Goal: Task Accomplishment & Management: Complete application form

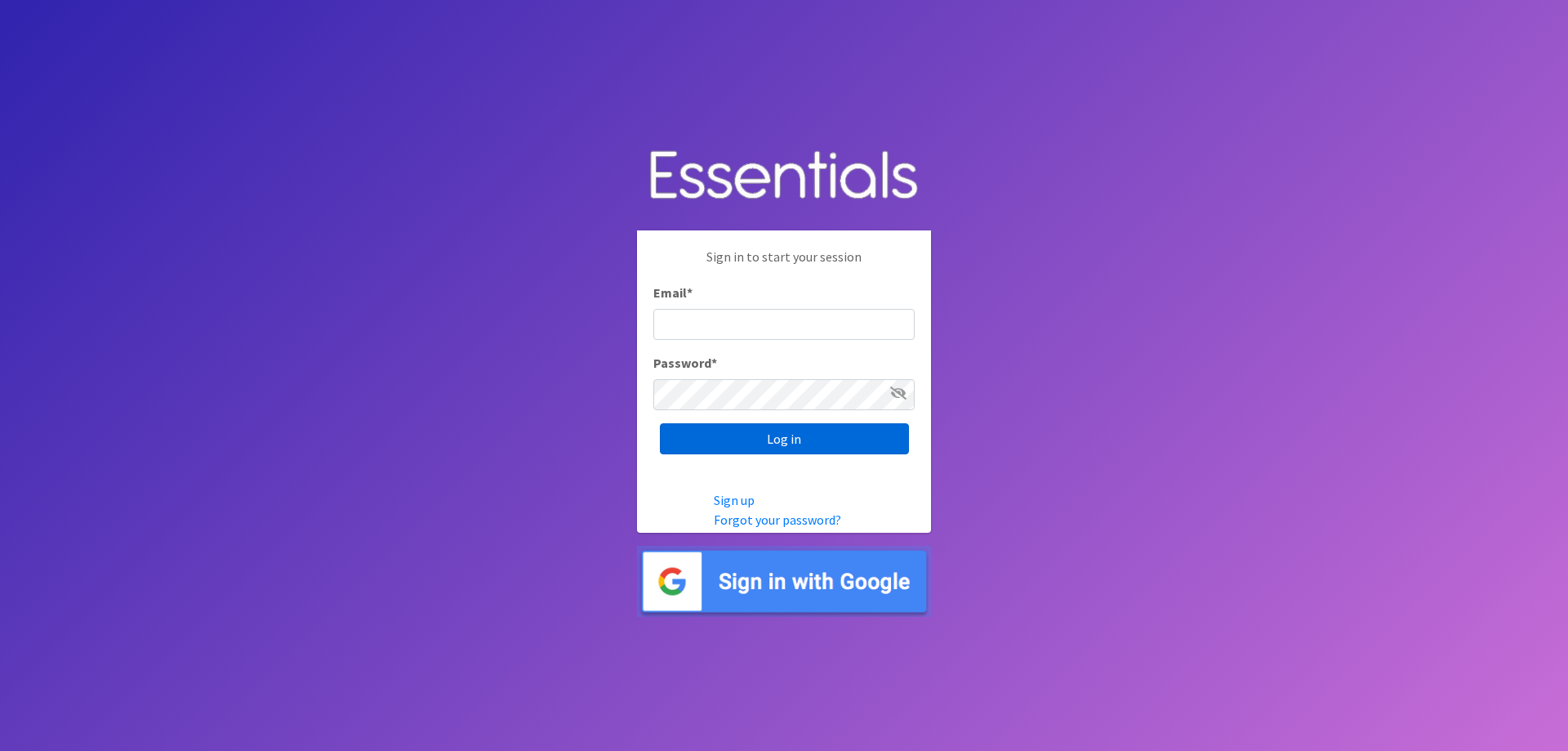
type input "[EMAIL_ADDRESS][DOMAIN_NAME]"
click at [796, 442] on input "Log in" at bounding box center [784, 439] width 249 height 31
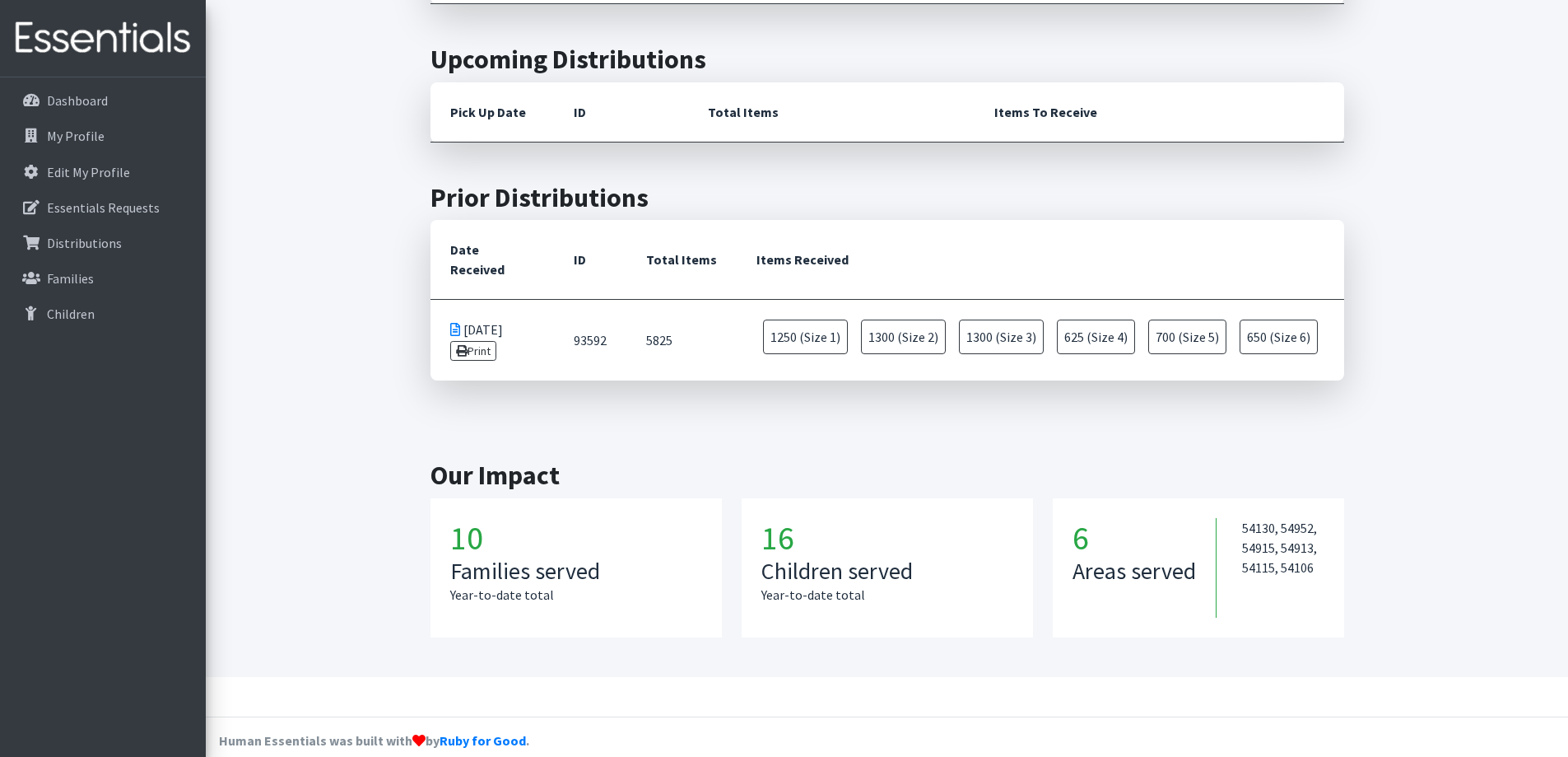
scroll to position [535, 0]
click at [86, 263] on link "Families" at bounding box center [103, 279] width 192 height 33
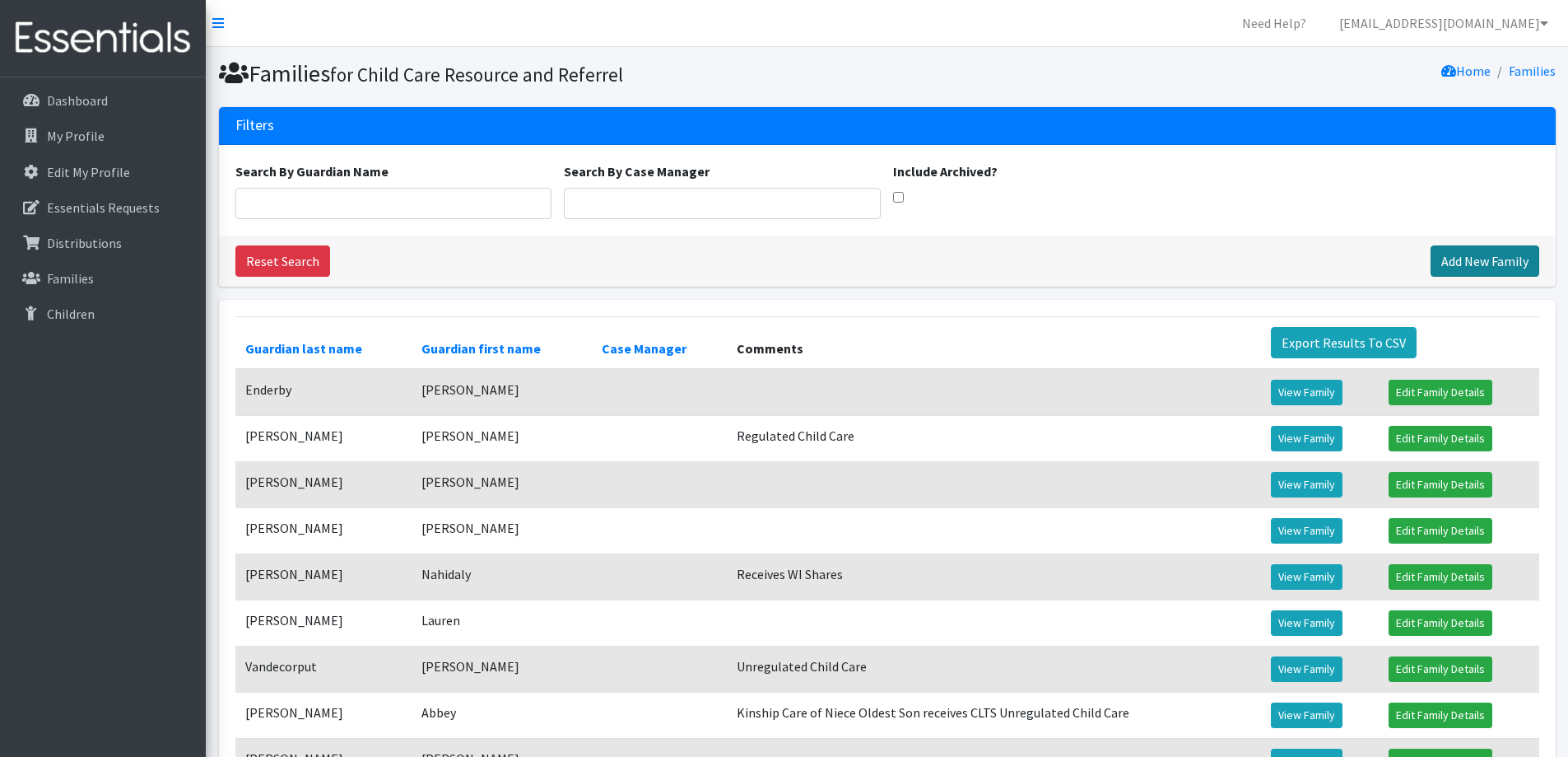
click at [1470, 268] on link "Add New Family" at bounding box center [1484, 261] width 109 height 31
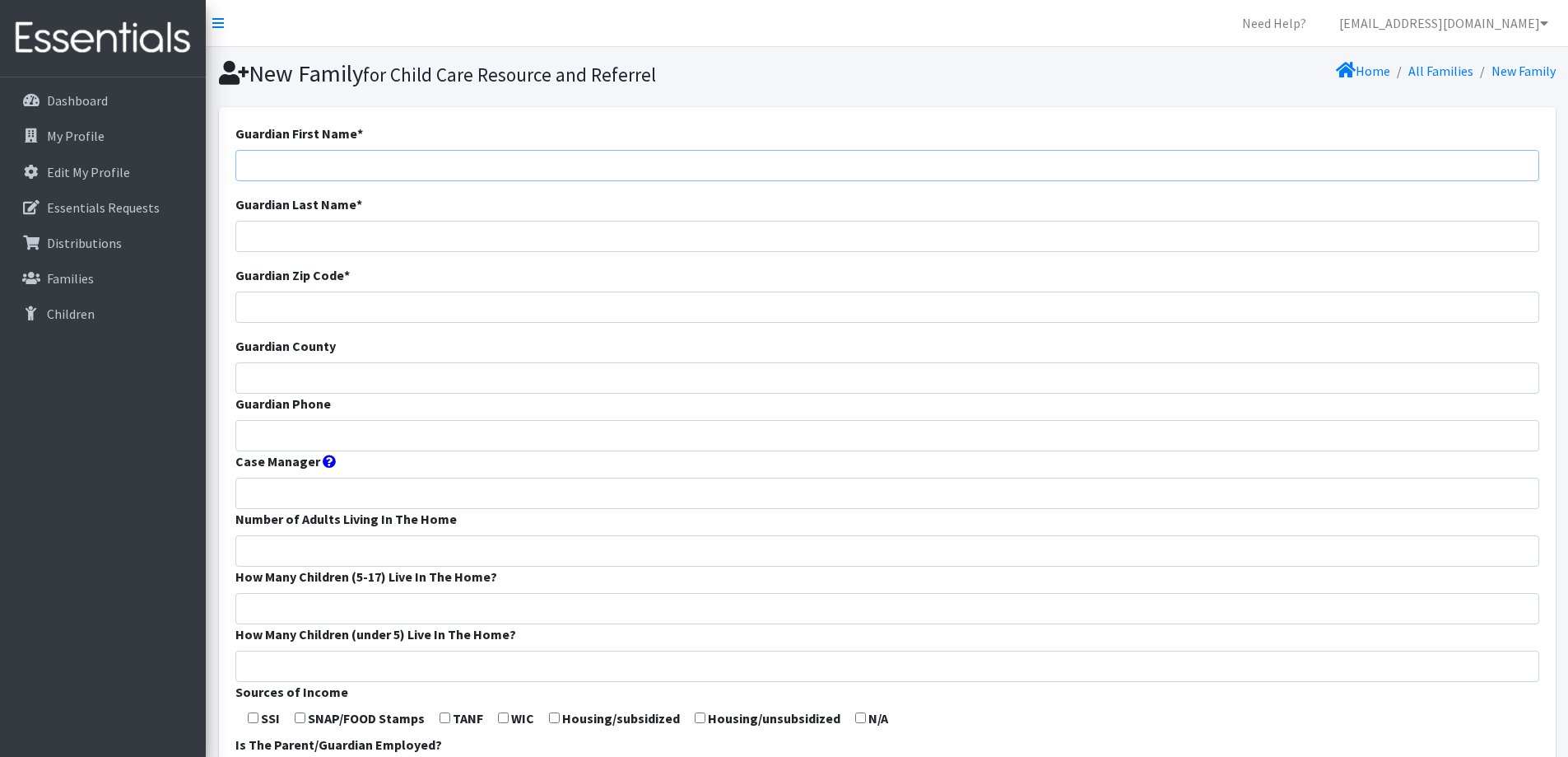
click at [628, 161] on input "Guardian First Name *" at bounding box center [887, 166] width 1304 height 31
type input "Gwendolyn"
type input "Bohm"
type input "54915"
click at [592, 379] on input "Guardian County" at bounding box center [887, 378] width 1304 height 31
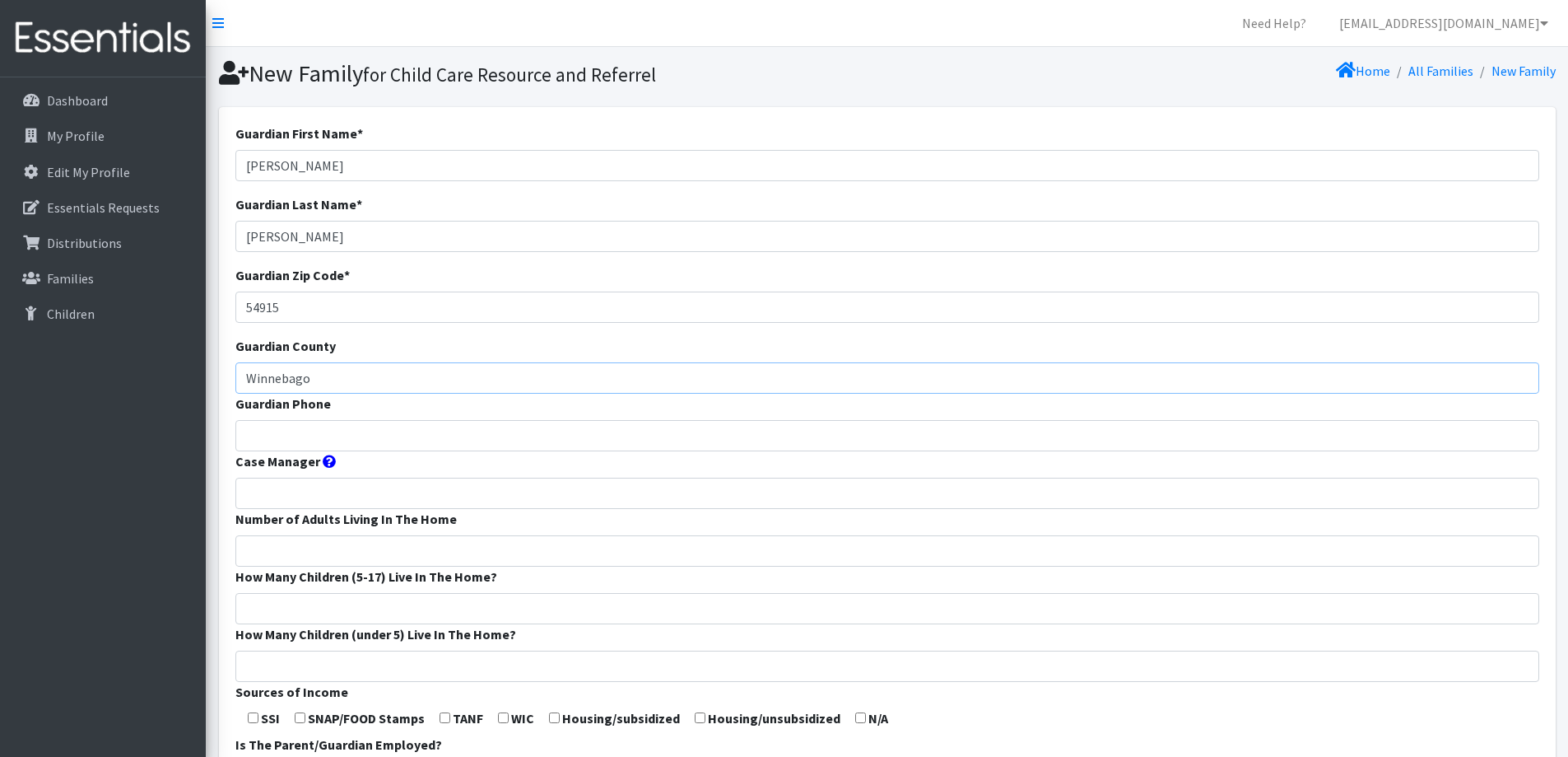
type input "Winnebago"
click at [581, 437] on input "Guardian Phone" at bounding box center [887, 436] width 1304 height 31
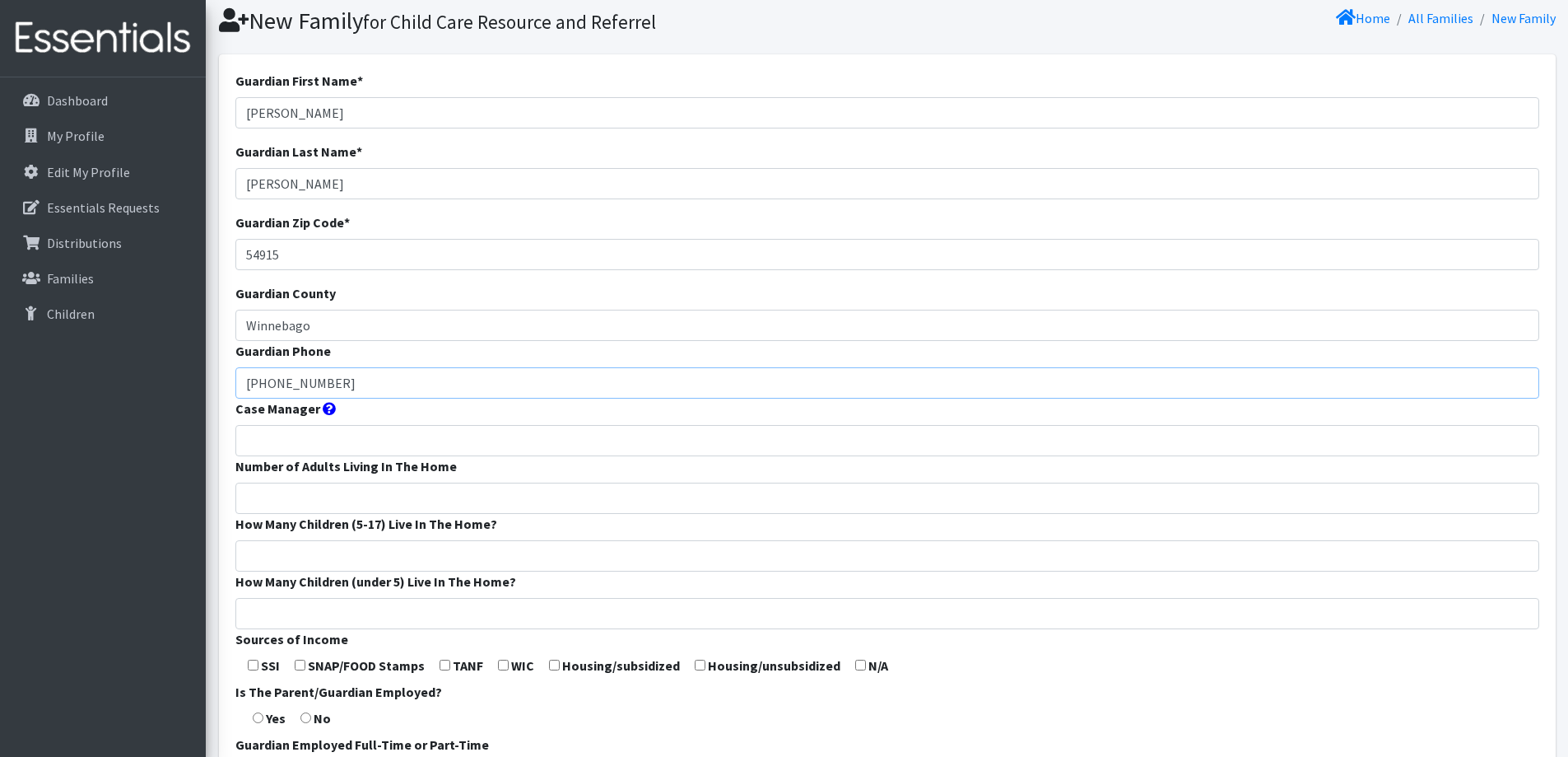
scroll to position [83, 0]
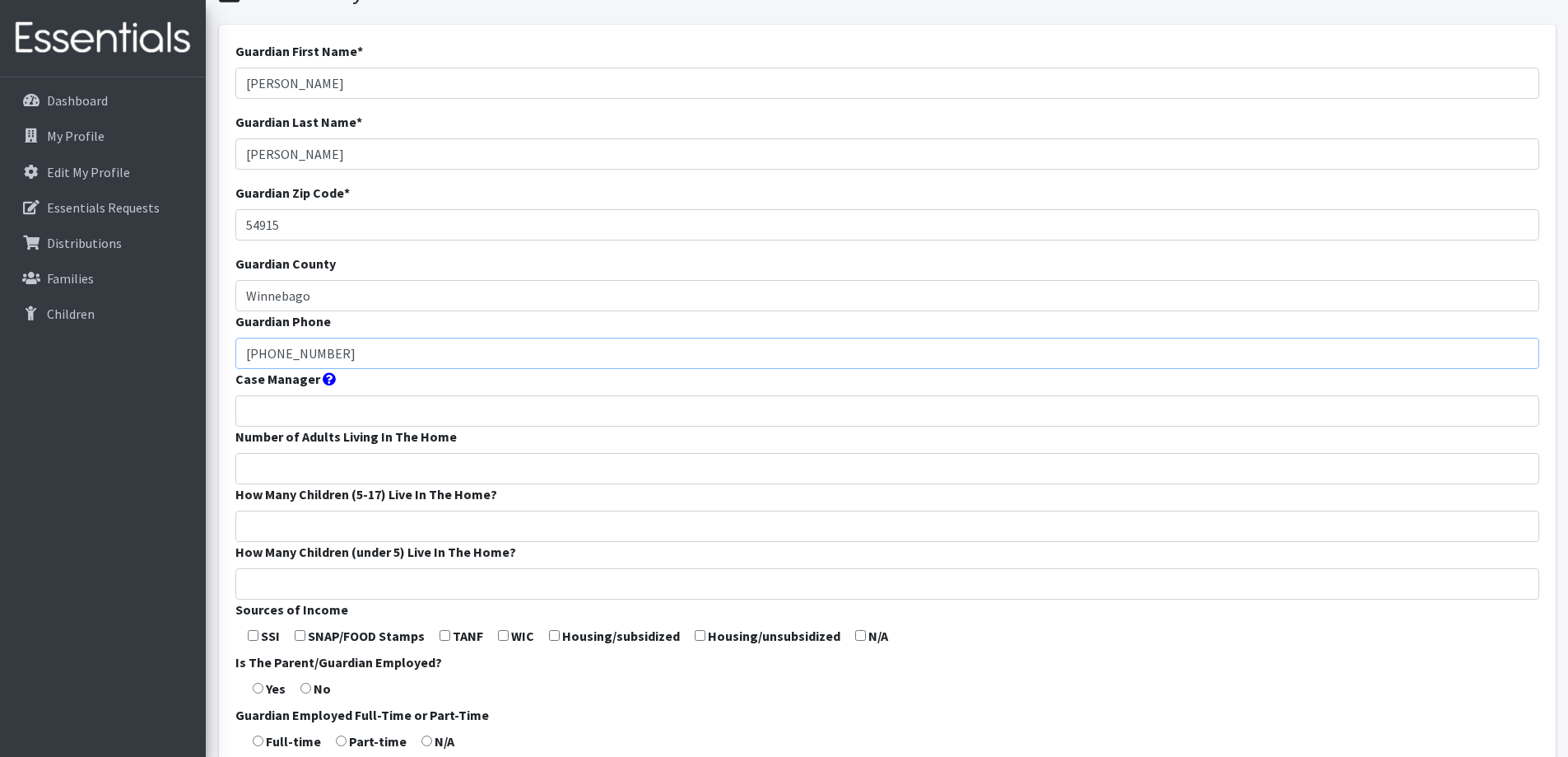
type input "[PHONE_NUMBER]"
click at [557, 474] on input "Number of Adults Living In The Home" at bounding box center [887, 469] width 1304 height 31
type input "2"
click at [555, 524] on input "How Many Children (5-17) Live In The Home?" at bounding box center [887, 526] width 1304 height 31
type input "1"
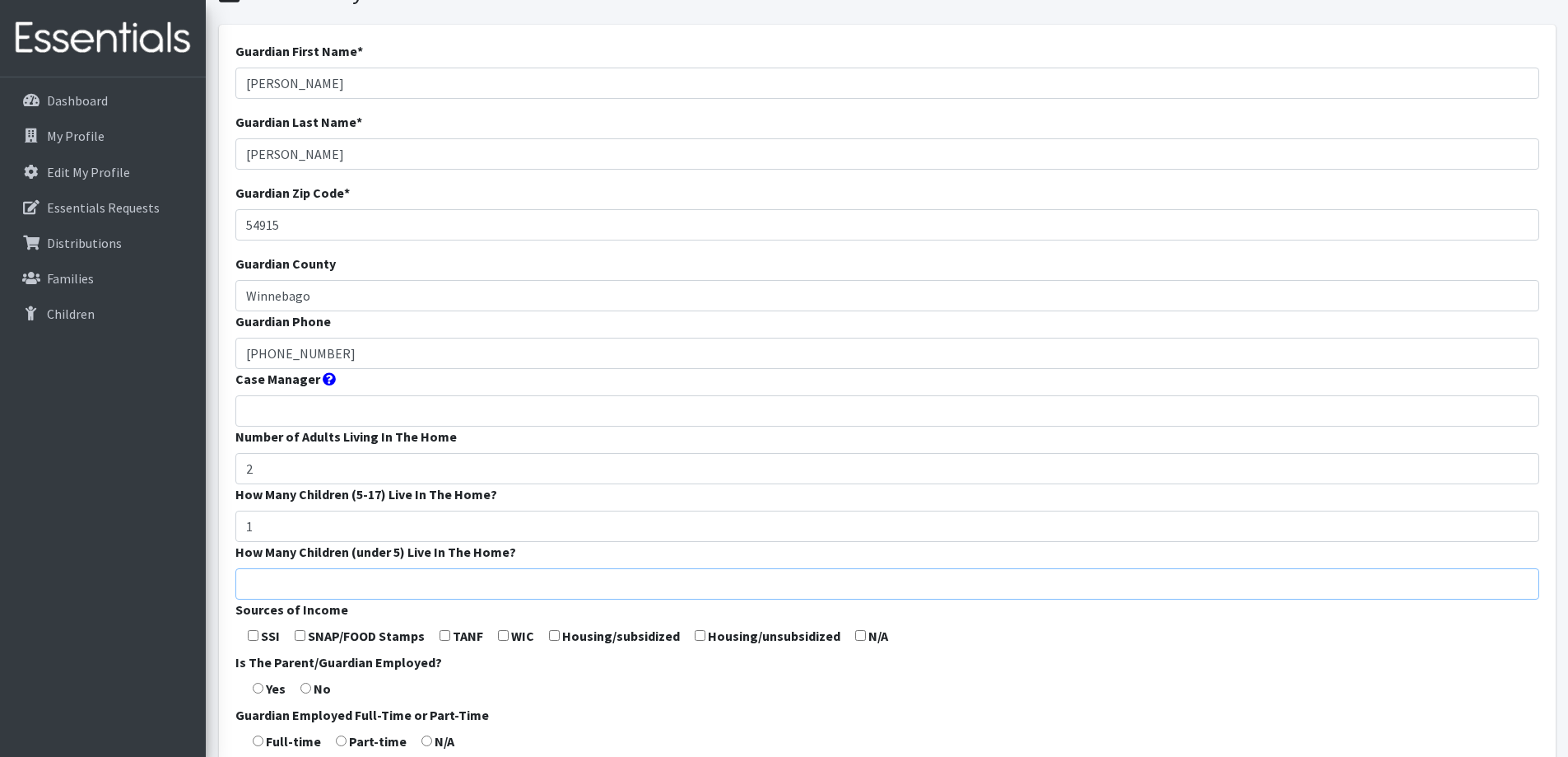
click at [549, 578] on input "How Many Children (under 5) Live In The Home?" at bounding box center [887, 584] width 1304 height 31
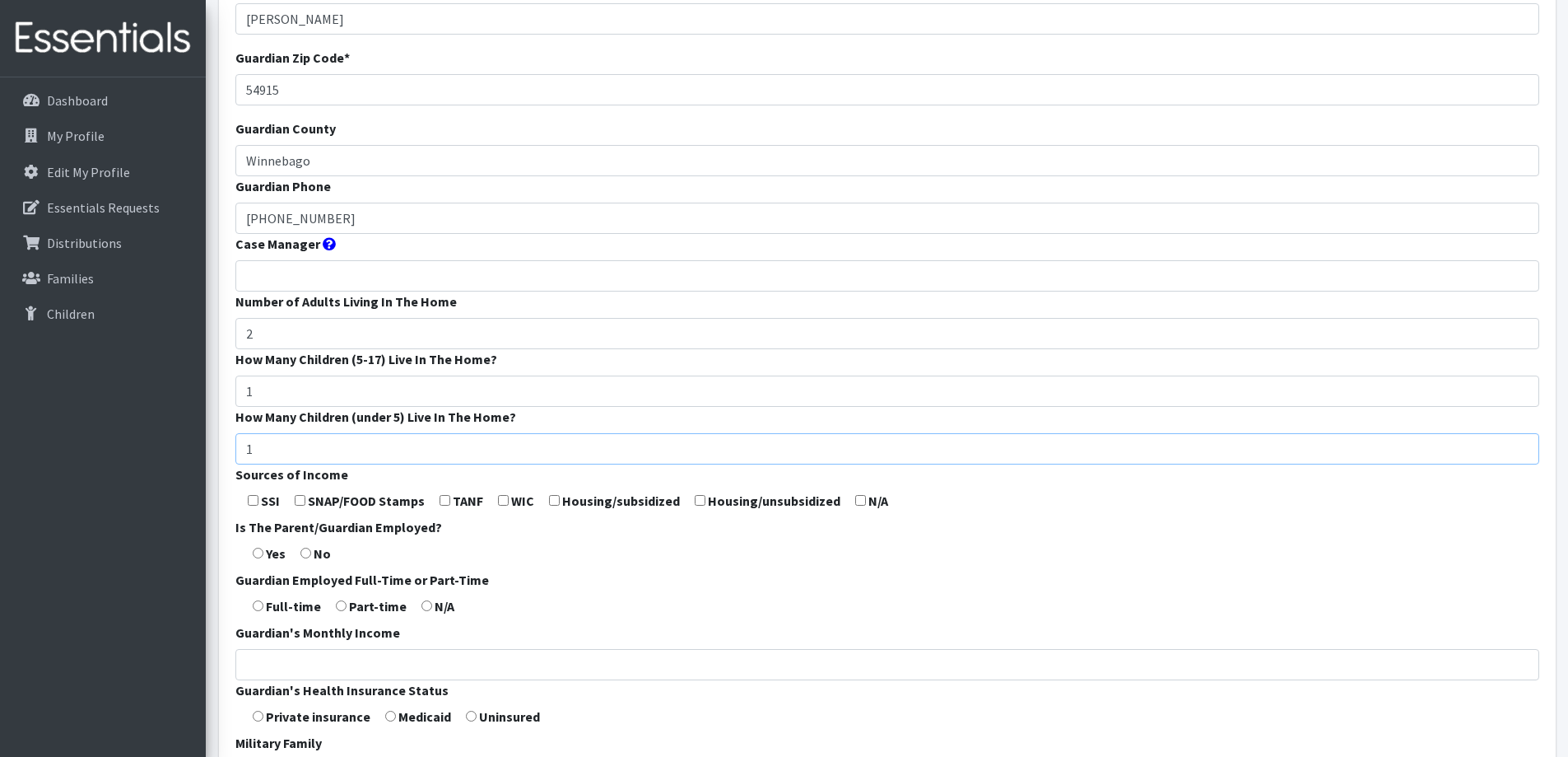
scroll to position [247, 0]
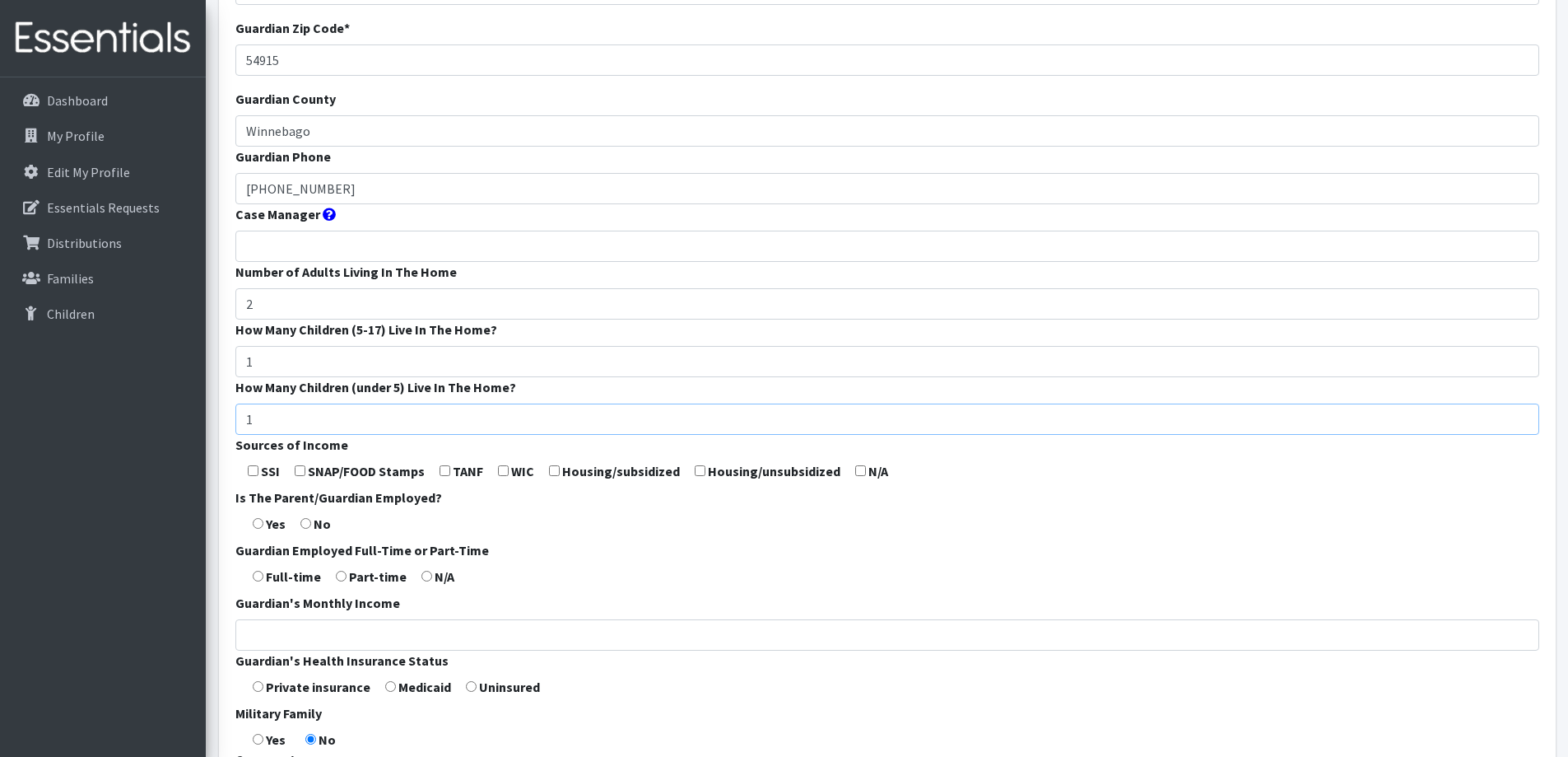
type input "1"
click at [501, 468] on input "checkbox" at bounding box center [503, 470] width 10 height 10
checkbox input "true"
click at [257, 521] on input "radio" at bounding box center [258, 524] width 10 height 10
radio input "true"
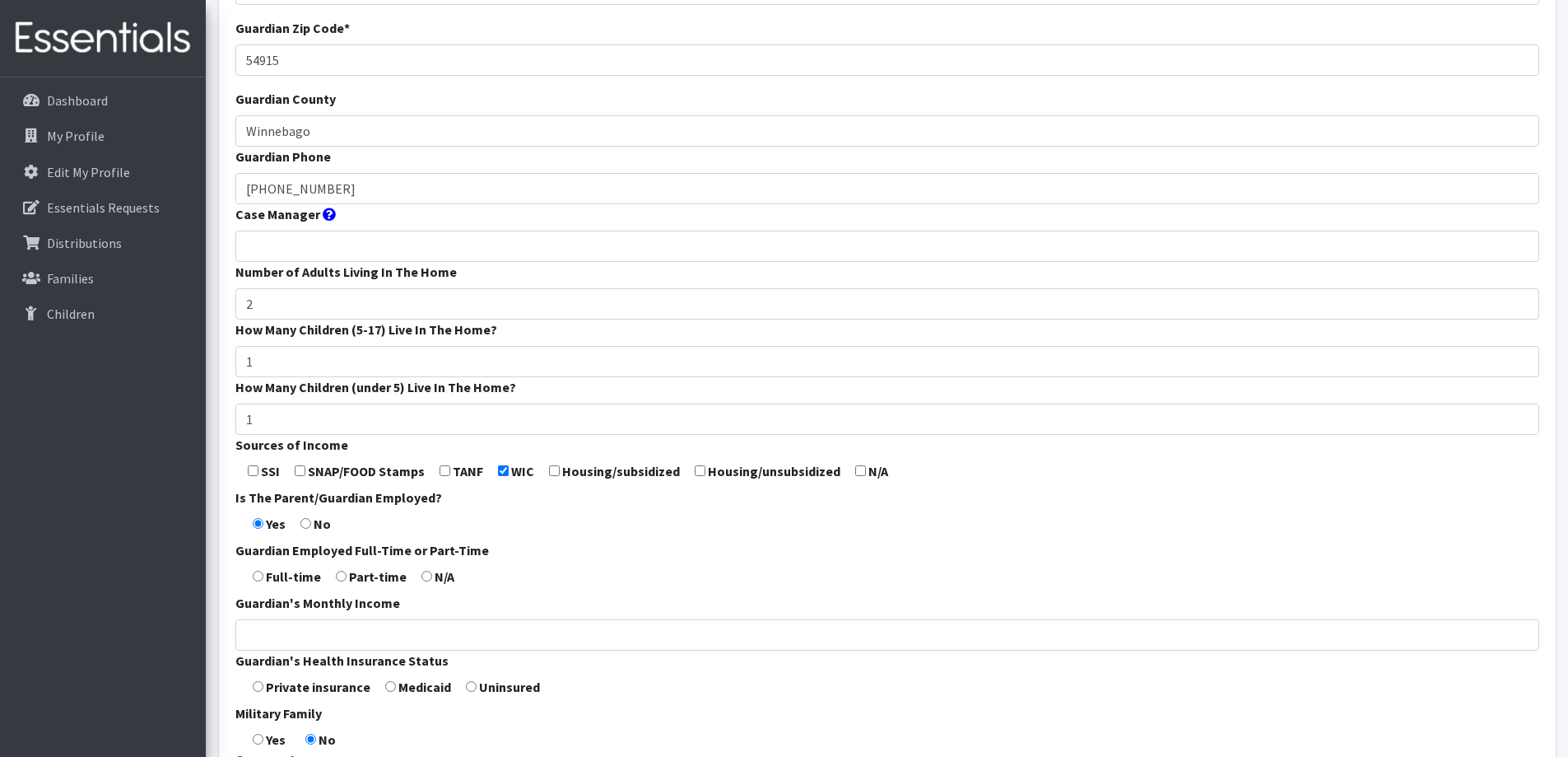
click at [260, 578] on input "radio" at bounding box center [258, 576] width 10 height 10
radio input "true"
click at [294, 631] on input "Guardian's Monthly Income" at bounding box center [887, 635] width 1304 height 31
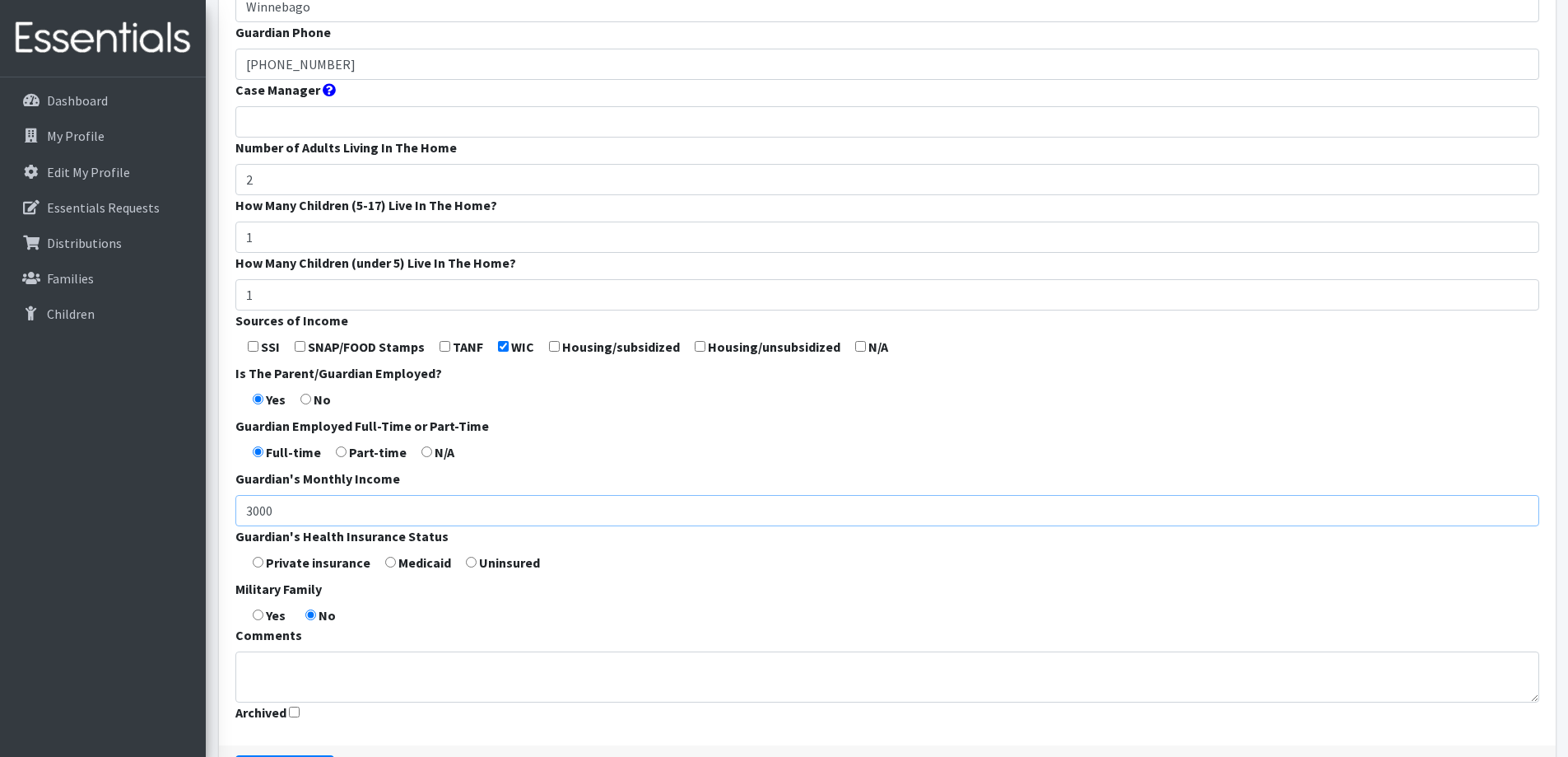
scroll to position [412, 0]
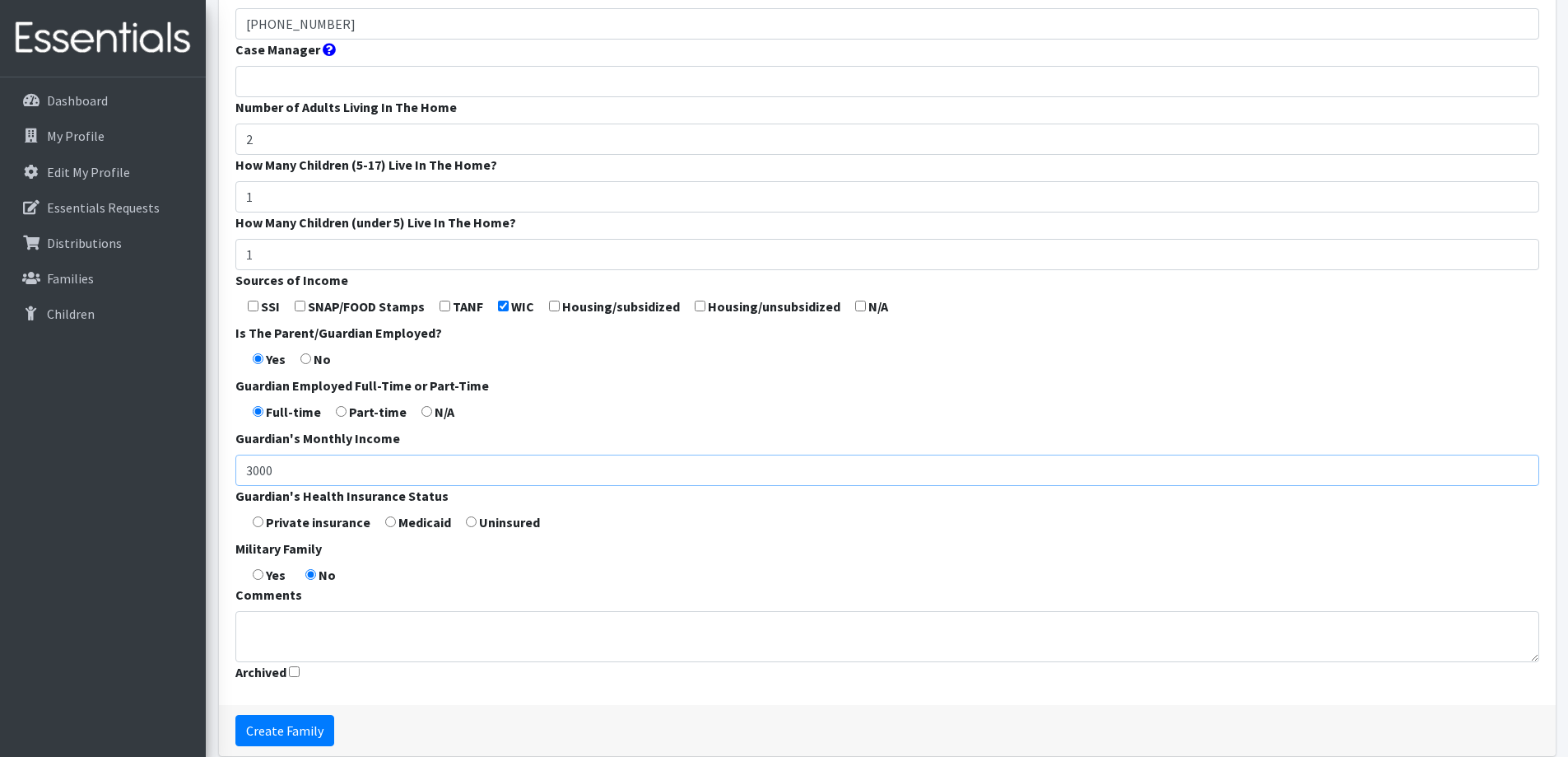
type input "3000"
click at [259, 524] on input "radio" at bounding box center [258, 522] width 10 height 10
radio input "true"
click at [387, 524] on input "radio" at bounding box center [390, 522] width 10 height 10
radio input "true"
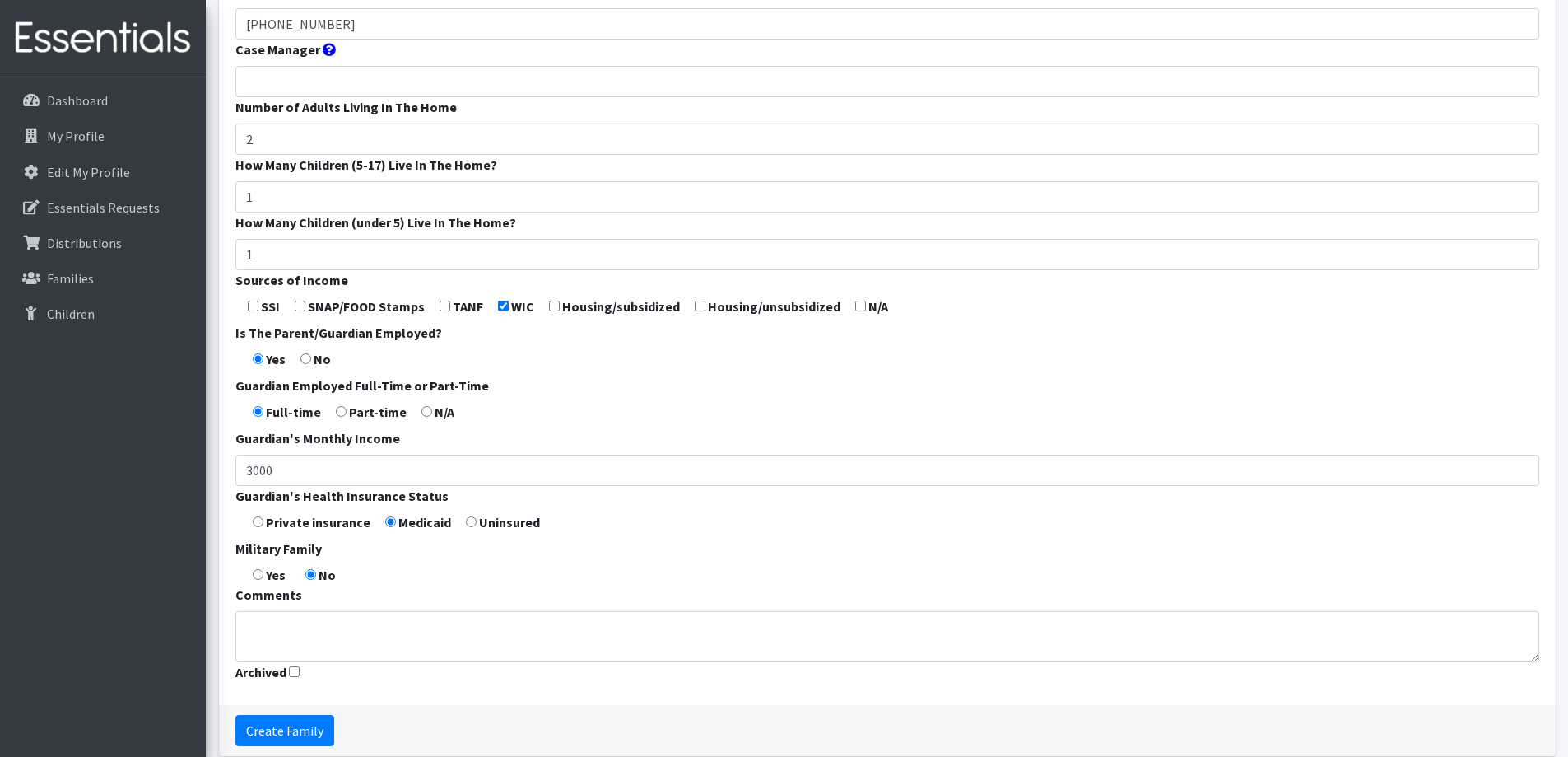
click at [256, 521] on input "radio" at bounding box center [258, 522] width 10 height 10
radio input "true"
click at [421, 620] on textarea "Comments" at bounding box center [887, 637] width 1304 height 51
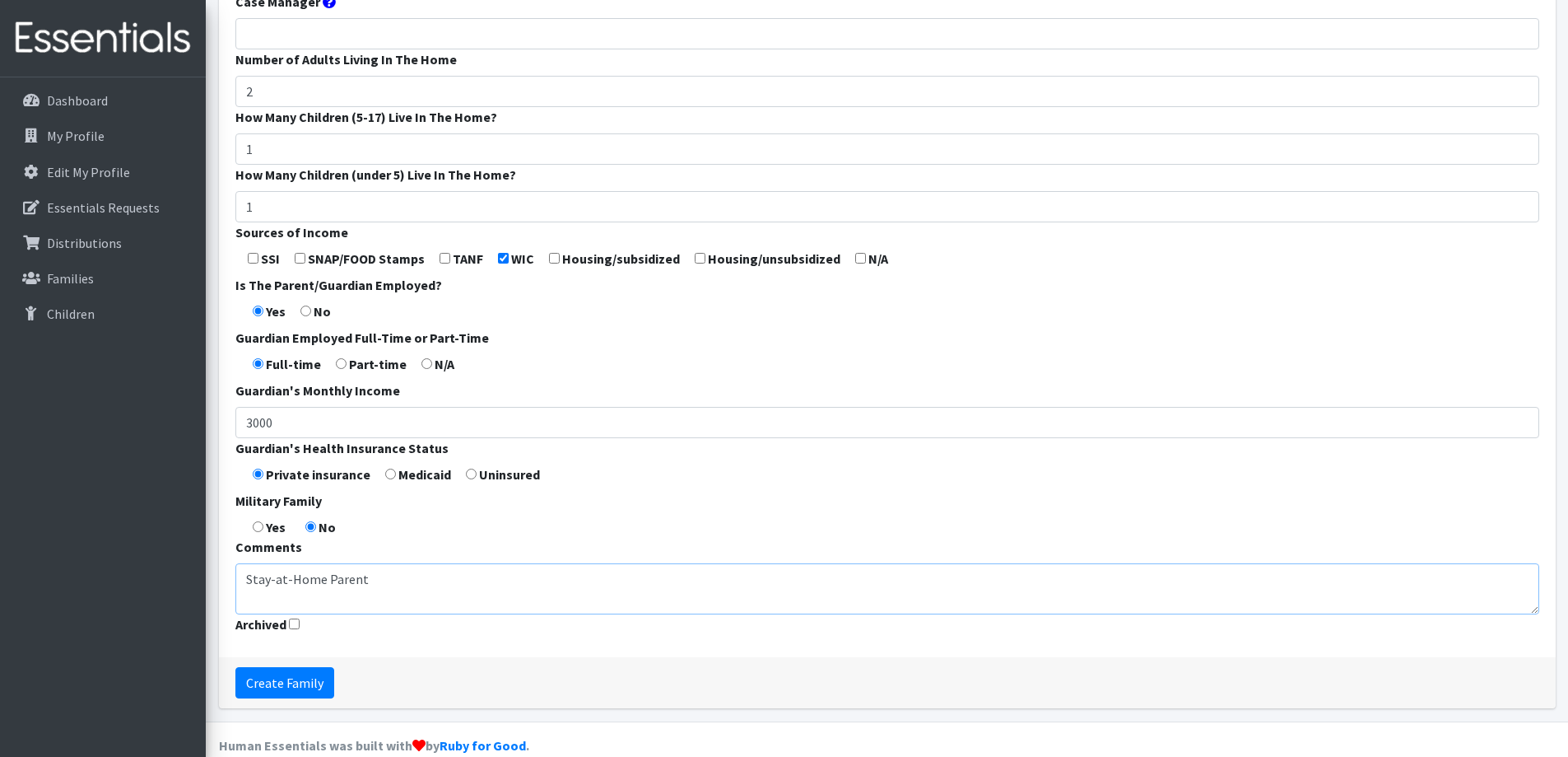
scroll to position [486, 0]
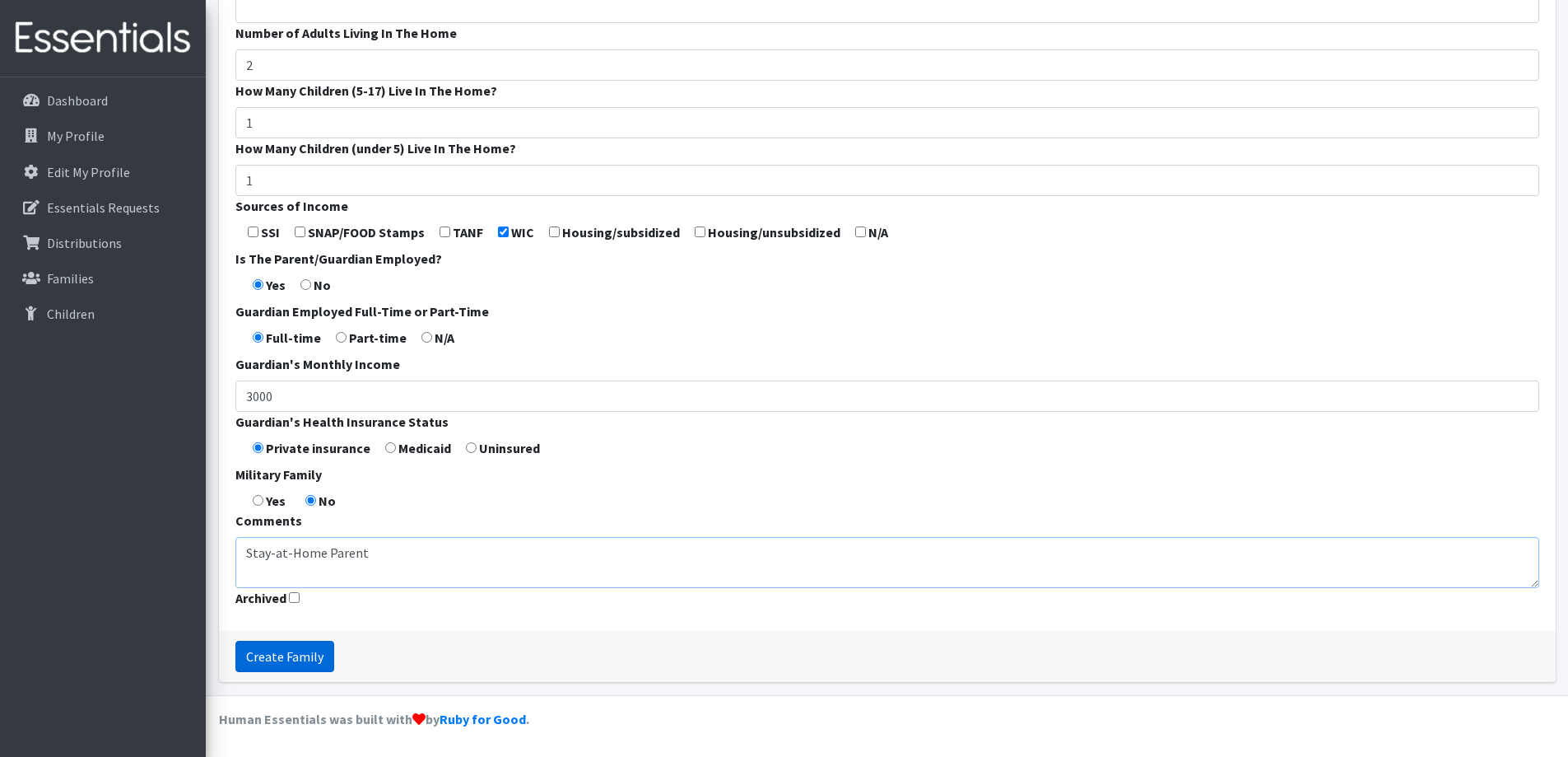
type textarea "Stay-at-Home Parent"
click at [252, 653] on input "Create Family" at bounding box center [284, 657] width 98 height 31
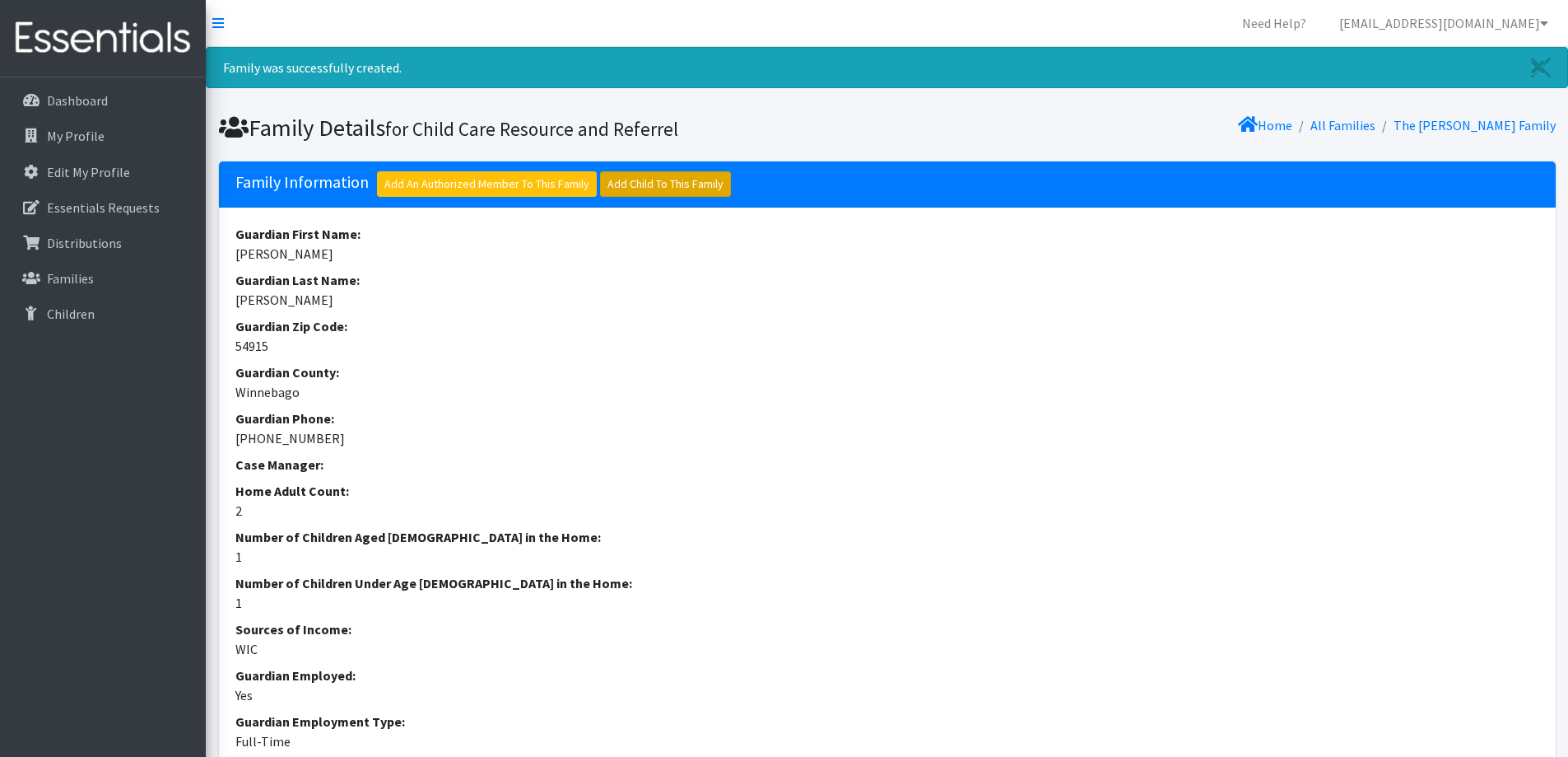
click at [685, 180] on link "Add Child To This Family" at bounding box center [665, 184] width 131 height 25
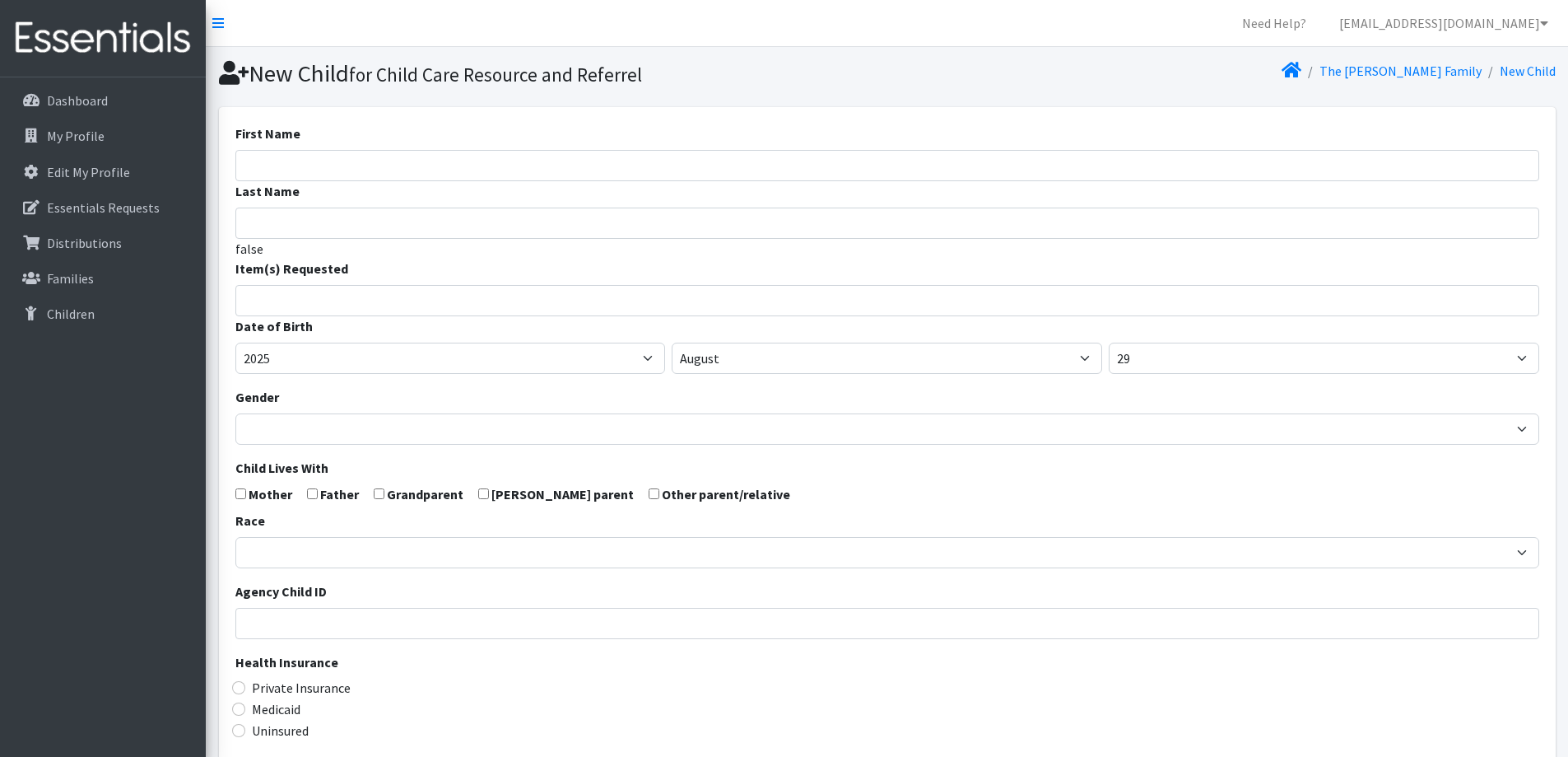
select select
click at [444, 159] on input "First Name" at bounding box center [887, 166] width 1304 height 31
type input "Sophia"
type input "Bohm"
click at [399, 301] on input "search" at bounding box center [898, 298] width 1298 height 15
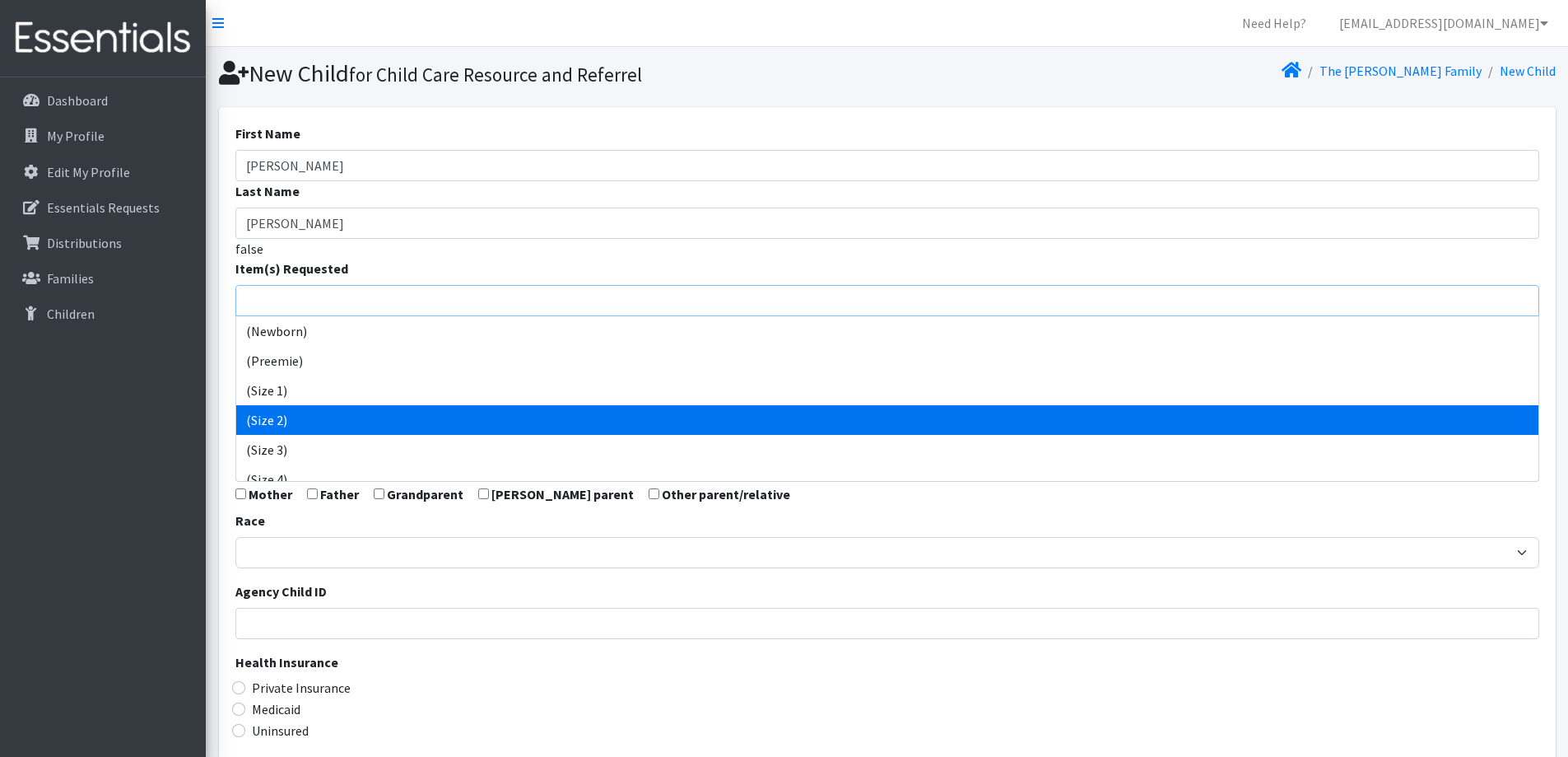
select select "14510"
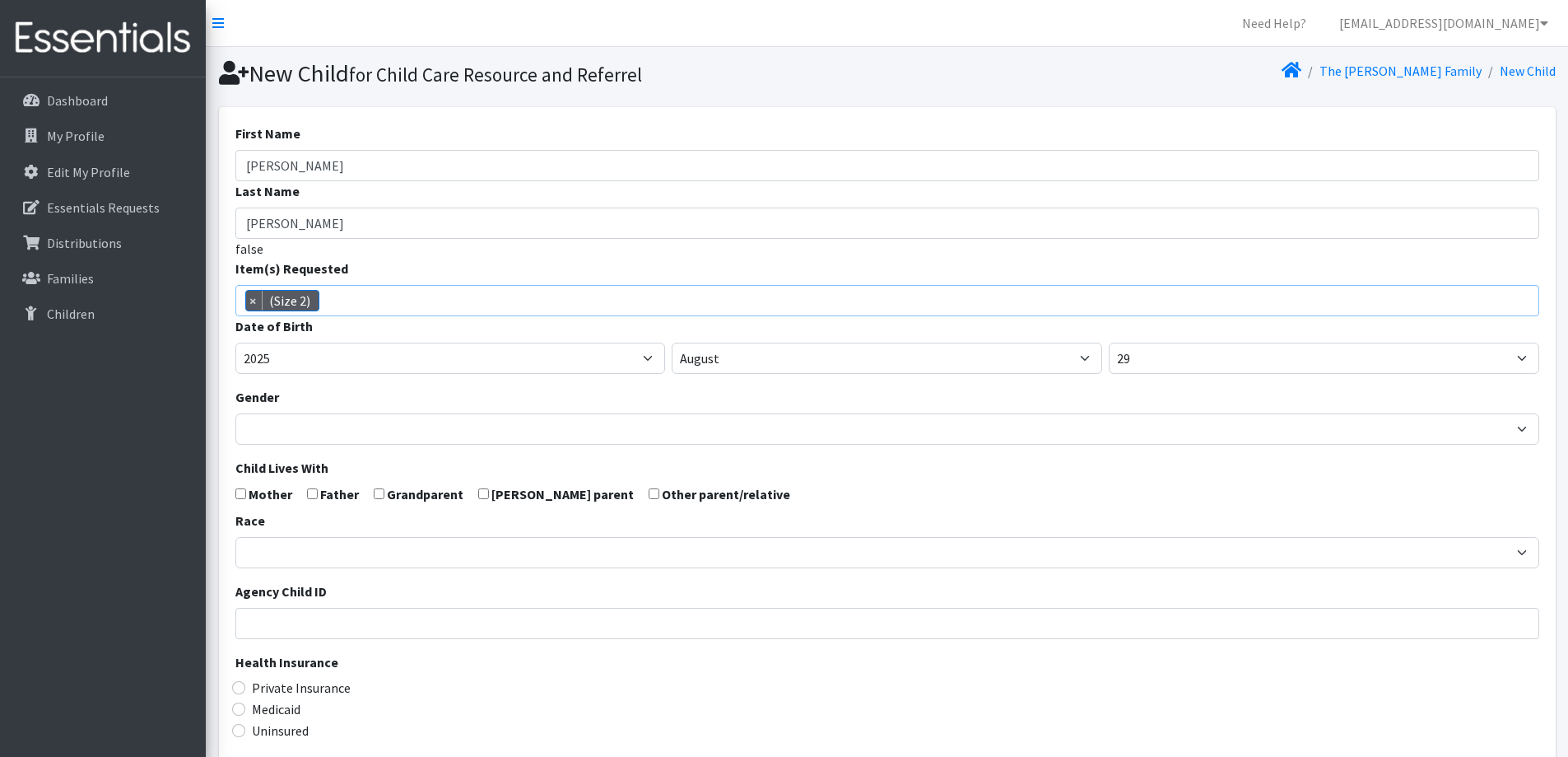
scroll to position [52, 0]
click at [427, 364] on select "2005 2006 2007 2008 2009 2010 2011 2012 2013 2014 2015 2016 2017 2018 2019 2020…" at bounding box center [450, 358] width 430 height 31
select select "2023"
click at [235, 342] on select "2005 2006 2007 2008 2009 2010 2011 2012 2013 2014 2015 2016 2017 2018 2019 2020…" at bounding box center [450, 358] width 430 height 31
click at [809, 370] on select "January February March April May June July August September October November De…" at bounding box center [886, 358] width 430 height 31
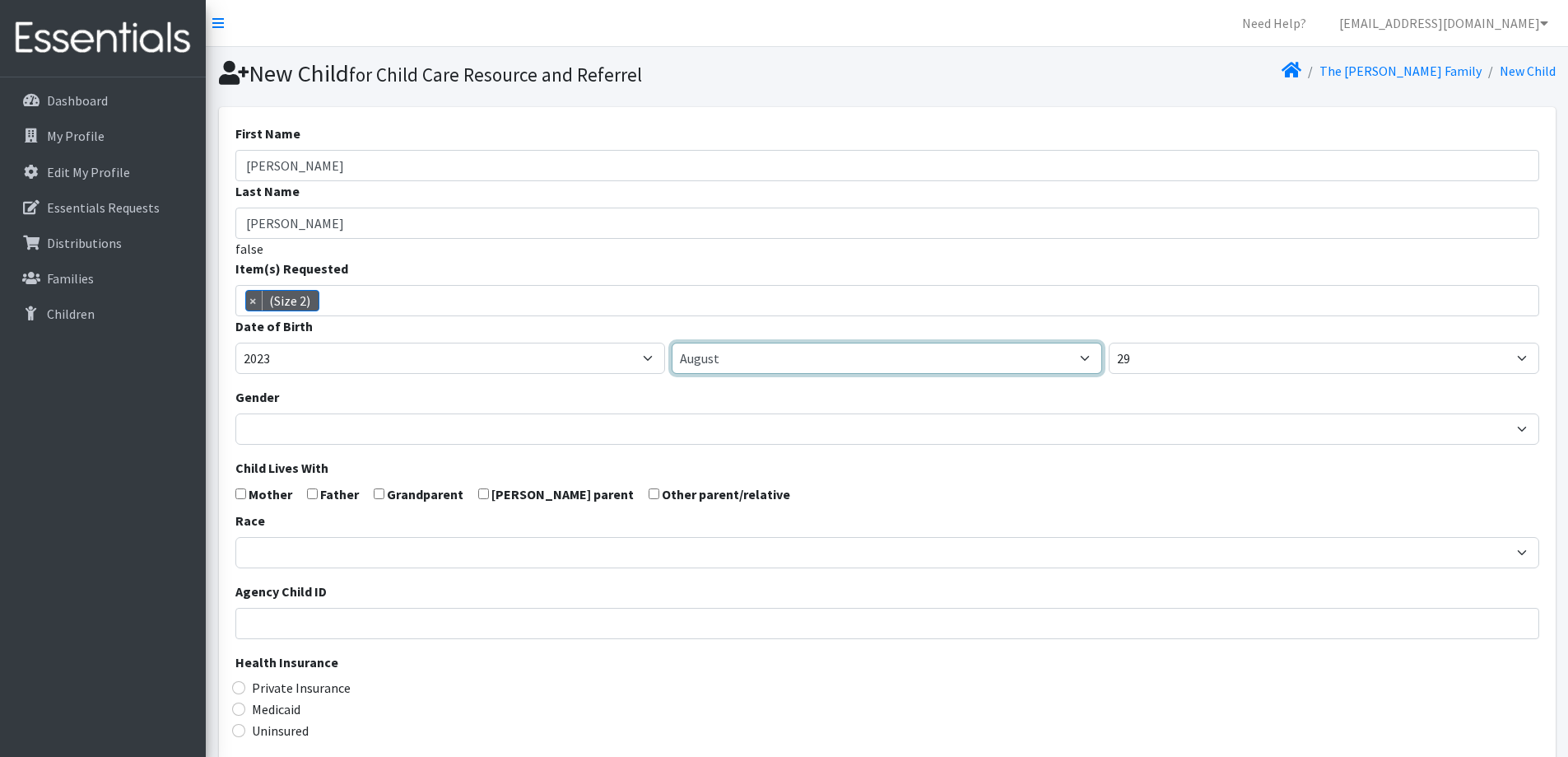
select select "12"
click at [671, 342] on select "January February March April May June July August September October November De…" at bounding box center [886, 358] width 430 height 31
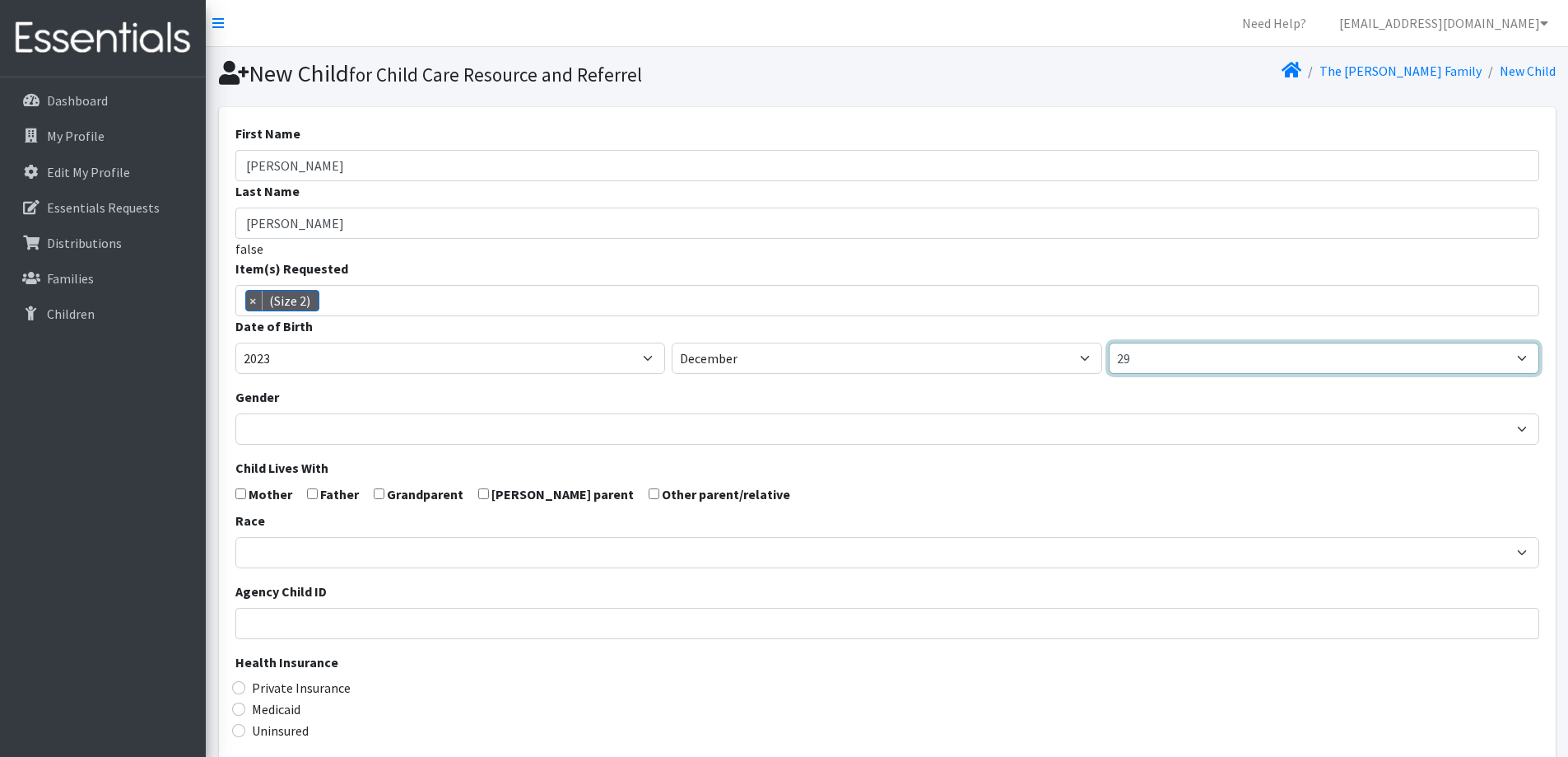
click at [1201, 367] on select "1 2 3 4 5 6 7 8 9 10 11 12 13 14 15 16 17 18 19 20 21 22 23 24 25 26 27 28 29 3…" at bounding box center [1323, 358] width 430 height 31
select select "23"
click at [1108, 342] on select "1 2 3 4 5 6 7 8 9 10 11 12 13 14 15 16 17 18 19 20 21 22 23 24 25 26 27 28 29 3…" at bounding box center [1323, 358] width 430 height 31
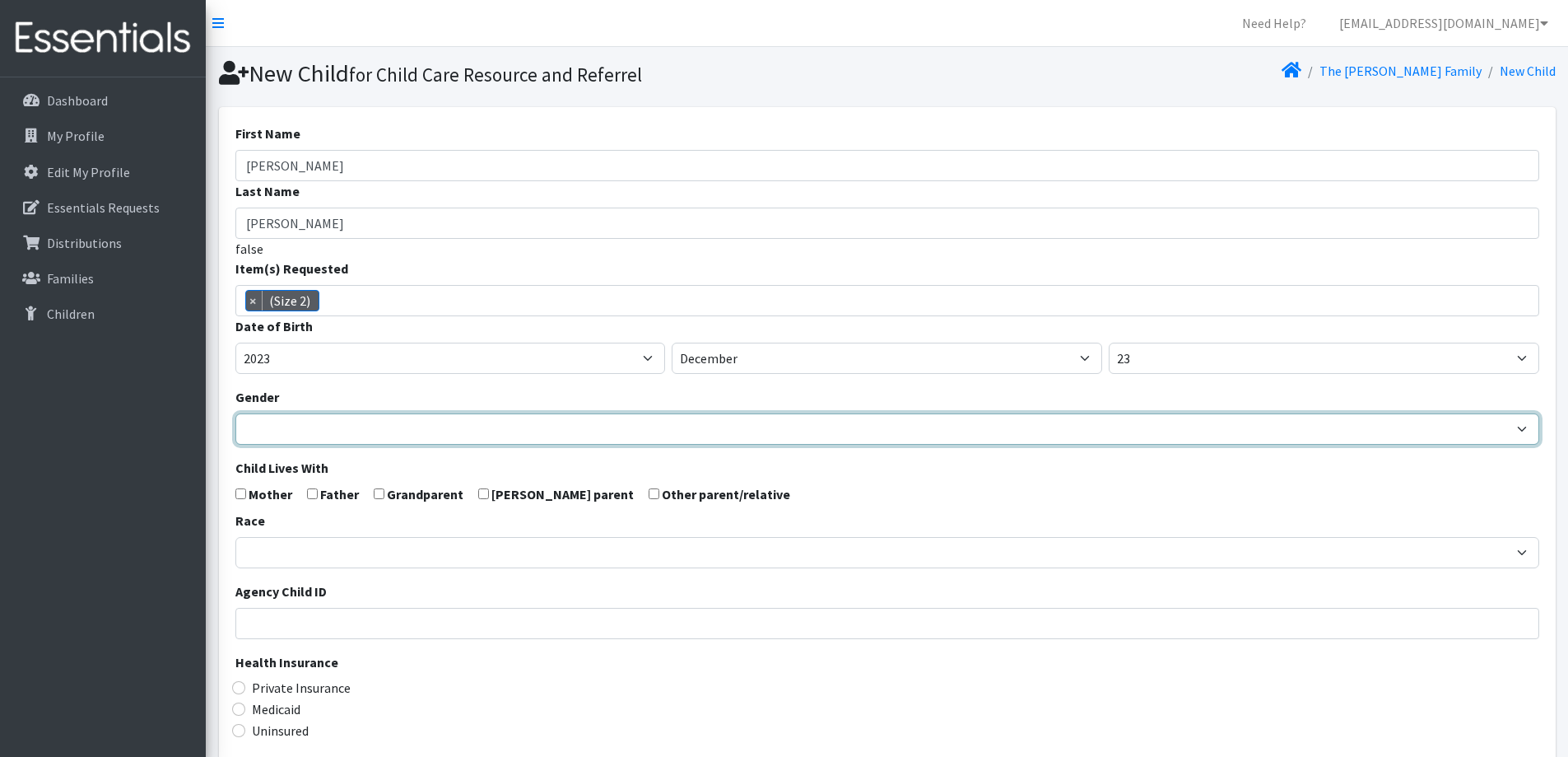
click at [691, 415] on select "Male Female" at bounding box center [887, 429] width 1304 height 31
select select "[DEMOGRAPHIC_DATA]"
click at [235, 414] on select "Male Female" at bounding box center [887, 429] width 1304 height 31
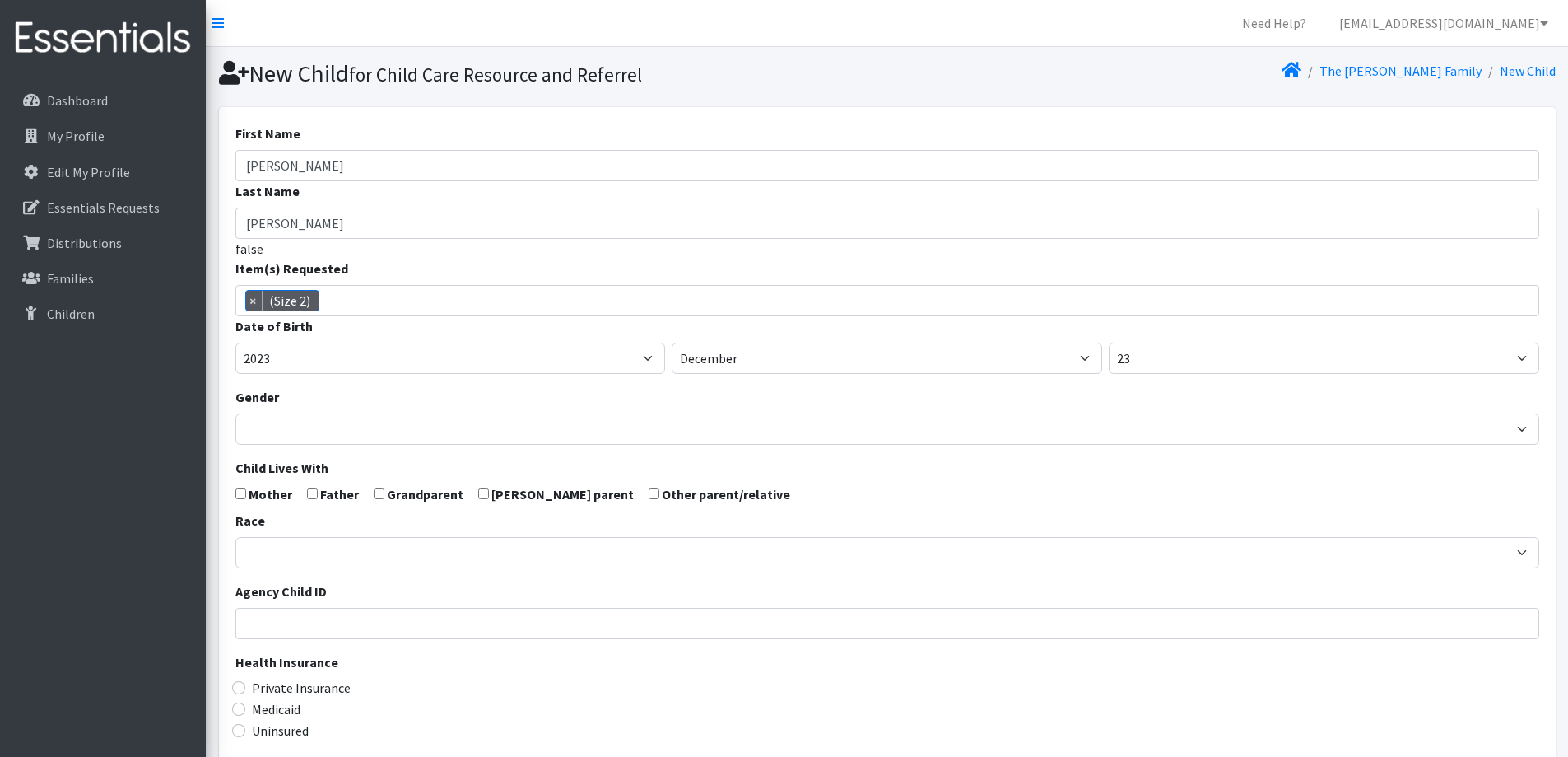
click at [245, 492] on input "checkbox" at bounding box center [240, 494] width 10 height 10
checkbox input "true"
click at [307, 491] on input "checkbox" at bounding box center [313, 494] width 10 height 10
checkbox input "true"
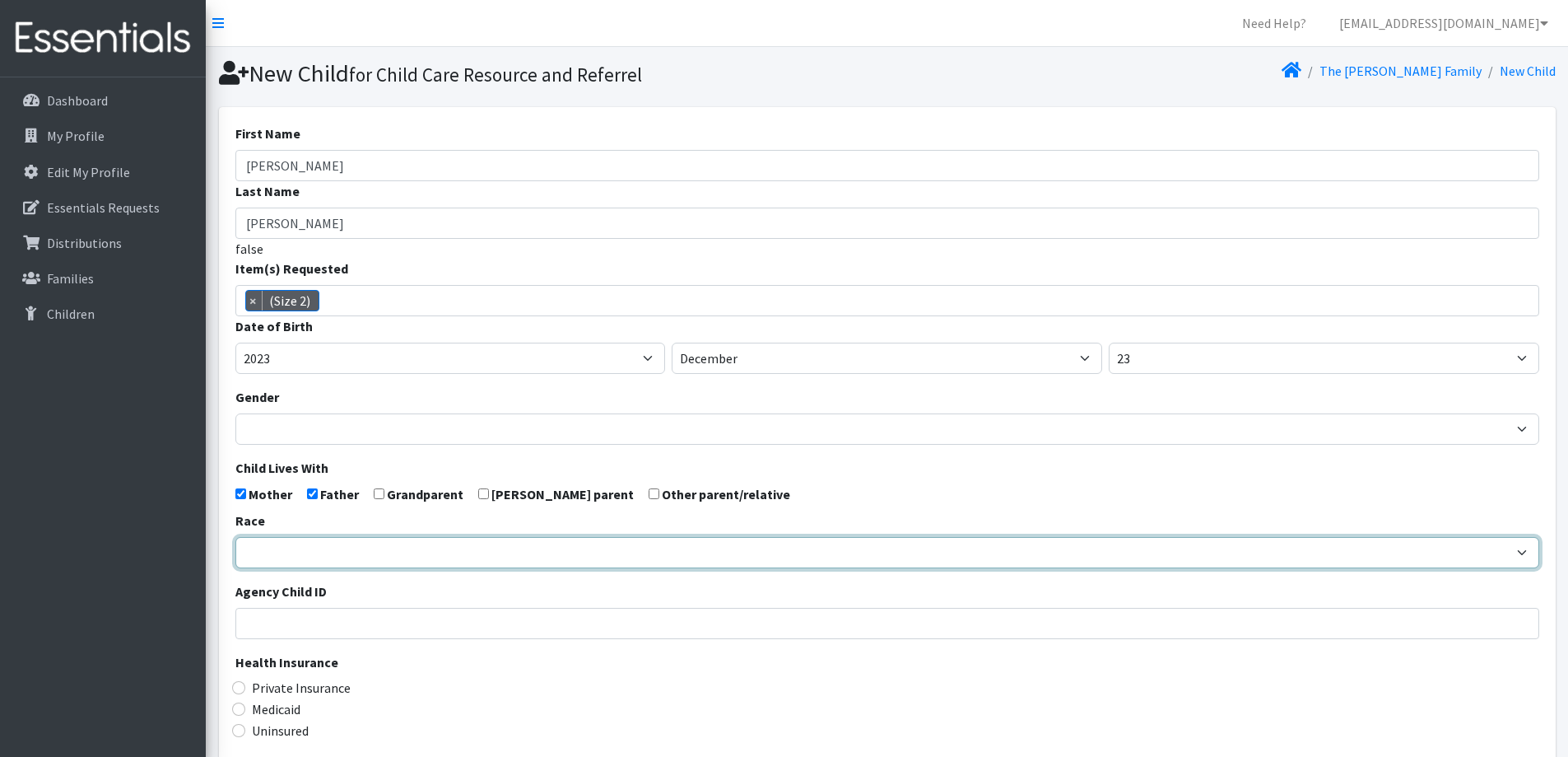
click at [324, 558] on select "African American Caucasian Hispanic Asian American Indian Pacific Islander Mult…" at bounding box center [887, 552] width 1304 height 31
select select "Caucasian"
click at [235, 537] on select "African American Caucasian Hispanic Asian American Indian Pacific Islander Mult…" at bounding box center [887, 552] width 1304 height 31
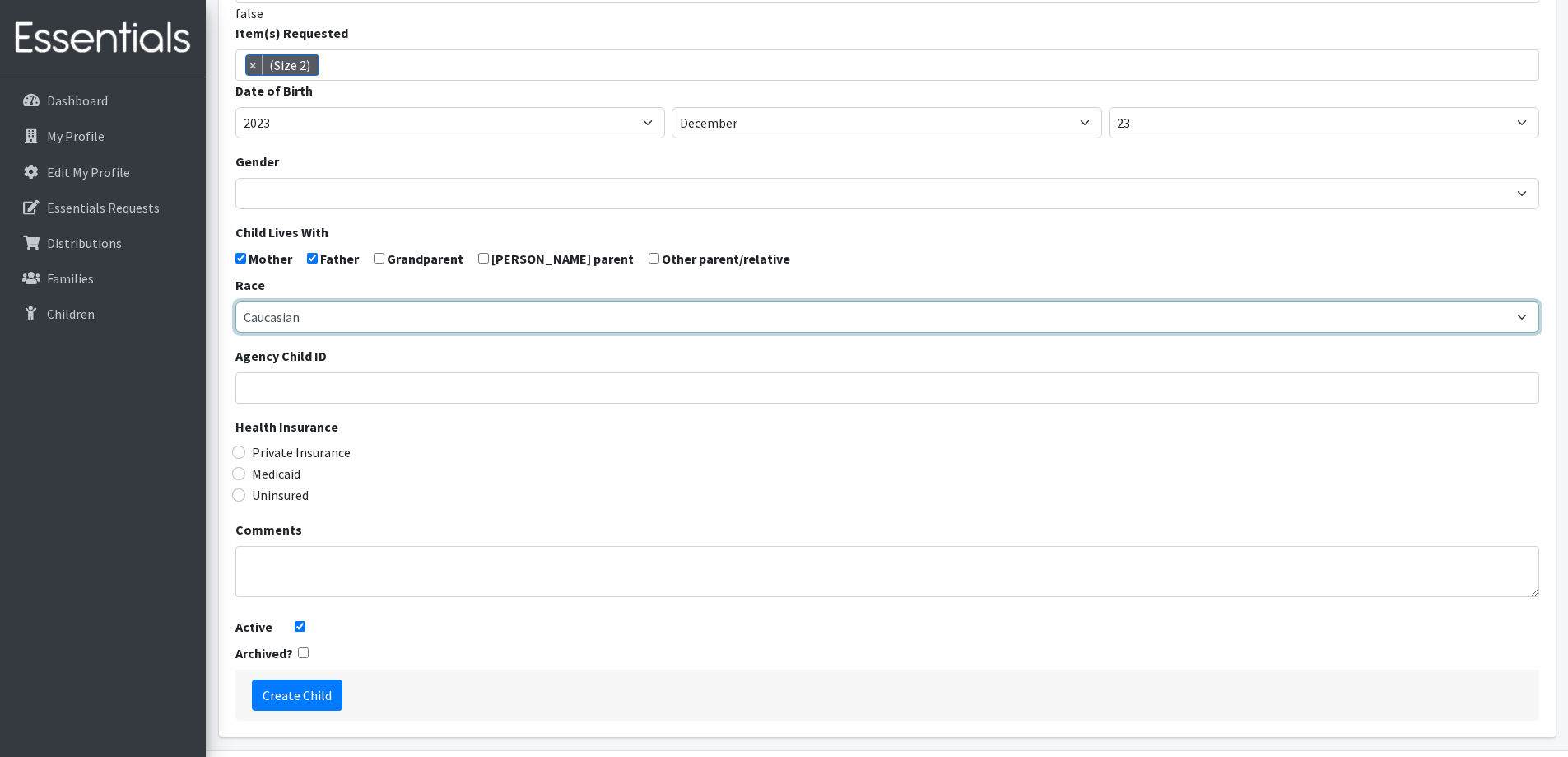
scroll to position [247, 0]
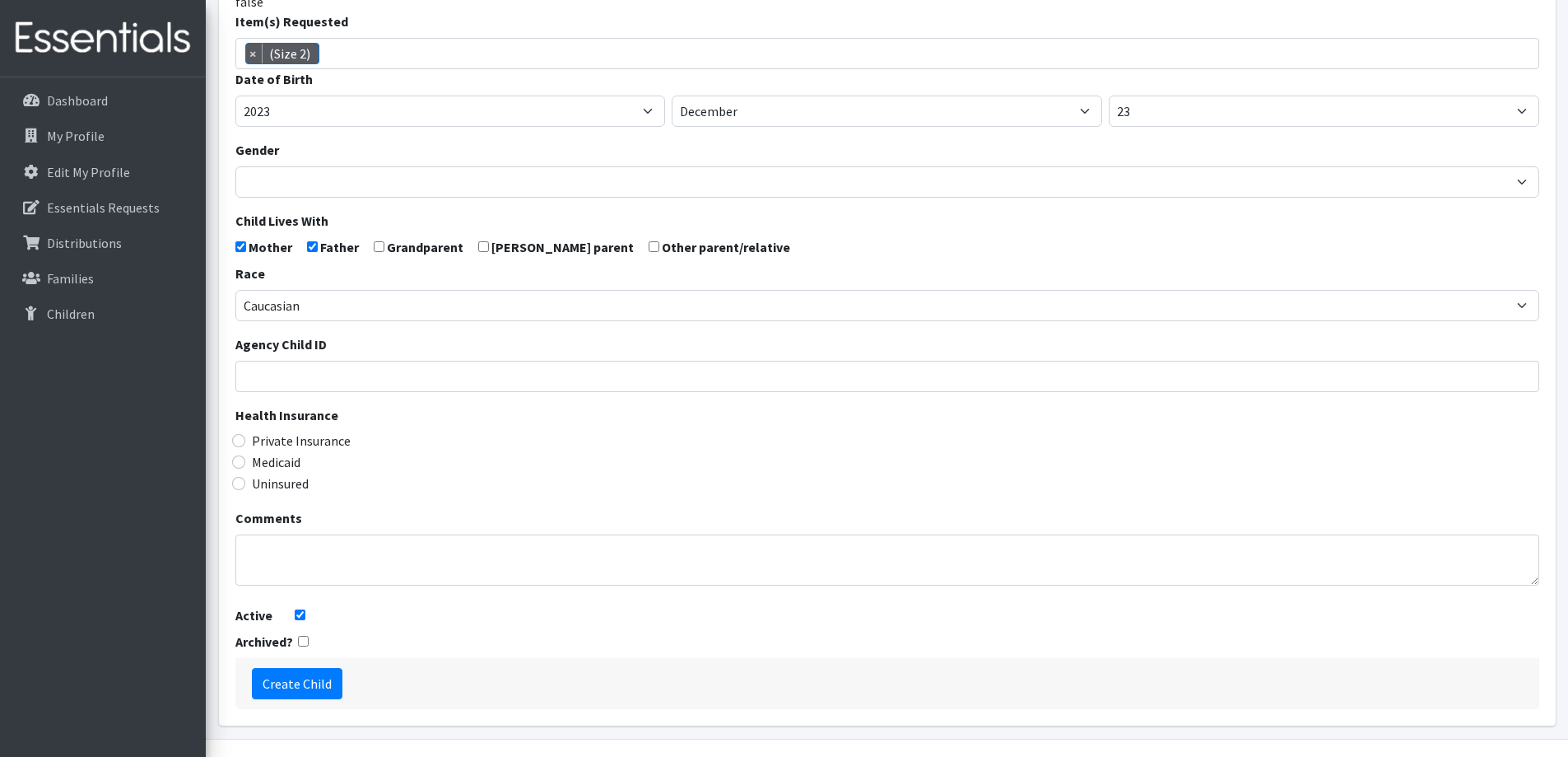
click at [282, 464] on label "Medicaid" at bounding box center [276, 462] width 49 height 20
click at [246, 464] on input "Medicaid" at bounding box center [239, 462] width 13 height 13
radio input "true"
click at [309, 685] on input "Create Child" at bounding box center [297, 684] width 91 height 31
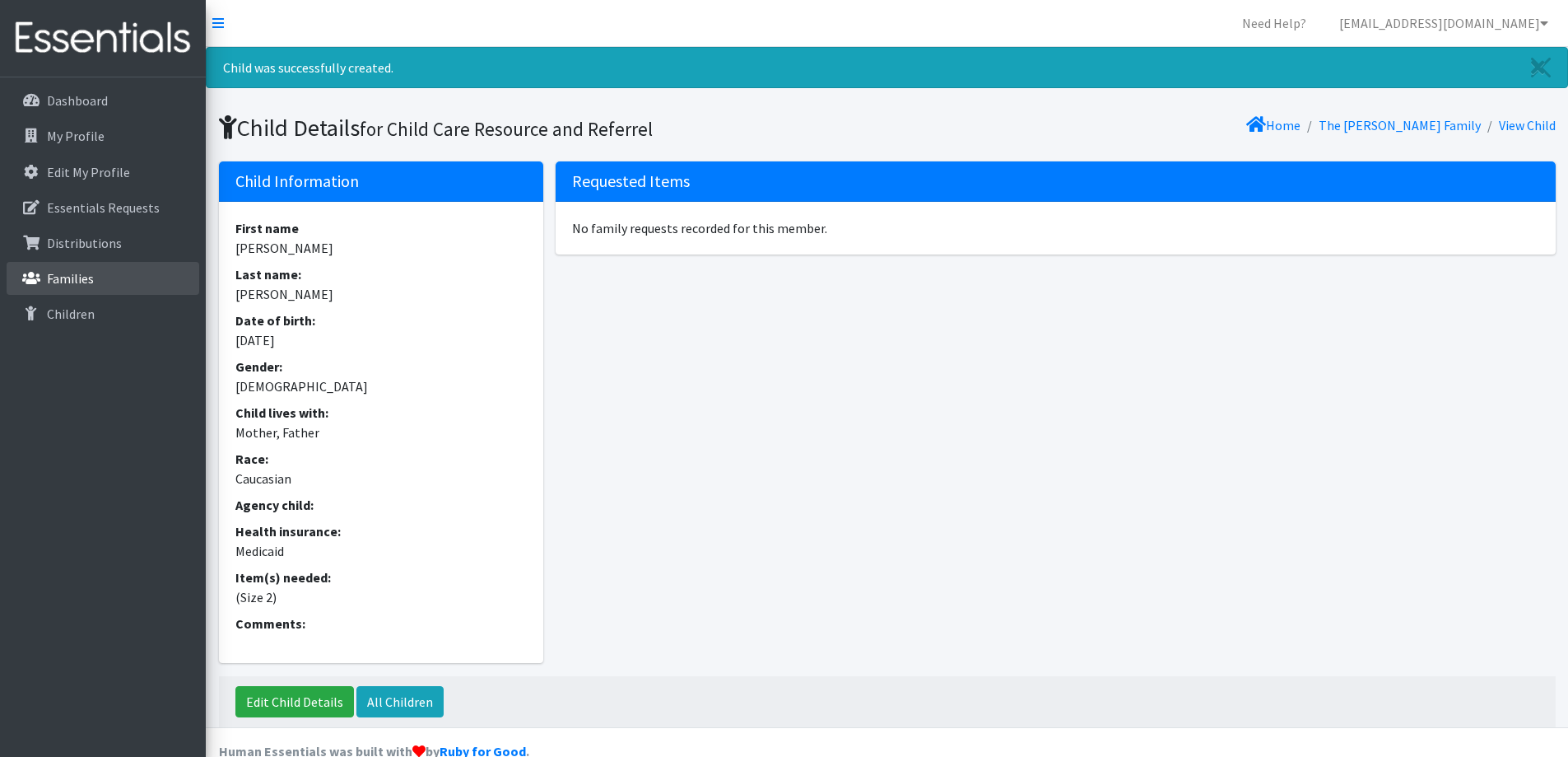
click at [82, 287] on p "Families" at bounding box center [71, 278] width 47 height 17
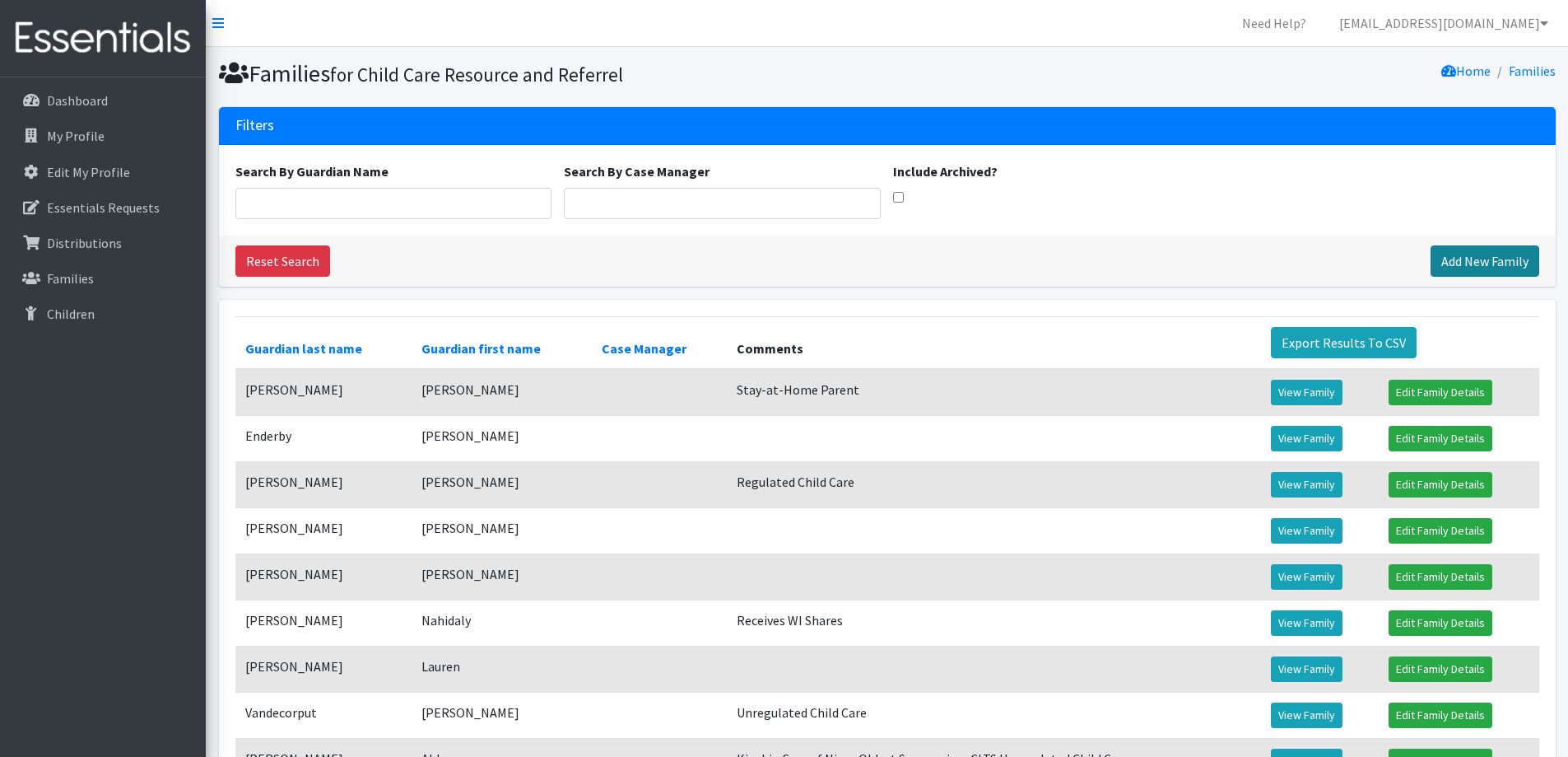
click at [1512, 270] on link "Add New Family" at bounding box center [1484, 261] width 109 height 31
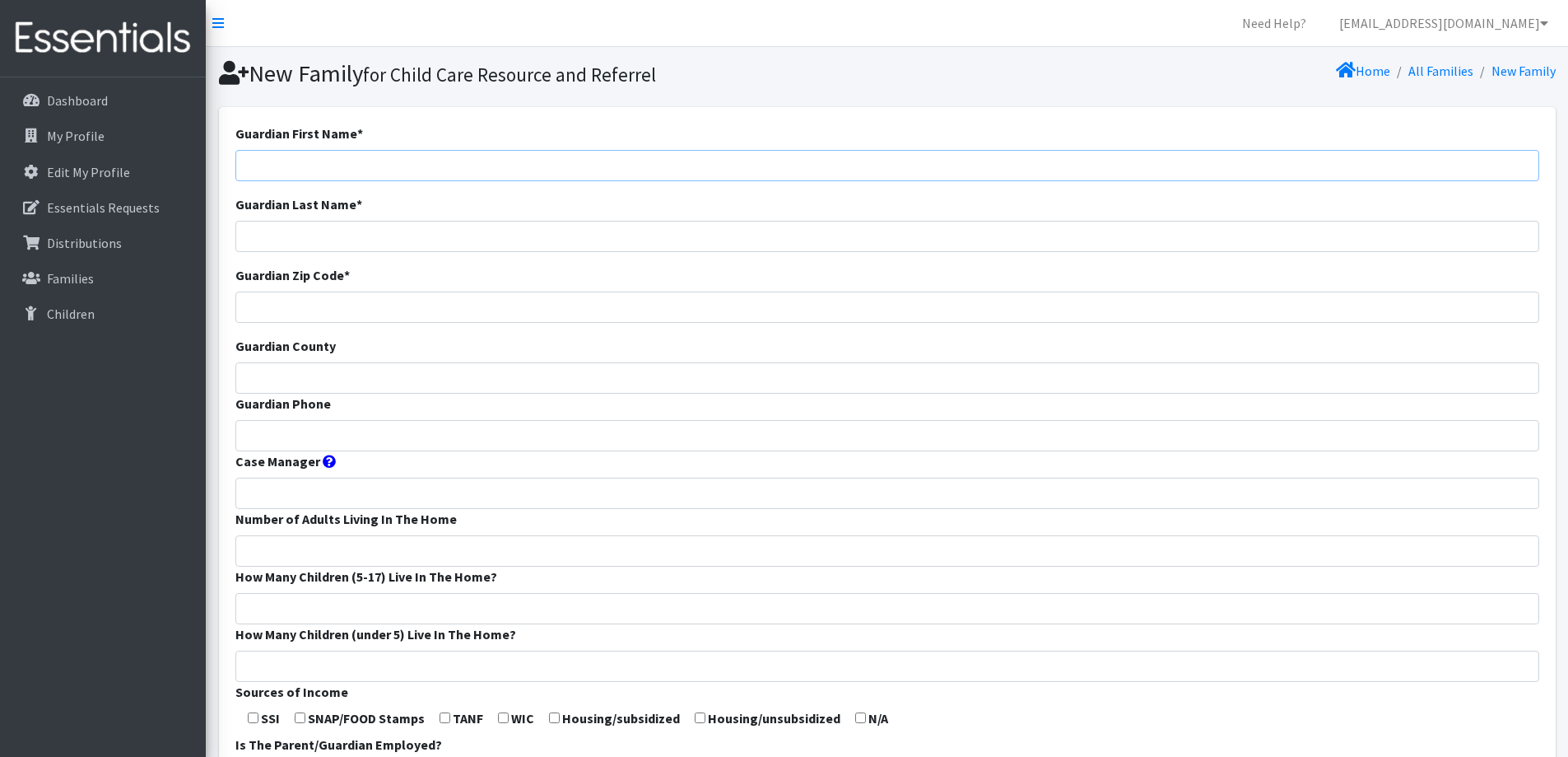
click at [813, 159] on input "Guardian First Name *" at bounding box center [887, 166] width 1304 height 31
type input "[PERSON_NAME]"
click at [705, 321] on input "Guardian Zip Code *" at bounding box center [887, 308] width 1304 height 31
type input "54110"
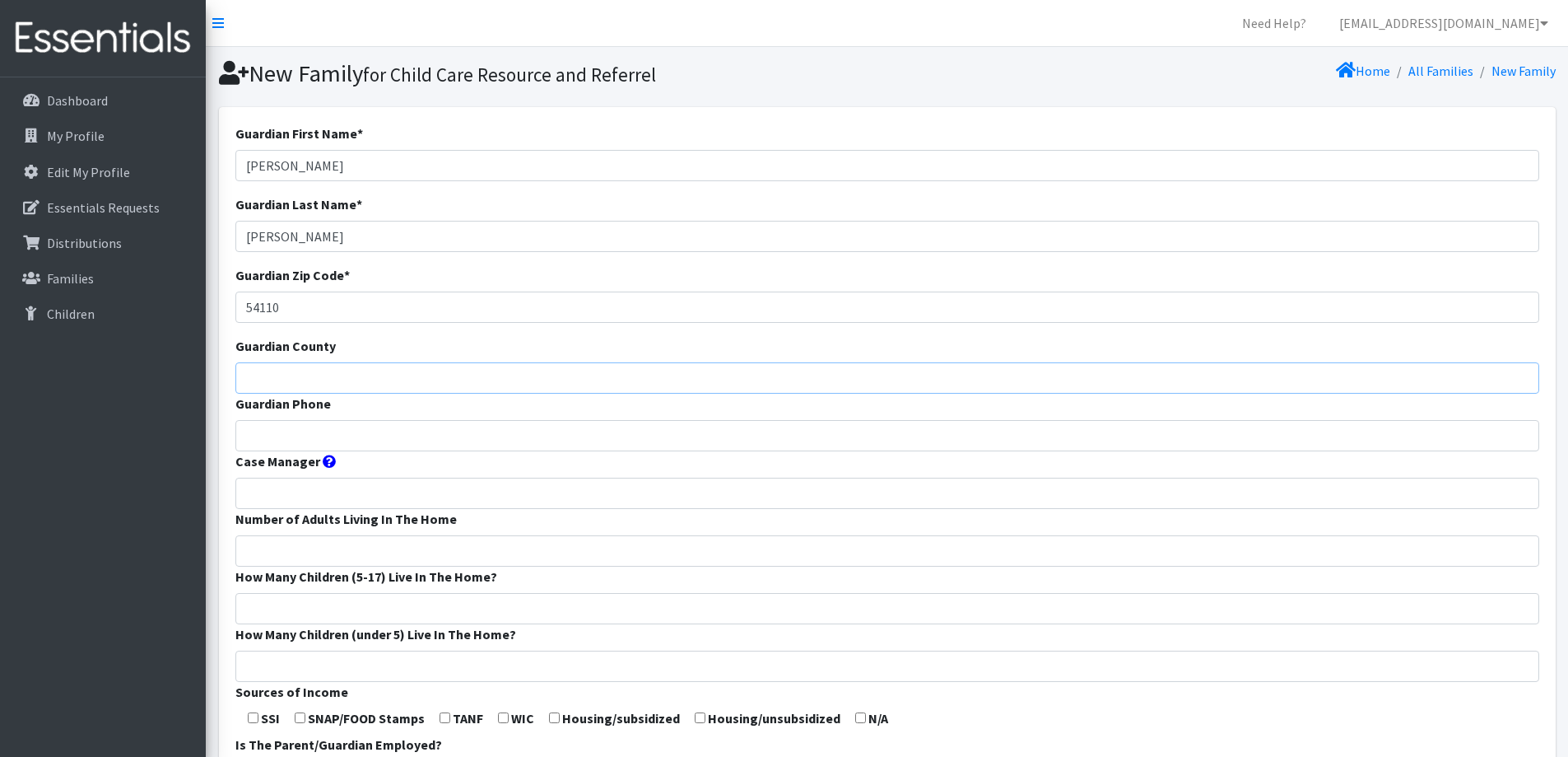
click at [646, 383] on input "Guardian County" at bounding box center [887, 378] width 1304 height 31
type input "Calumet"
click at [642, 436] on input "Guardian Phone" at bounding box center [887, 436] width 1304 height 31
type input "[PHONE_NUMBER]"
click at [631, 551] on input "Number of Adults Living In The Home" at bounding box center [887, 551] width 1304 height 31
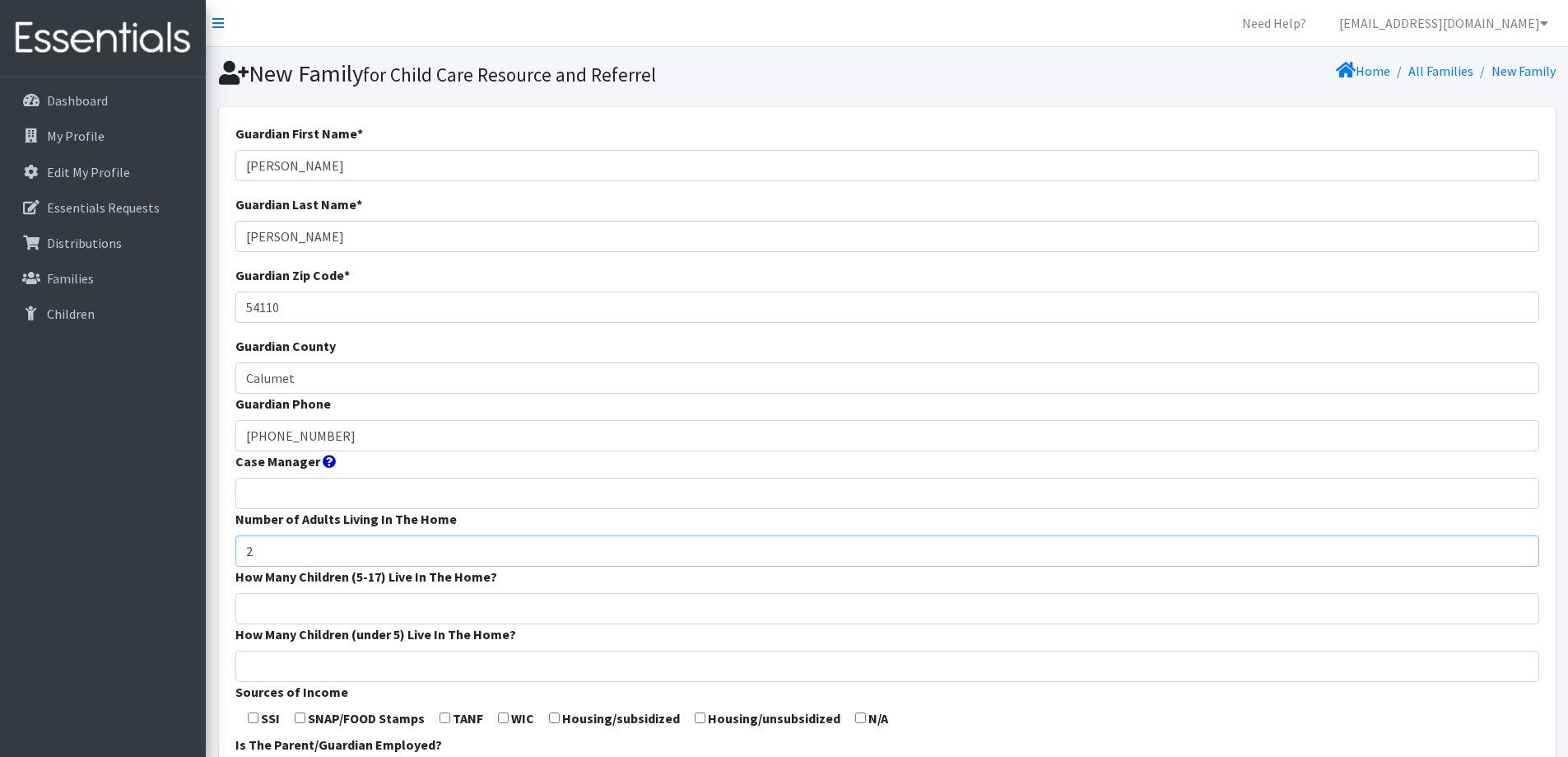
type input "2"
click at [647, 617] on input "How Many Children (5-17) Live In The Home?" at bounding box center [887, 609] width 1304 height 31
type input "0"
click at [659, 678] on input "How Many Children (under 5) Live In The Home?" at bounding box center [887, 666] width 1304 height 31
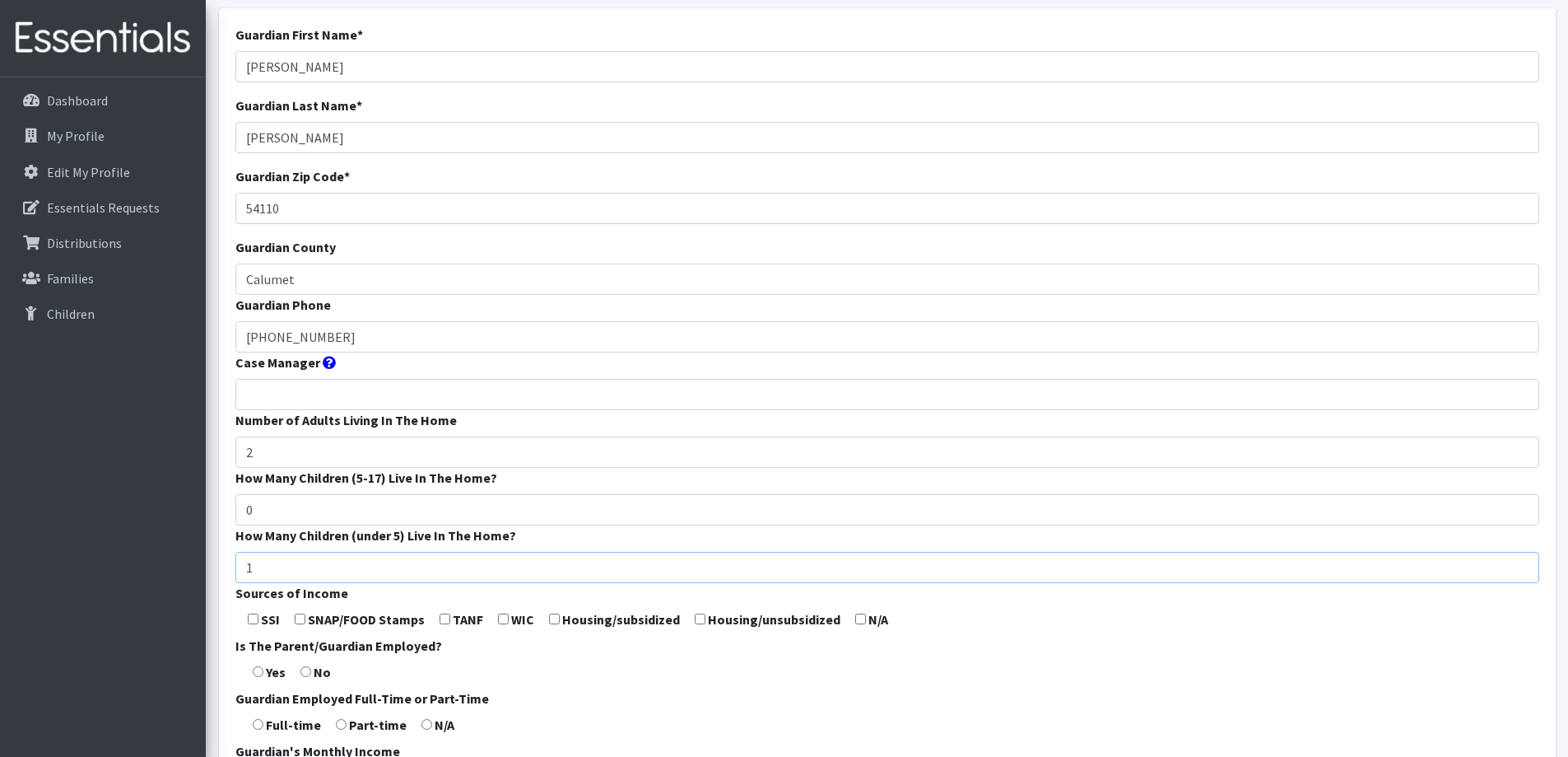
scroll to position [165, 0]
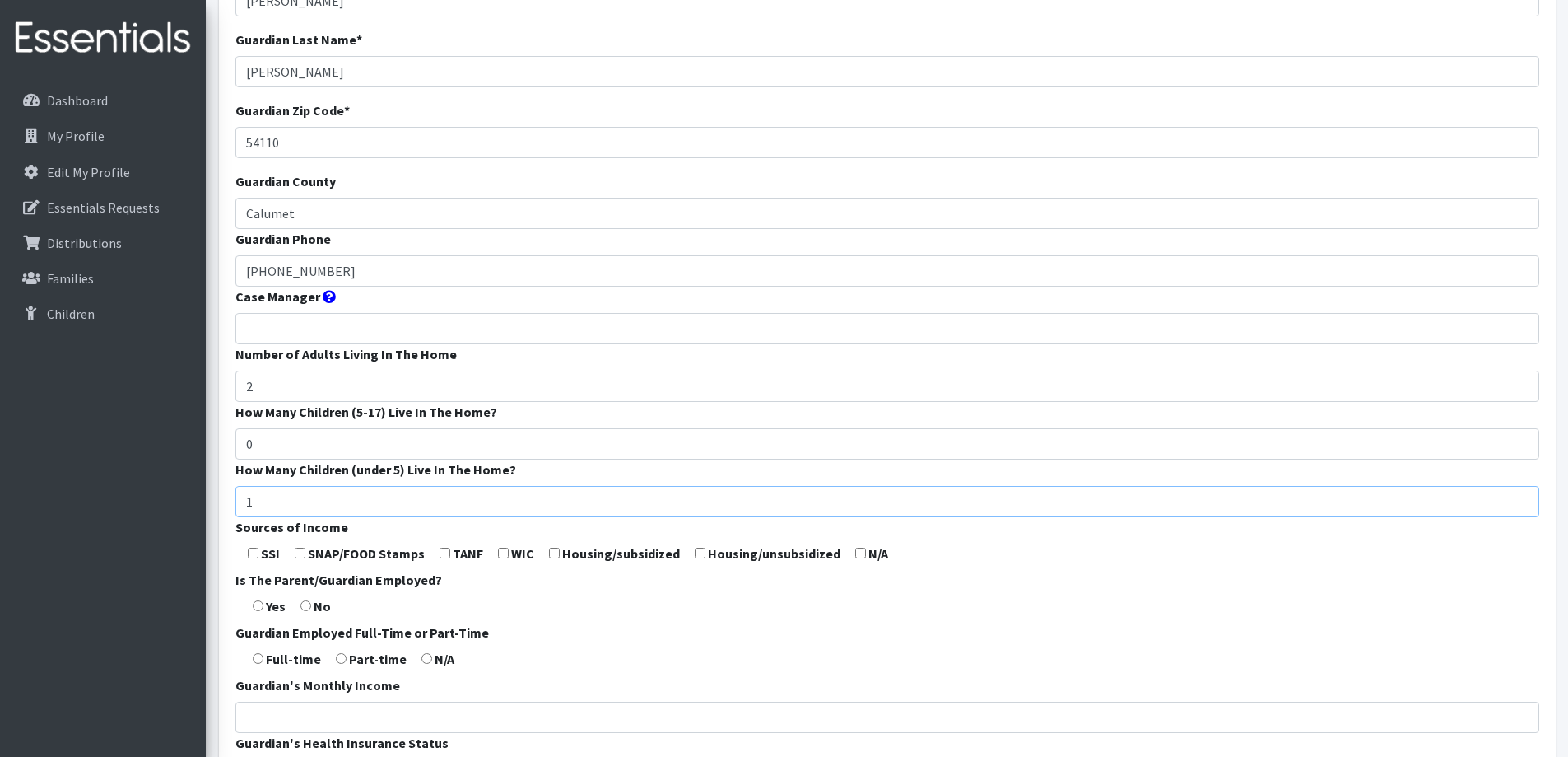
type input "1"
click at [857, 550] on input "checkbox" at bounding box center [860, 553] width 10 height 10
checkbox input "true"
click at [257, 605] on input "radio" at bounding box center [258, 605] width 10 height 10
radio input "true"
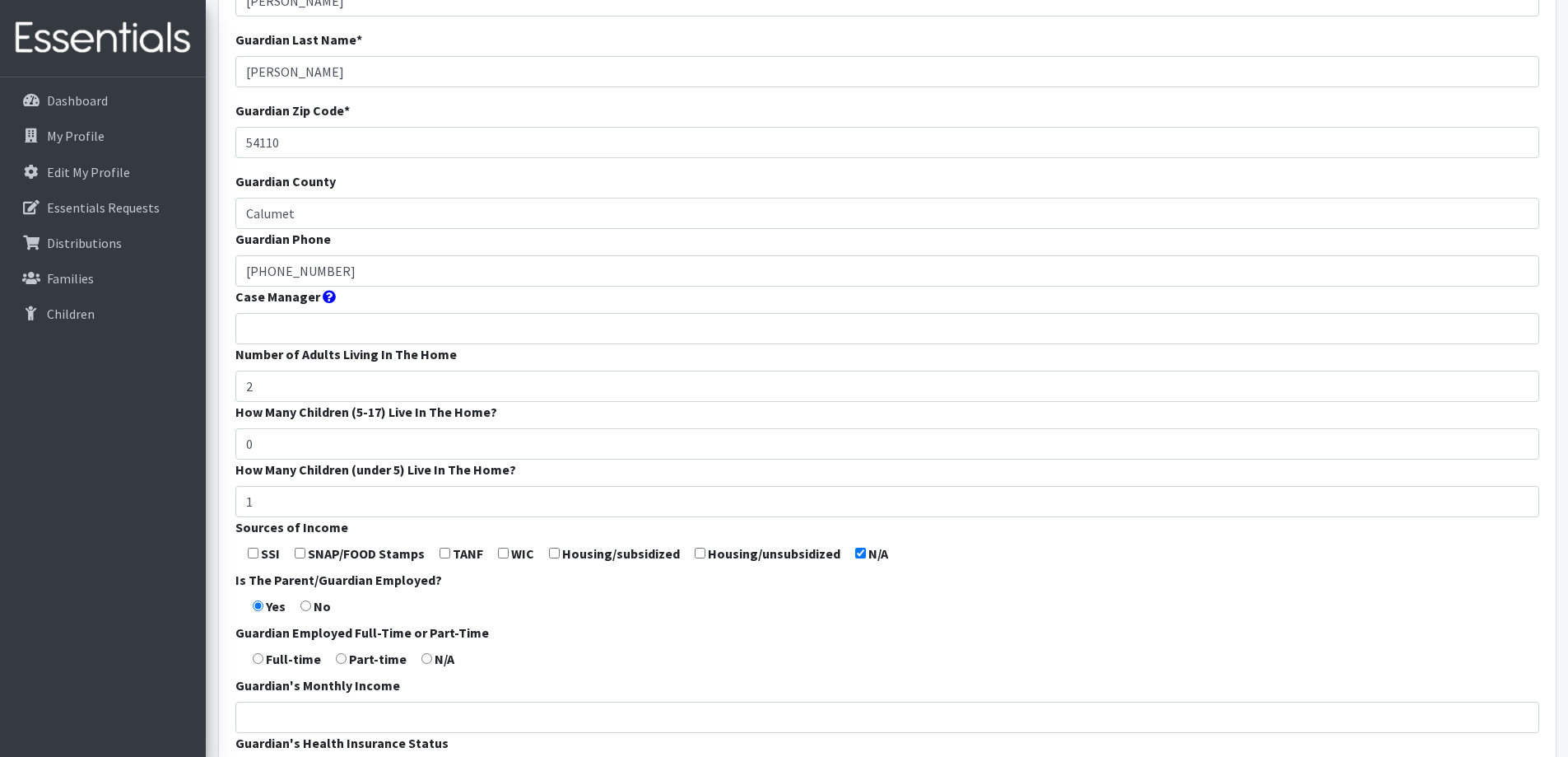
click at [256, 659] on input "radio" at bounding box center [258, 659] width 10 height 10
radio input "true"
click at [277, 709] on input "Guardian's Monthly Income" at bounding box center [887, 718] width 1304 height 31
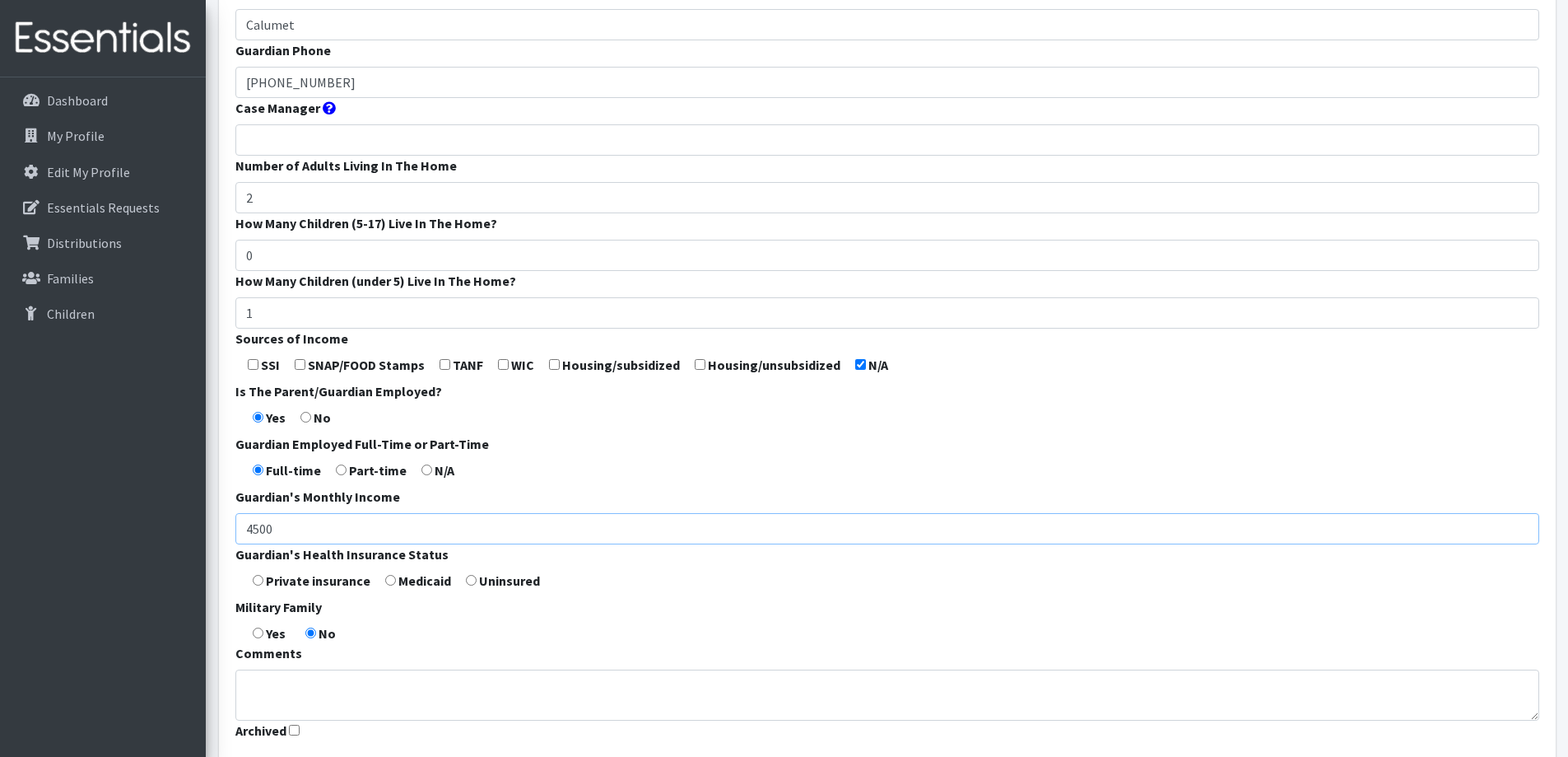
scroll to position [486, 0]
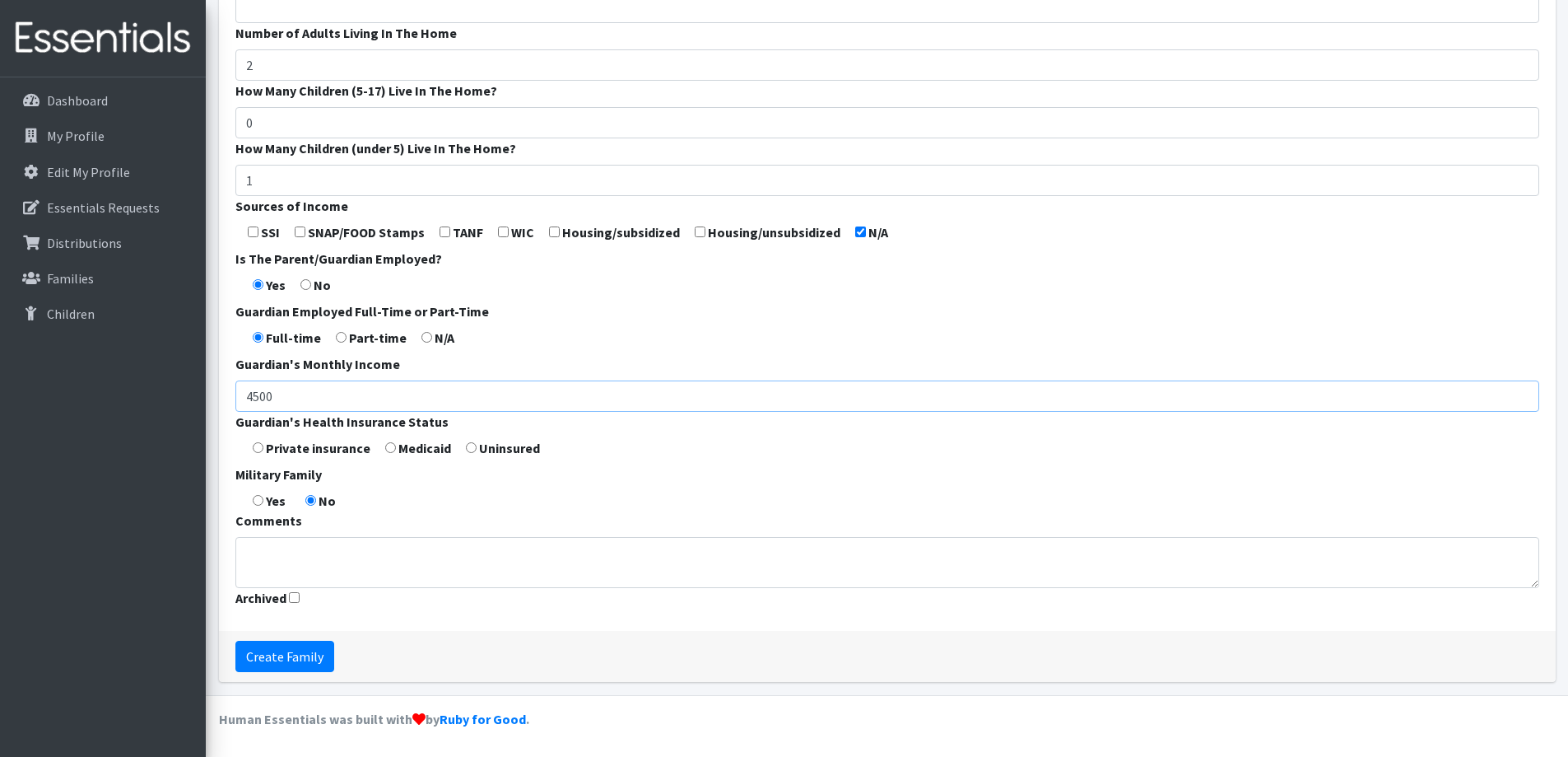
type input "4500"
click at [302, 447] on label "Private insurance" at bounding box center [318, 448] width 104 height 20
click at [262, 453] on form "Guardian First Name * Joe Guardian Last Name * VanOss Guardian Zip Code * 54110…" at bounding box center [887, 125] width 1304 height 977
click at [255, 445] on input "radio" at bounding box center [258, 448] width 10 height 10
radio input "true"
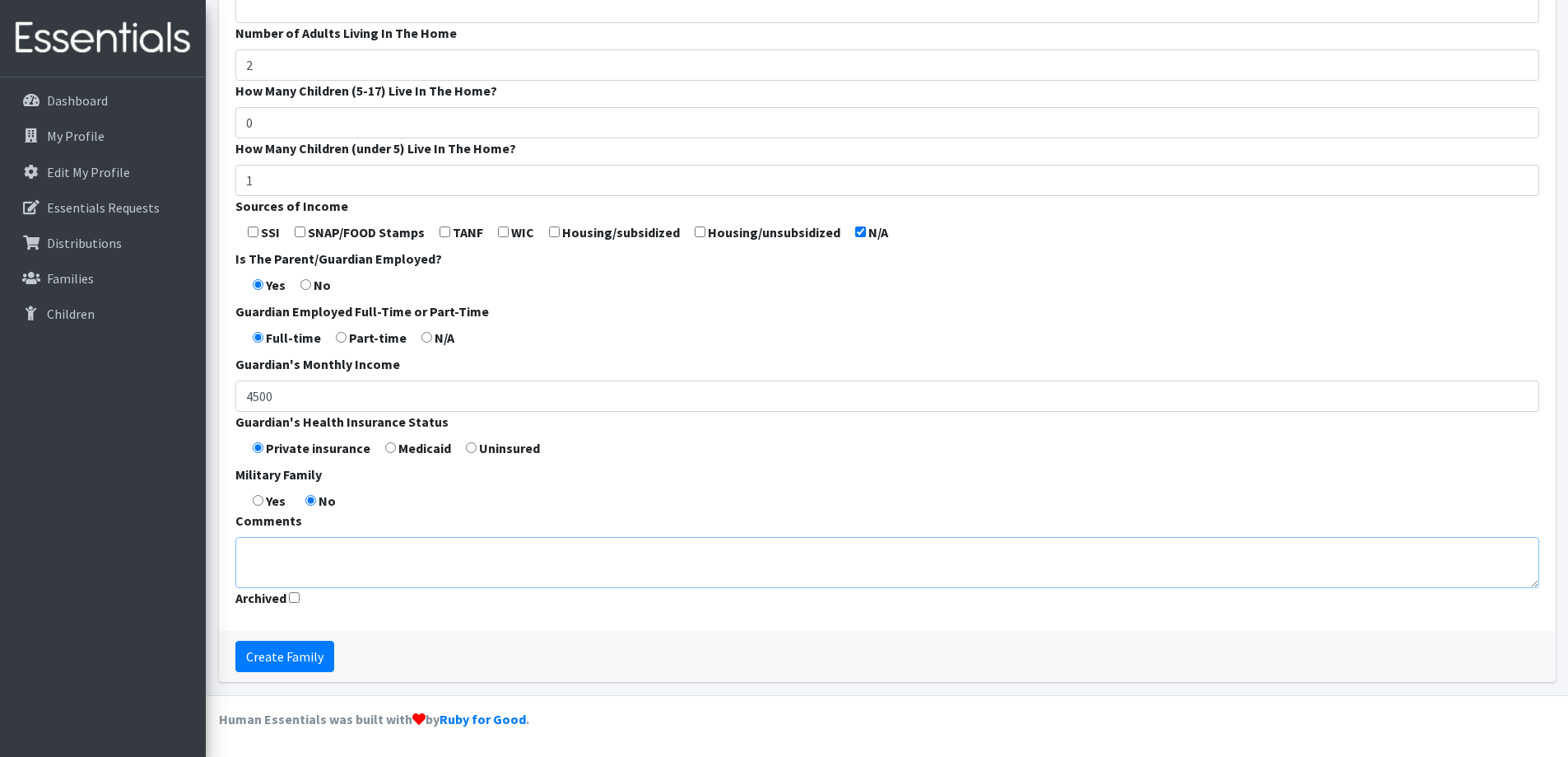
click at [345, 564] on textarea "Comments" at bounding box center [887, 562] width 1304 height 51
type textarea "Unregulated Child Care"
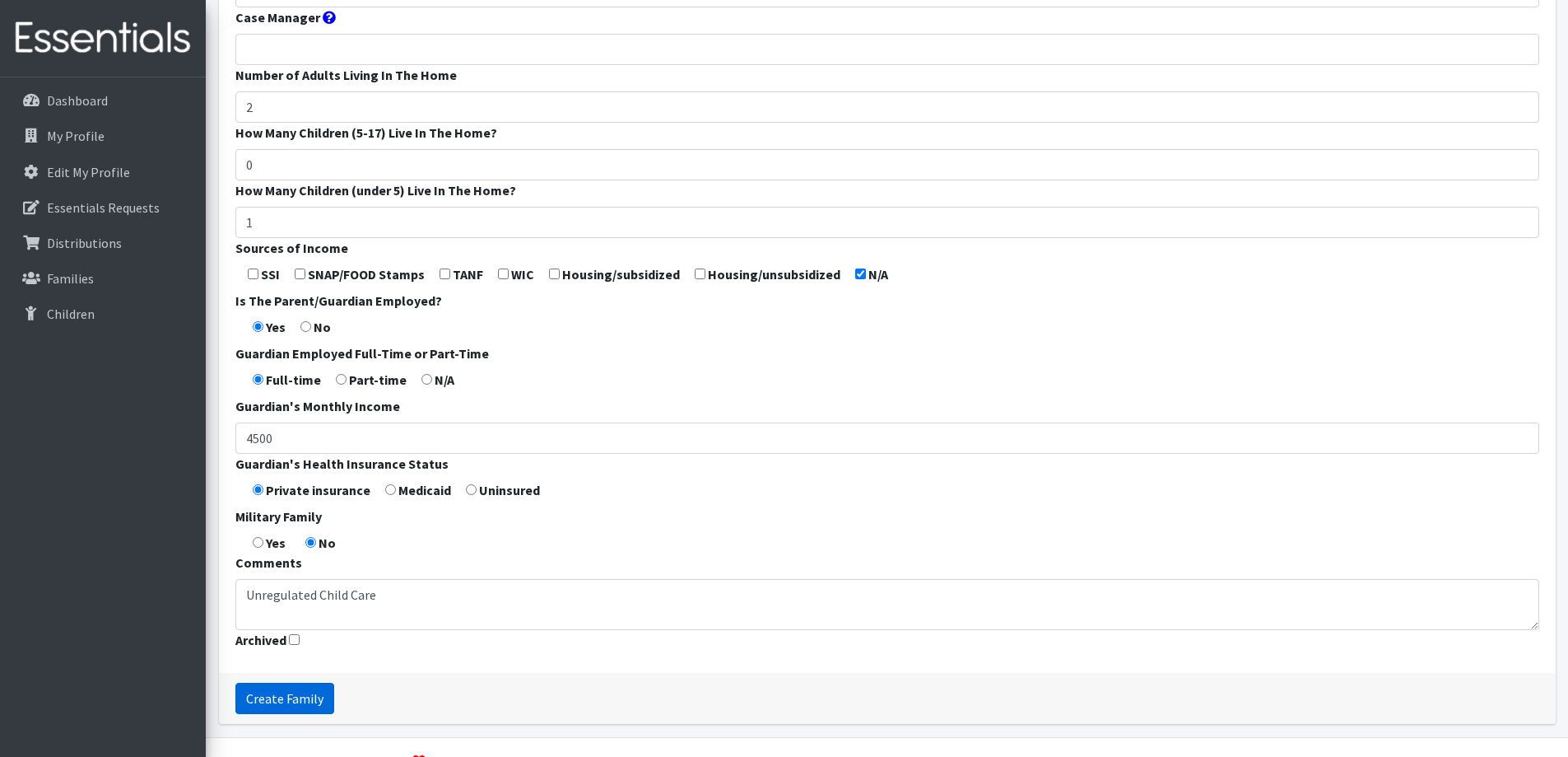
click at [274, 655] on div "Guardian First Name * Joe Guardian Last Name * VanOss Guardian Zip Code * 54110…" at bounding box center [886, 193] width 1336 height 1061
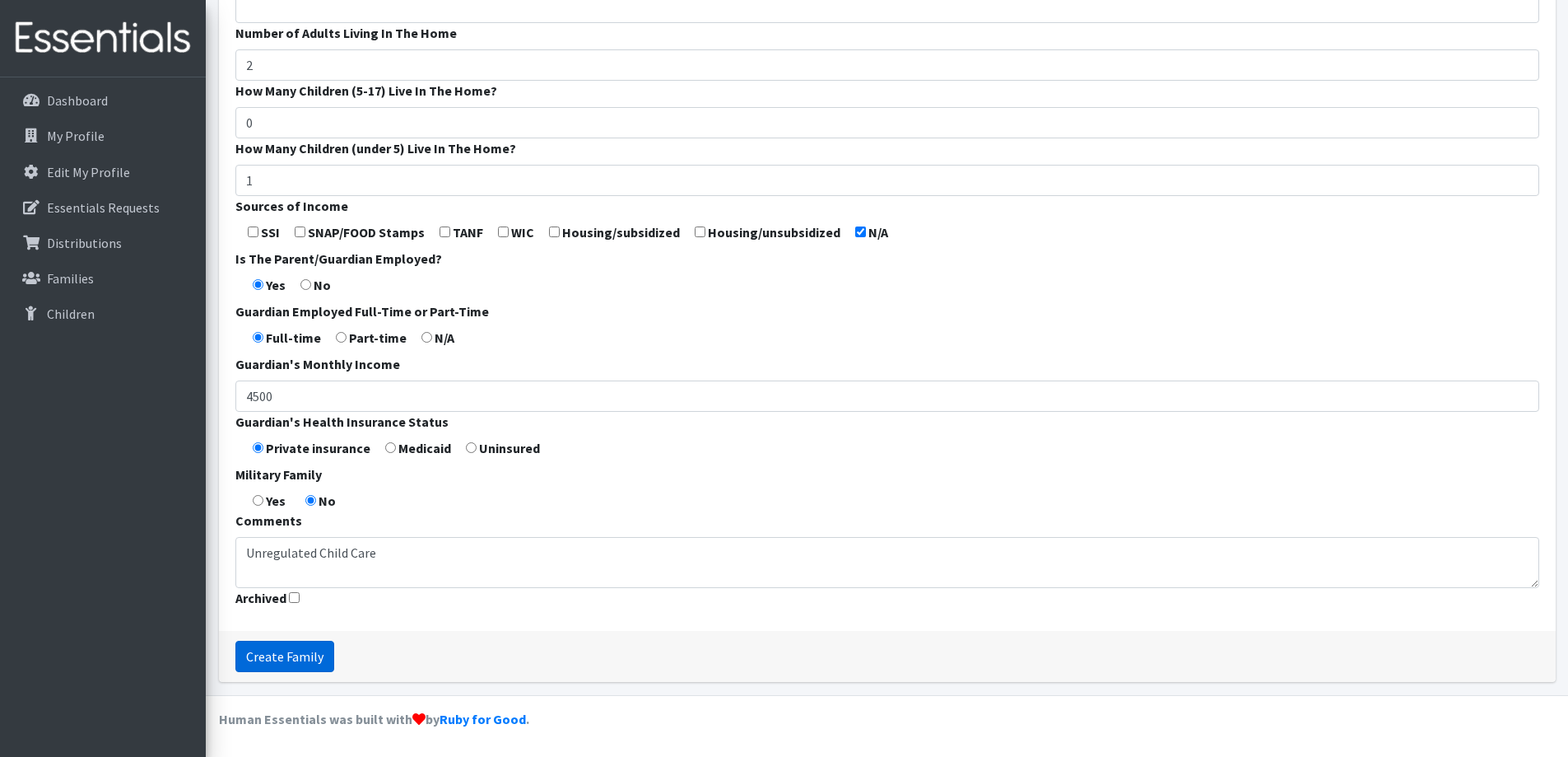
click at [294, 642] on input "Create Family" at bounding box center [284, 657] width 98 height 31
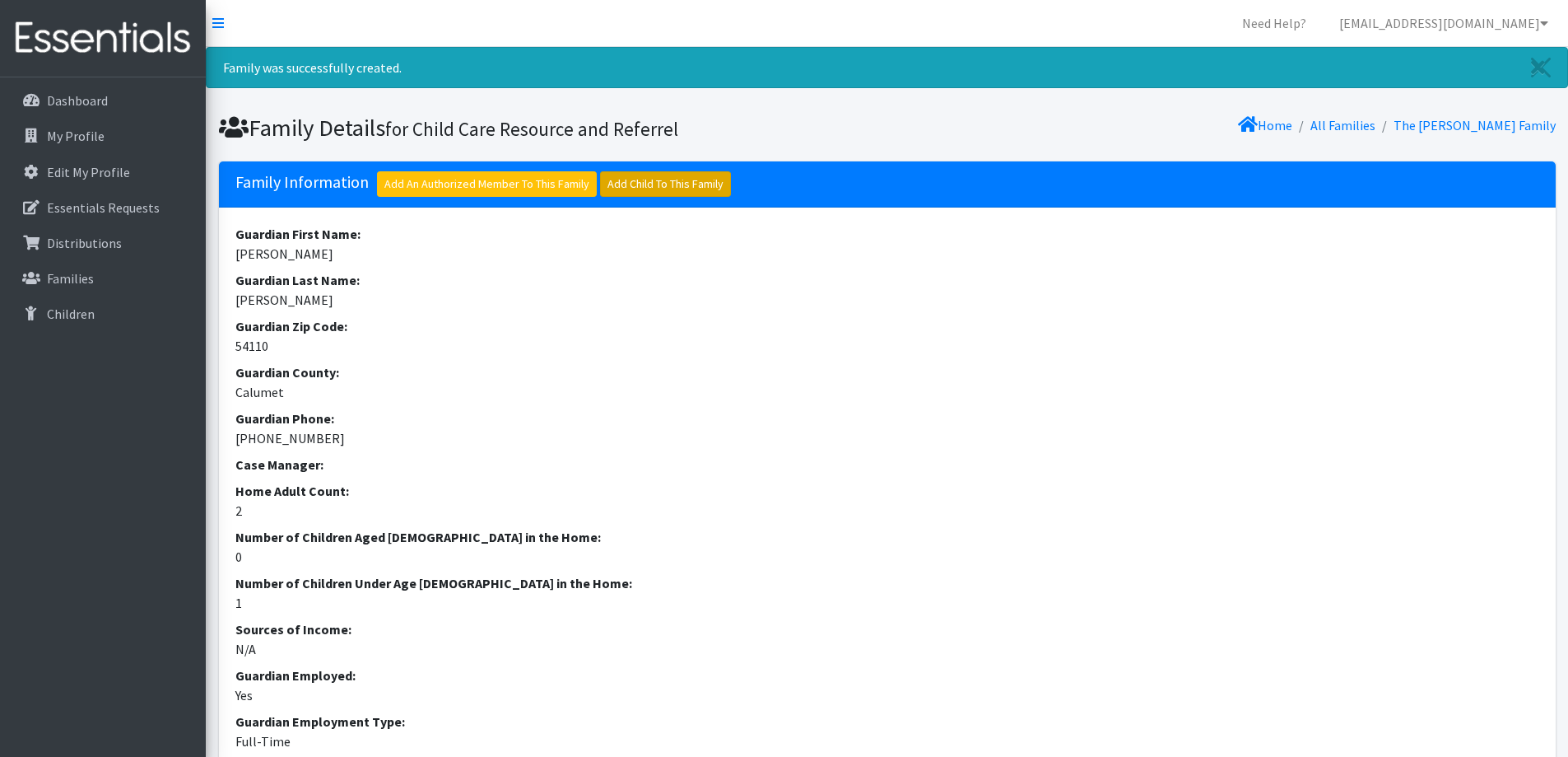
click at [651, 179] on link "Add Child To This Family" at bounding box center [665, 184] width 131 height 25
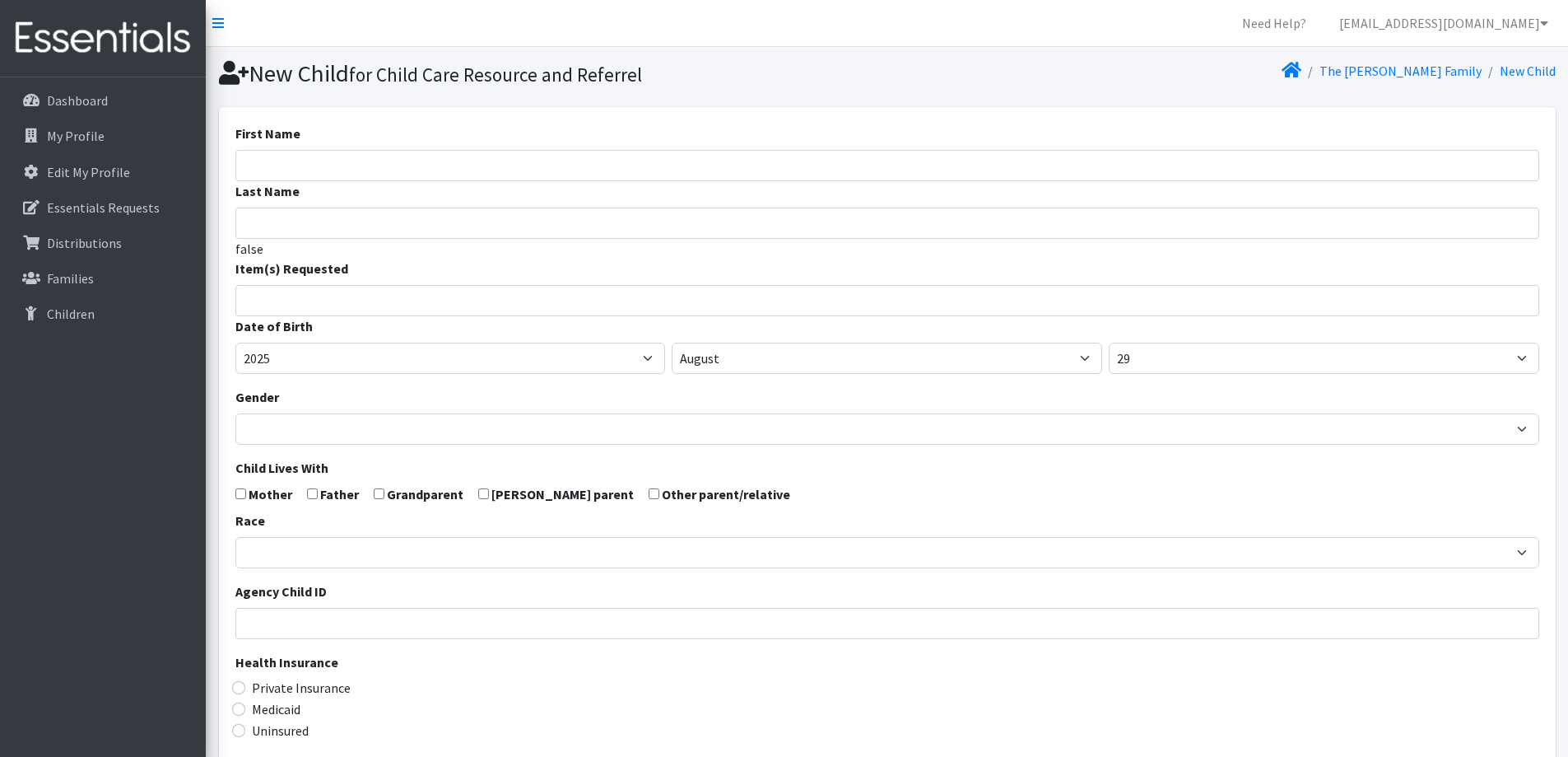
select select
drag, startPoint x: 0, startPoint y: 0, endPoint x: 651, endPoint y: 179, distance: 675.2
click at [651, 179] on input "First Name" at bounding box center [887, 166] width 1304 height 31
type input "Mia"
type input "[PERSON_NAME]"
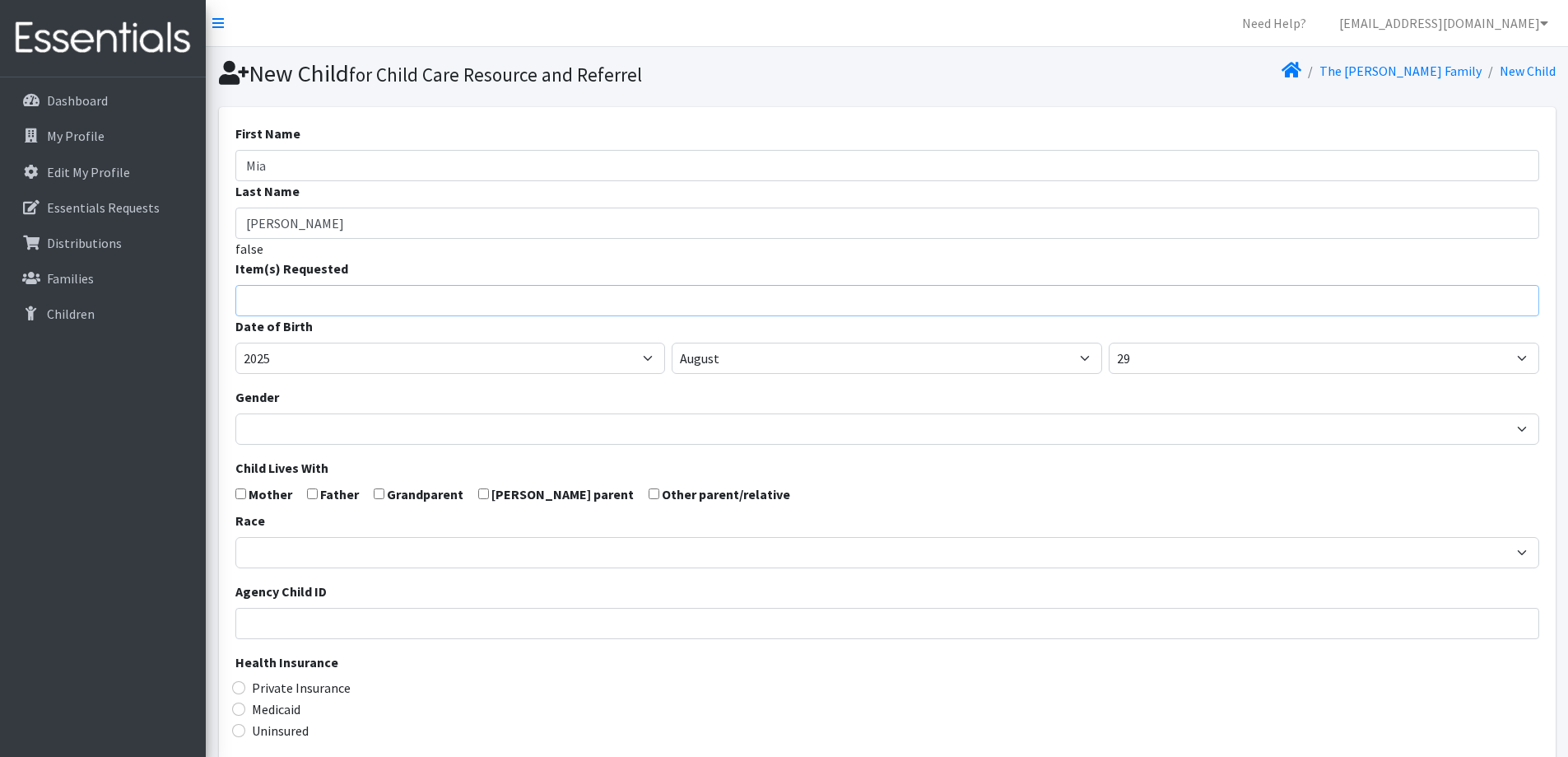
click at [521, 305] on input "search" at bounding box center [898, 298] width 1298 height 15
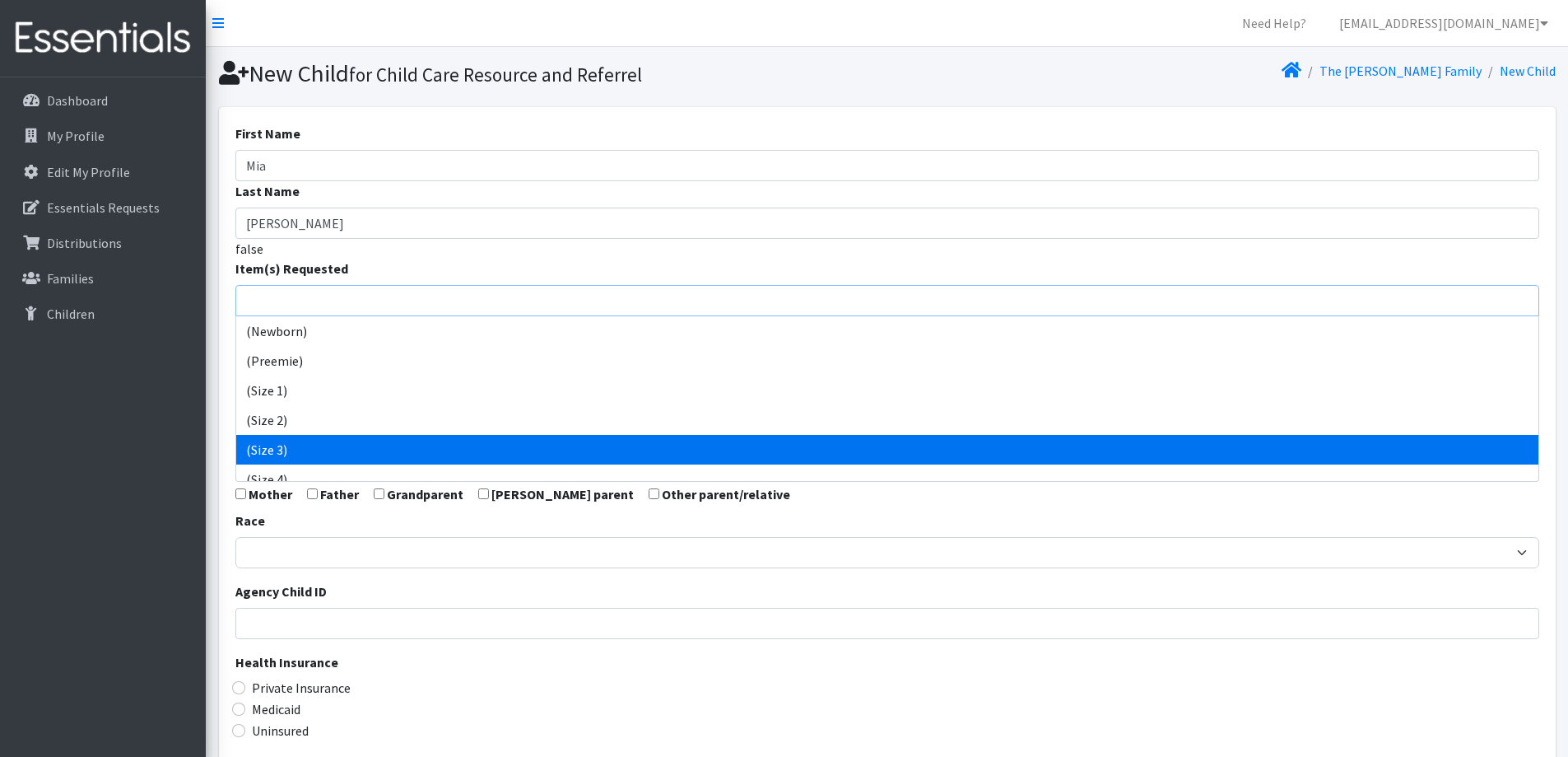
scroll to position [83, 0]
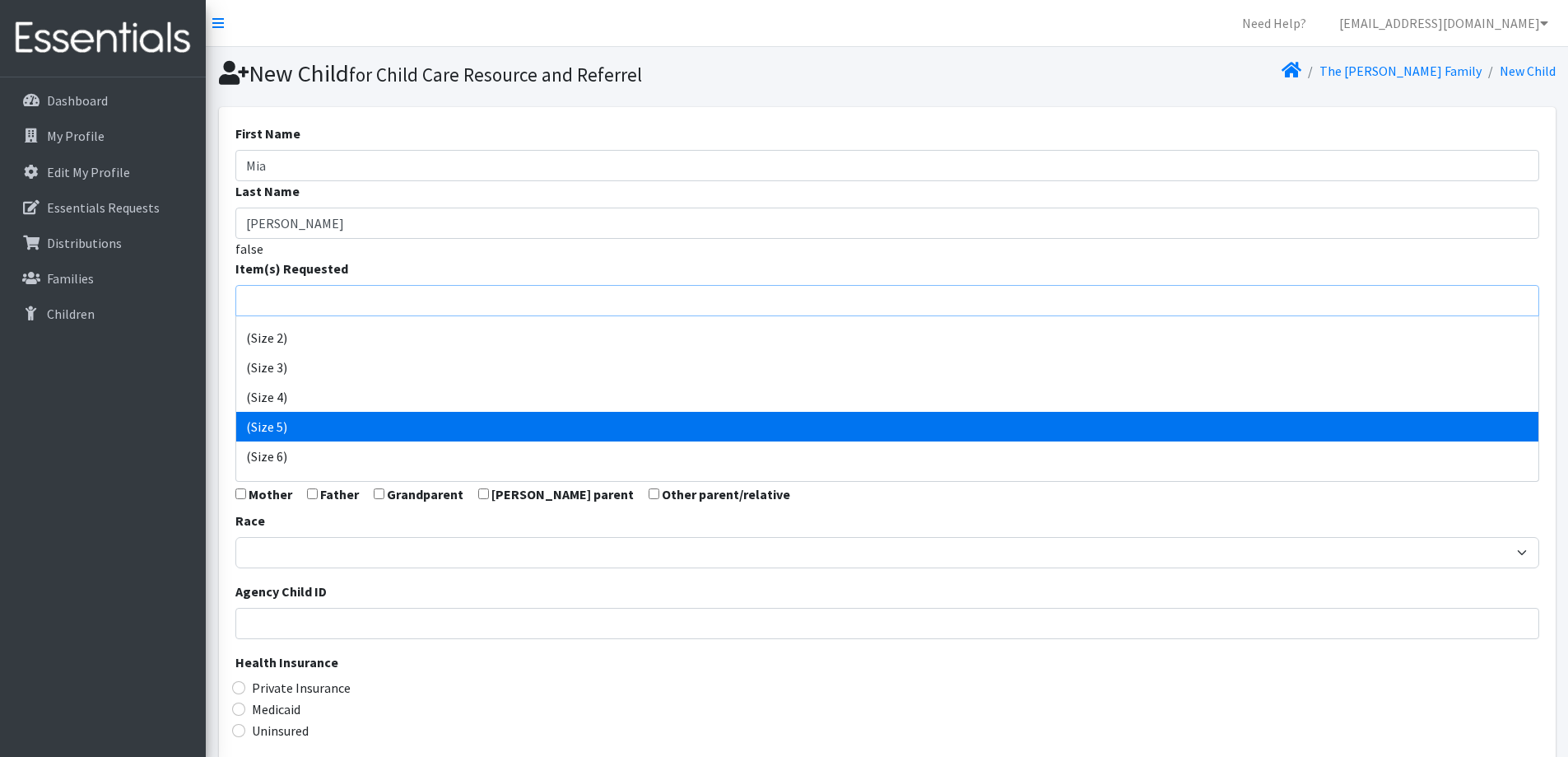
select select "14488"
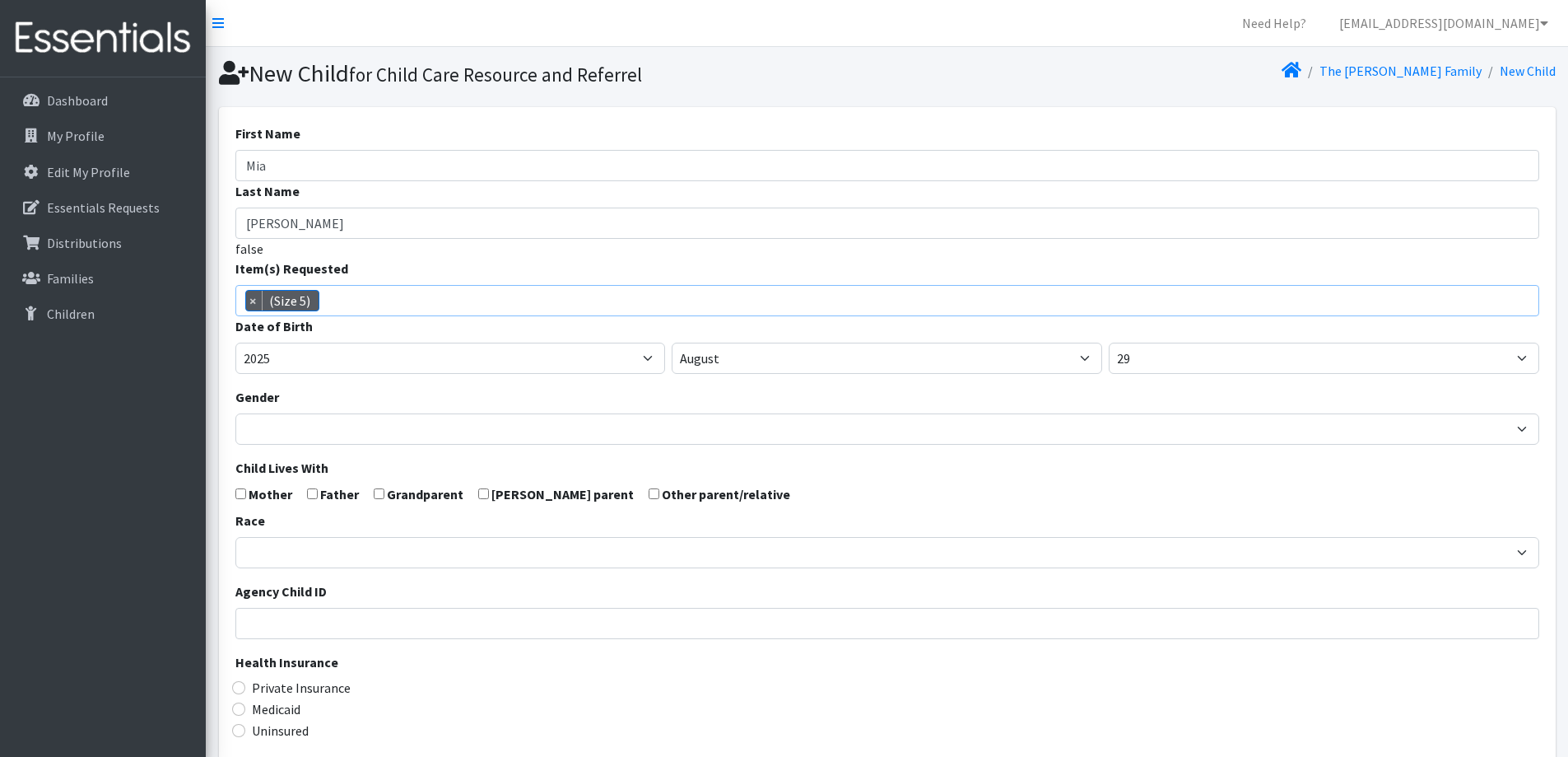
scroll to position [104, 0]
click at [413, 355] on select "2005 2006 2007 2008 2009 2010 2011 2012 2013 2014 2015 2016 2017 2018 2019 2020…" at bounding box center [450, 358] width 430 height 31
click at [603, 394] on div "Gender Male Female" at bounding box center [887, 416] width 1304 height 57
click at [548, 355] on select "2005 2006 2007 2008 2009 2010 2011 2012 2013 2014 2015 2016 2017 2018 2019 2020…" at bounding box center [450, 358] width 430 height 31
select select "2023"
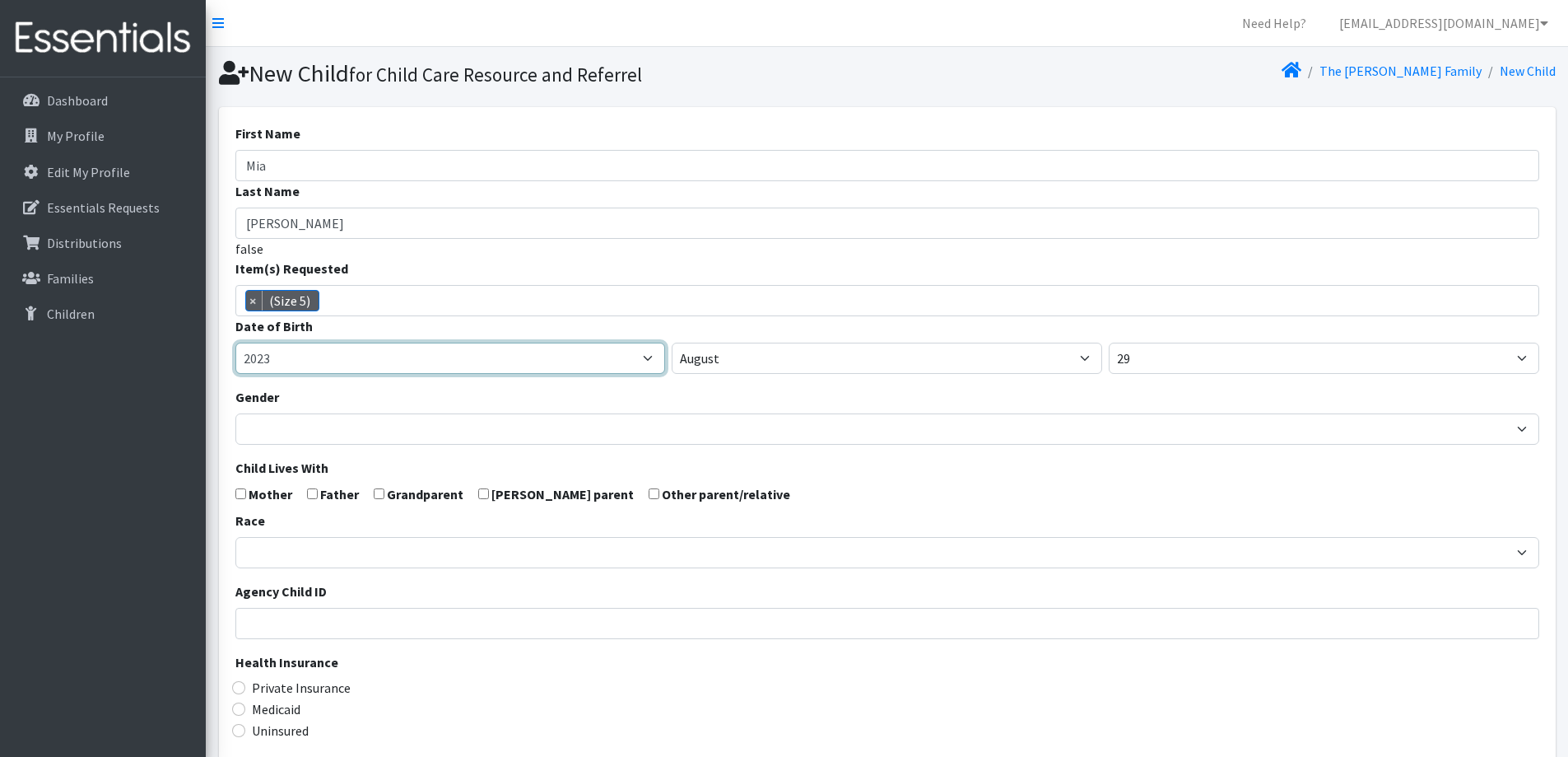
click at [235, 342] on select "2005 2006 2007 2008 2009 2010 2011 2012 2013 2014 2015 2016 2017 2018 2019 2020…" at bounding box center [450, 358] width 430 height 31
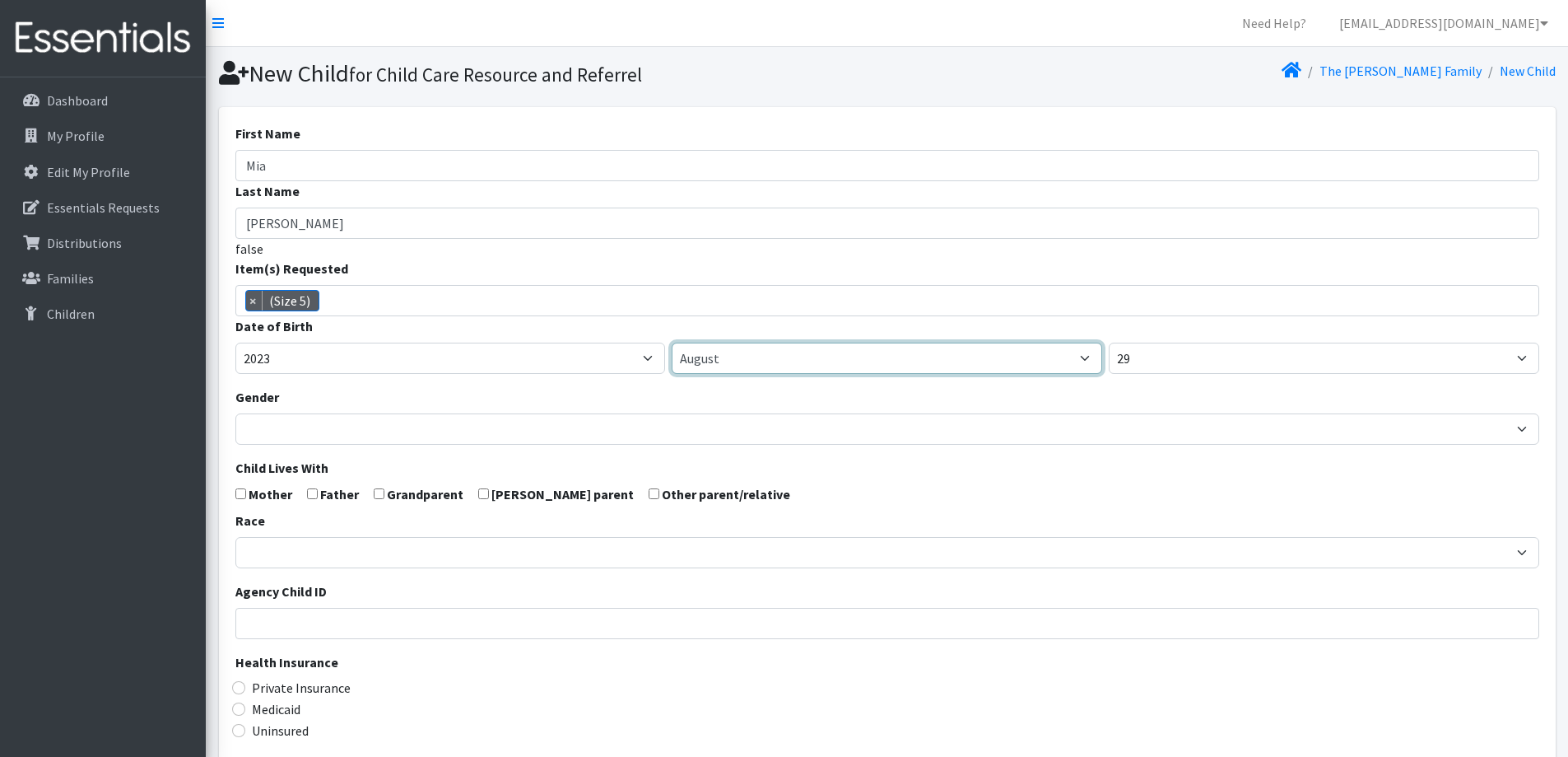
click at [759, 367] on select "January February March April May June July August September October November De…" at bounding box center [886, 358] width 430 height 31
click at [671, 342] on select "January February March April May June July August September October November De…" at bounding box center [886, 358] width 430 height 31
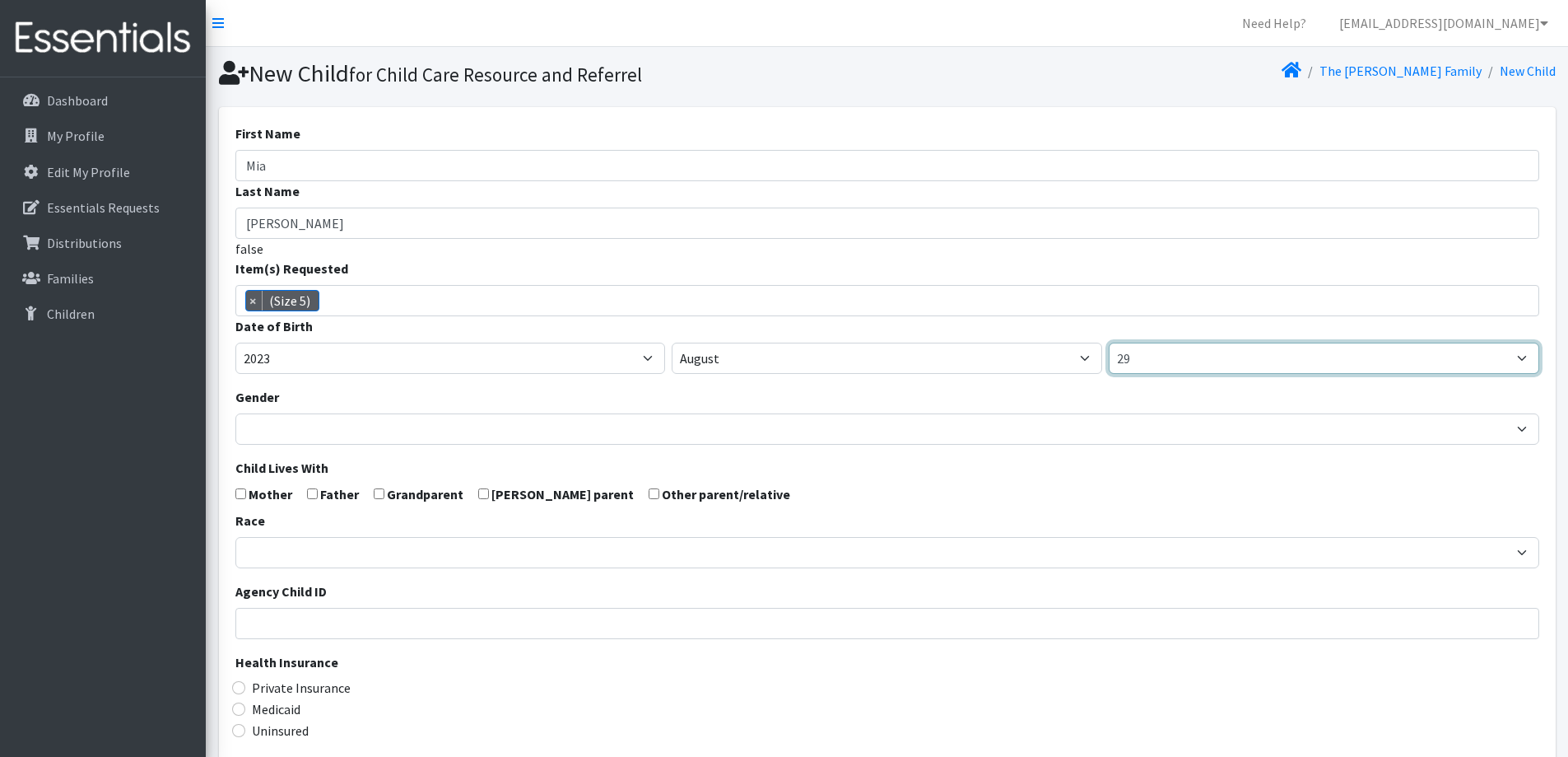
click at [1291, 366] on select "1 2 3 4 5 6 7 8 9 10 11 12 13 14 15 16 17 18 19 20 21 22 23 24 25 26 27 28 29 3…" at bounding box center [1323, 358] width 430 height 31
select select "7"
click at [1108, 342] on select "1 2 3 4 5 6 7 8 9 10 11 12 13 14 15 16 17 18 19 20 21 22 23 24 25 26 27 28 29 3…" at bounding box center [1323, 358] width 430 height 31
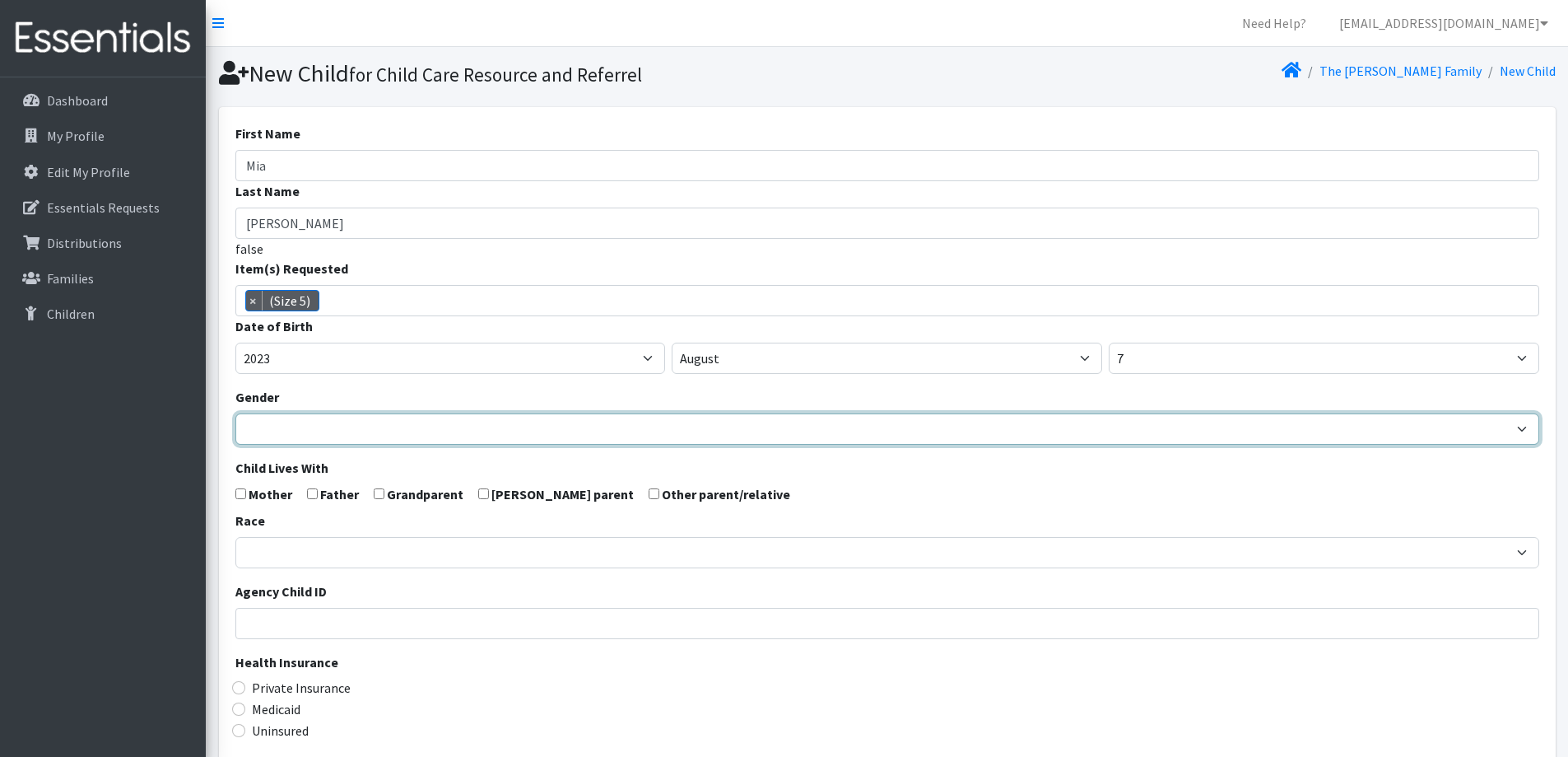
click at [693, 440] on select "Male Female" at bounding box center [887, 429] width 1304 height 31
select select "Female"
click at [235, 414] on select "Male Female" at bounding box center [887, 429] width 1304 height 31
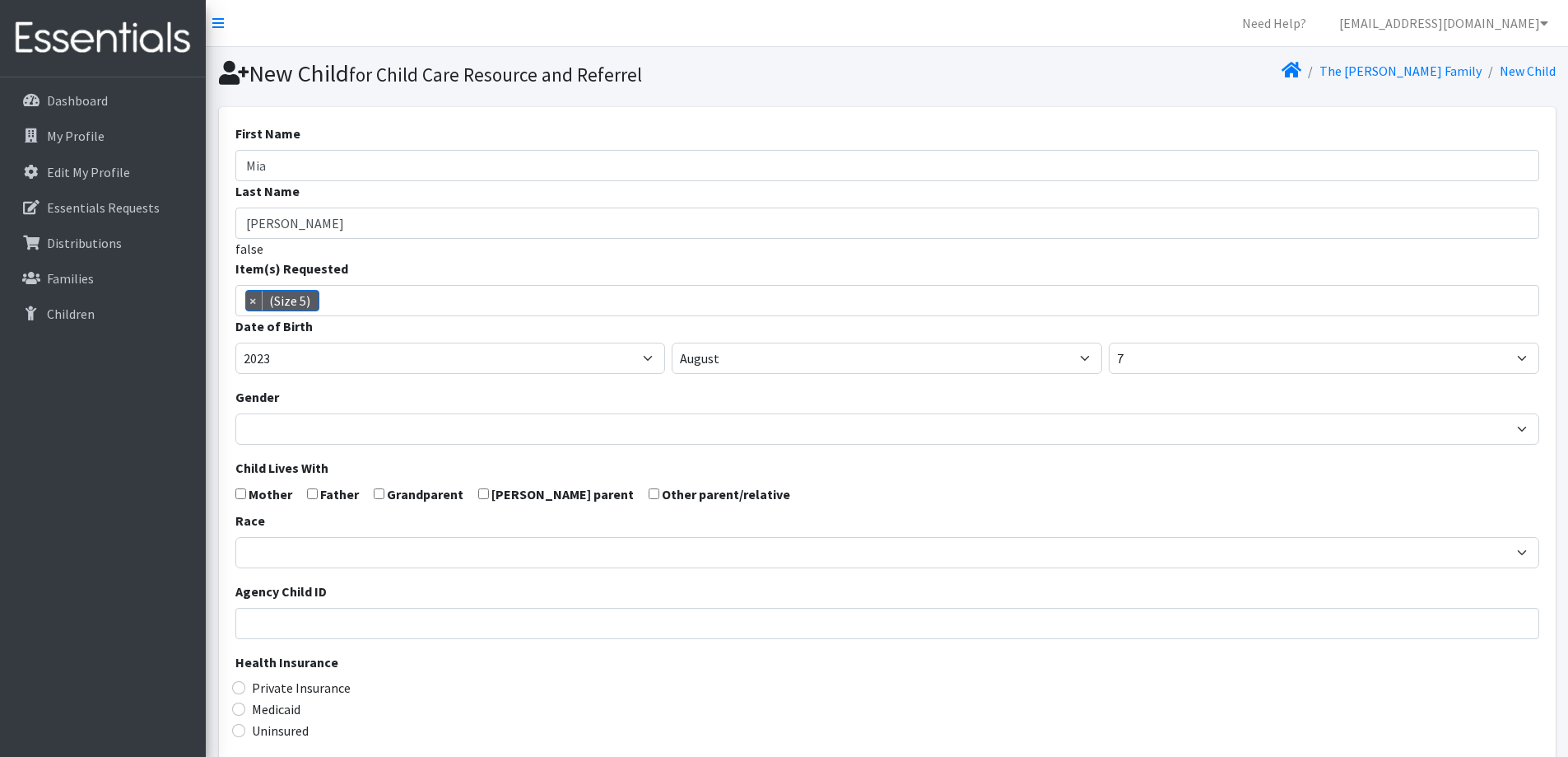
click at [241, 493] on input "checkbox" at bounding box center [240, 494] width 10 height 10
checkbox input "true"
click at [320, 490] on label "Father" at bounding box center [340, 494] width 38 height 20
click at [311, 490] on input "checkbox" at bounding box center [313, 494] width 10 height 10
checkbox input "true"
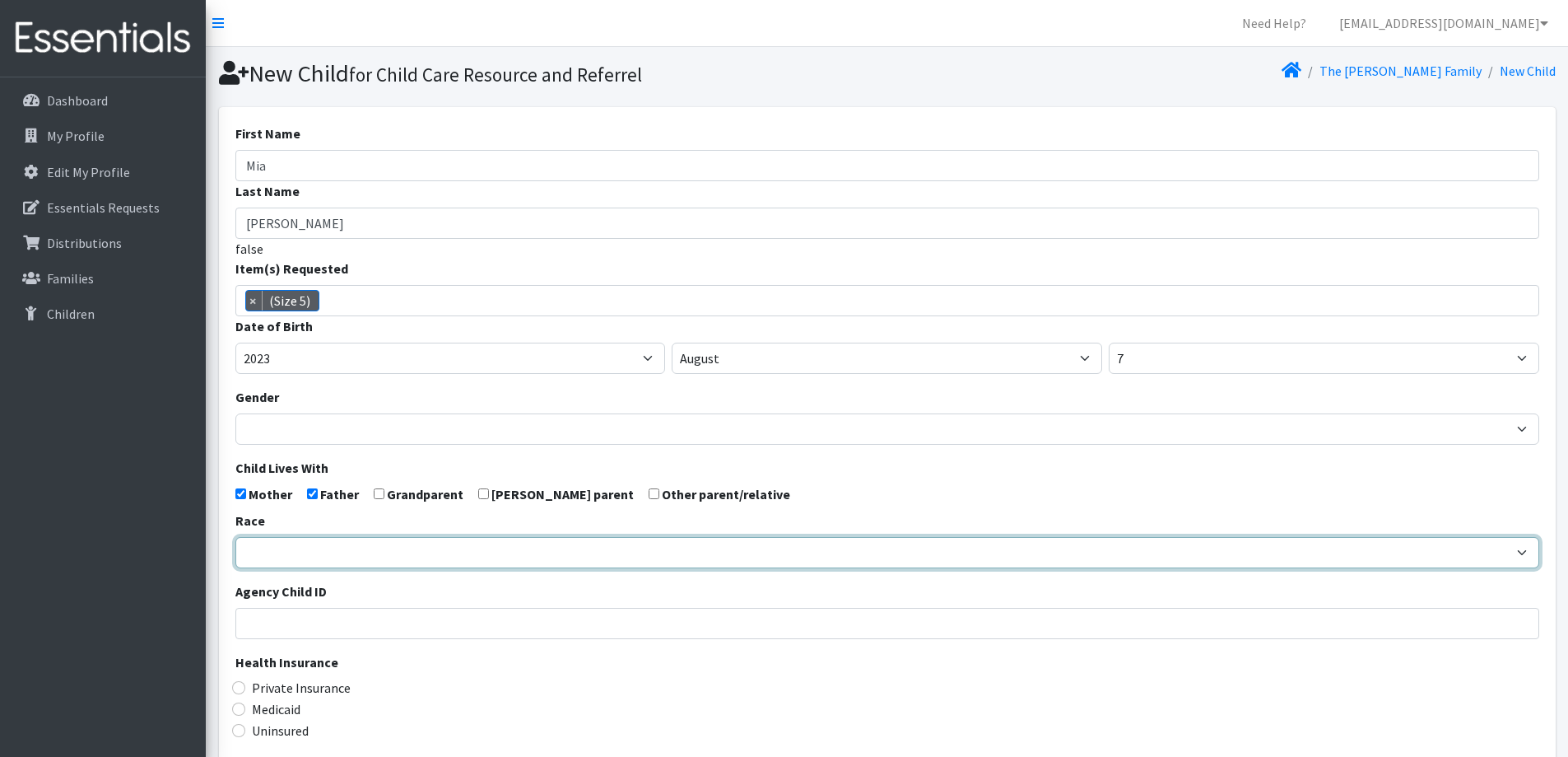
click at [320, 540] on select "African American Caucasian Hispanic Asian American Indian Pacific Islander Mult…" at bounding box center [887, 552] width 1304 height 31
select select "Caucasian"
click at [235, 537] on select "[DEMOGRAPHIC_DATA] Caucasian Hispanic [DEMOGRAPHIC_DATA] [DEMOGRAPHIC_DATA] Isl…" at bounding box center [887, 552] width 1304 height 31
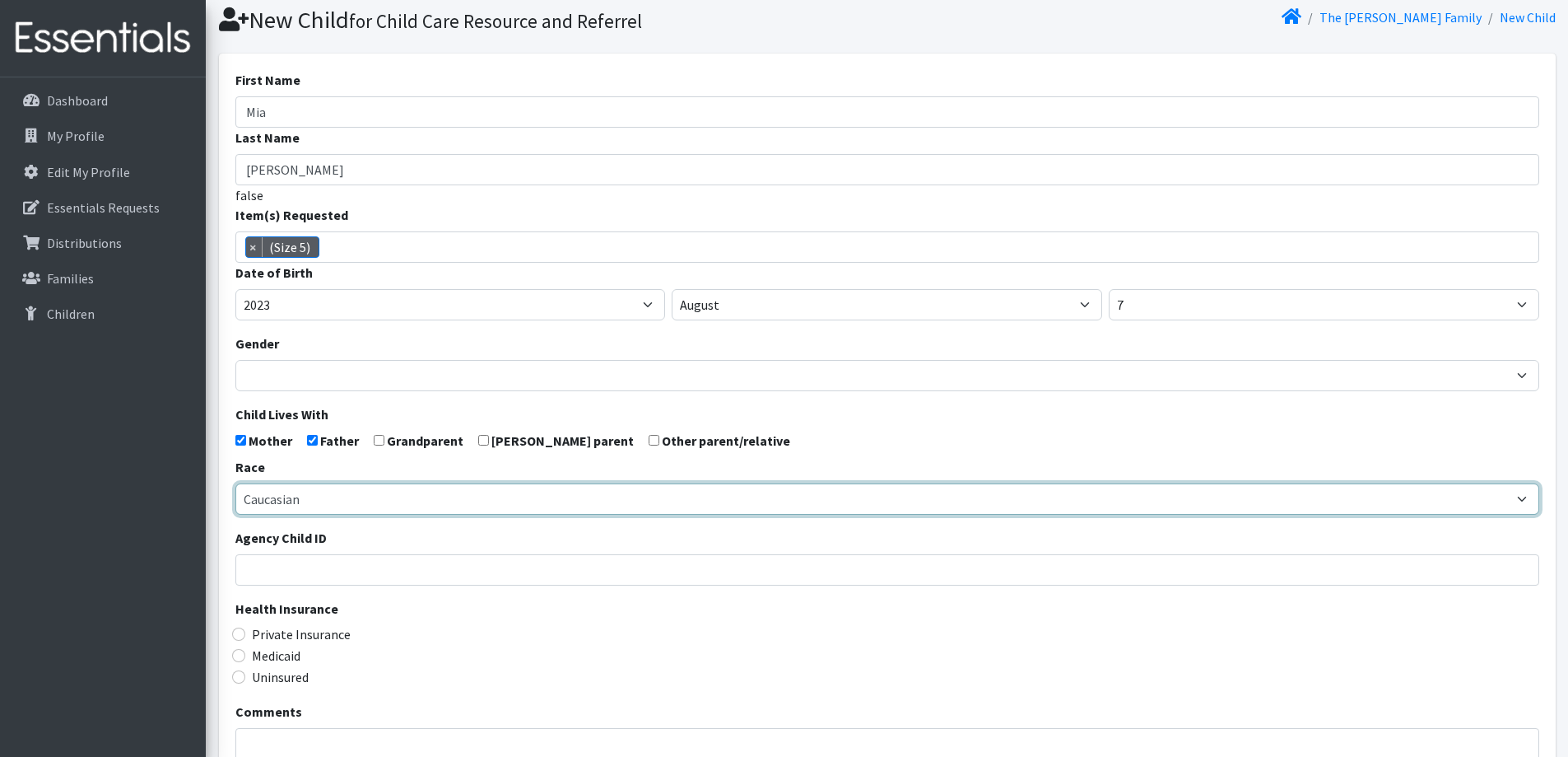
scroll to position [83, 0]
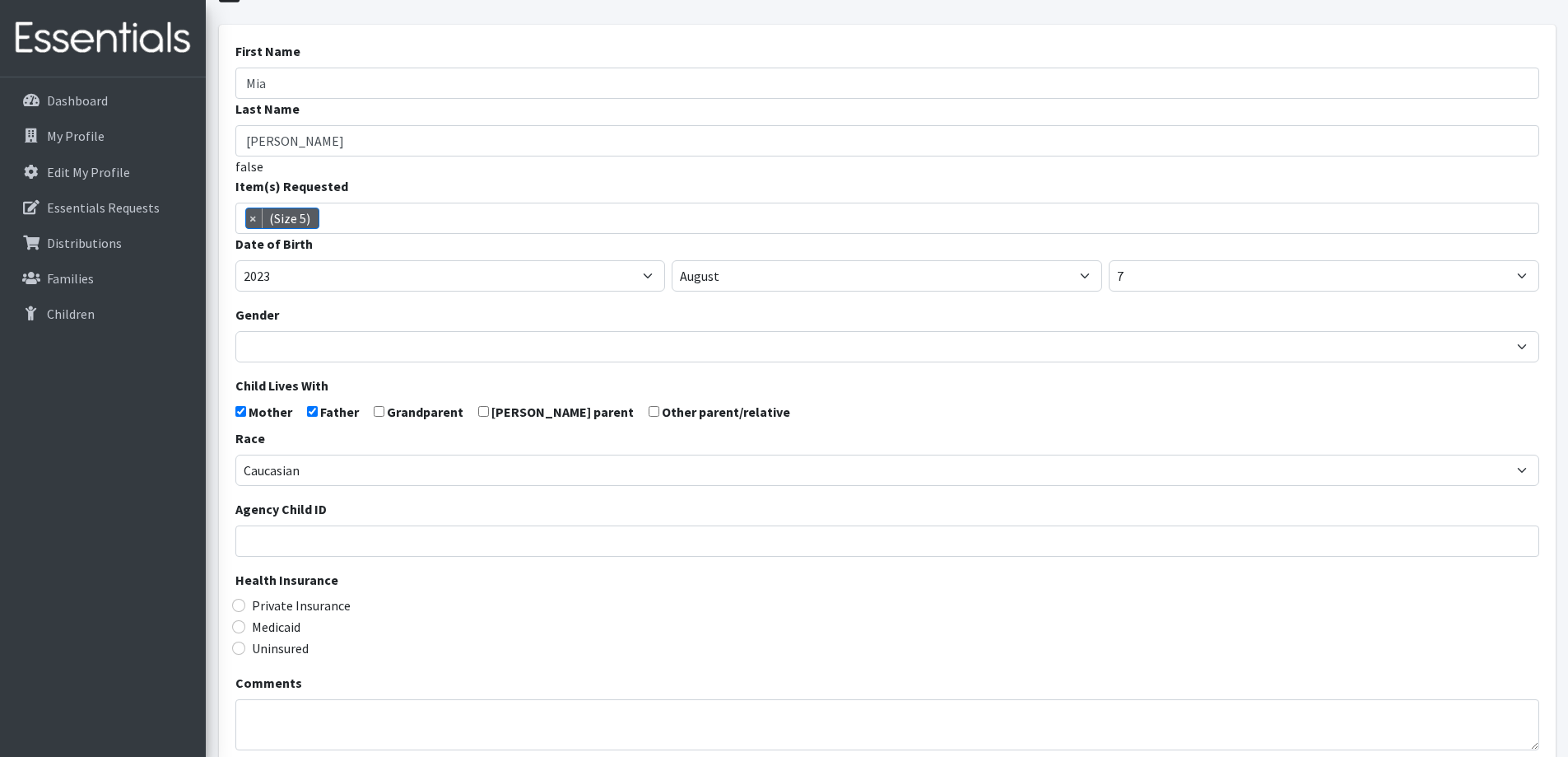
click at [308, 601] on label "Private Insurance" at bounding box center [300, 605] width 98 height 20
click at [246, 601] on input "Private Insurance" at bounding box center [239, 605] width 13 height 13
radio input "true"
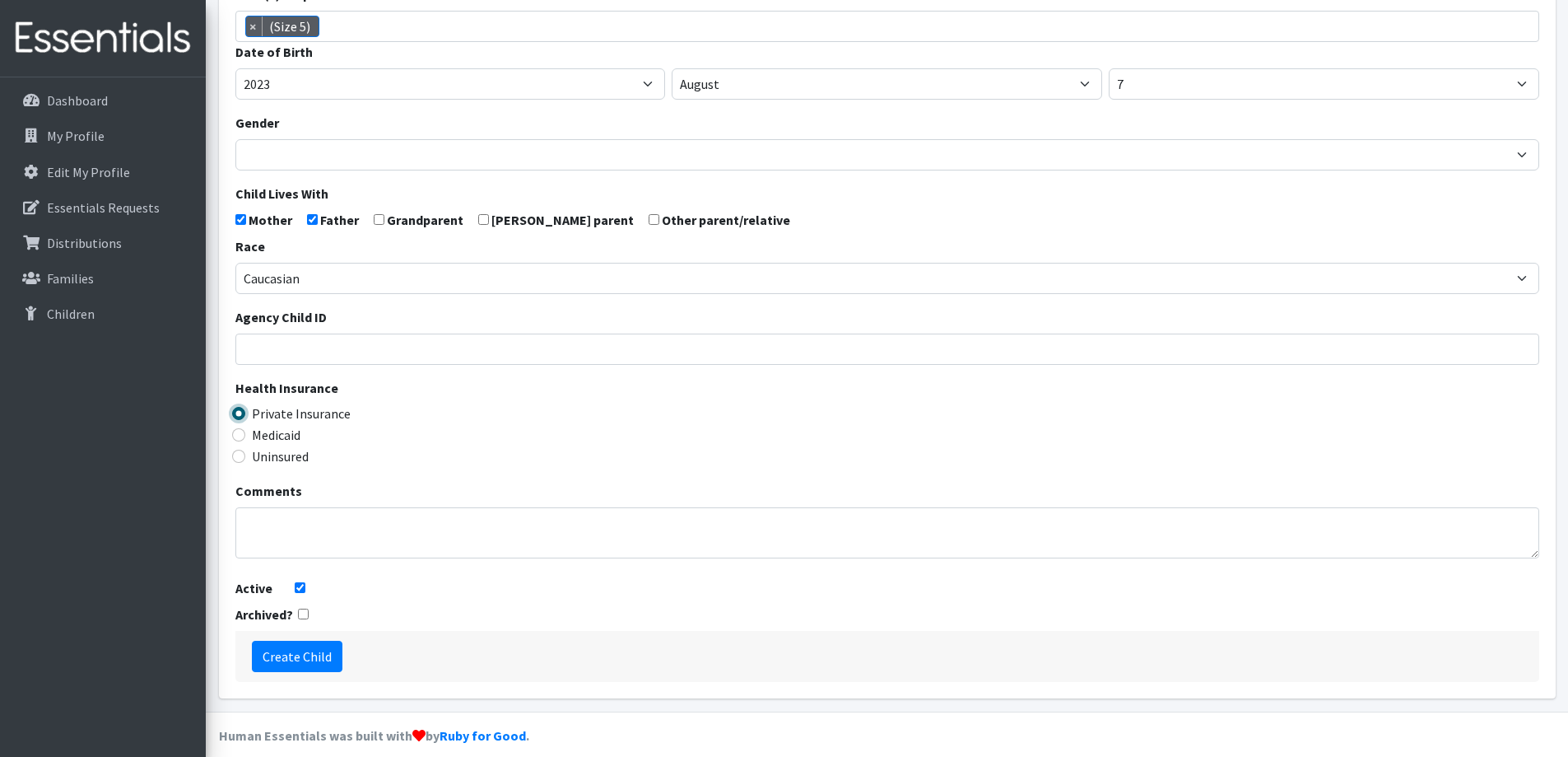
scroll to position [291, 0]
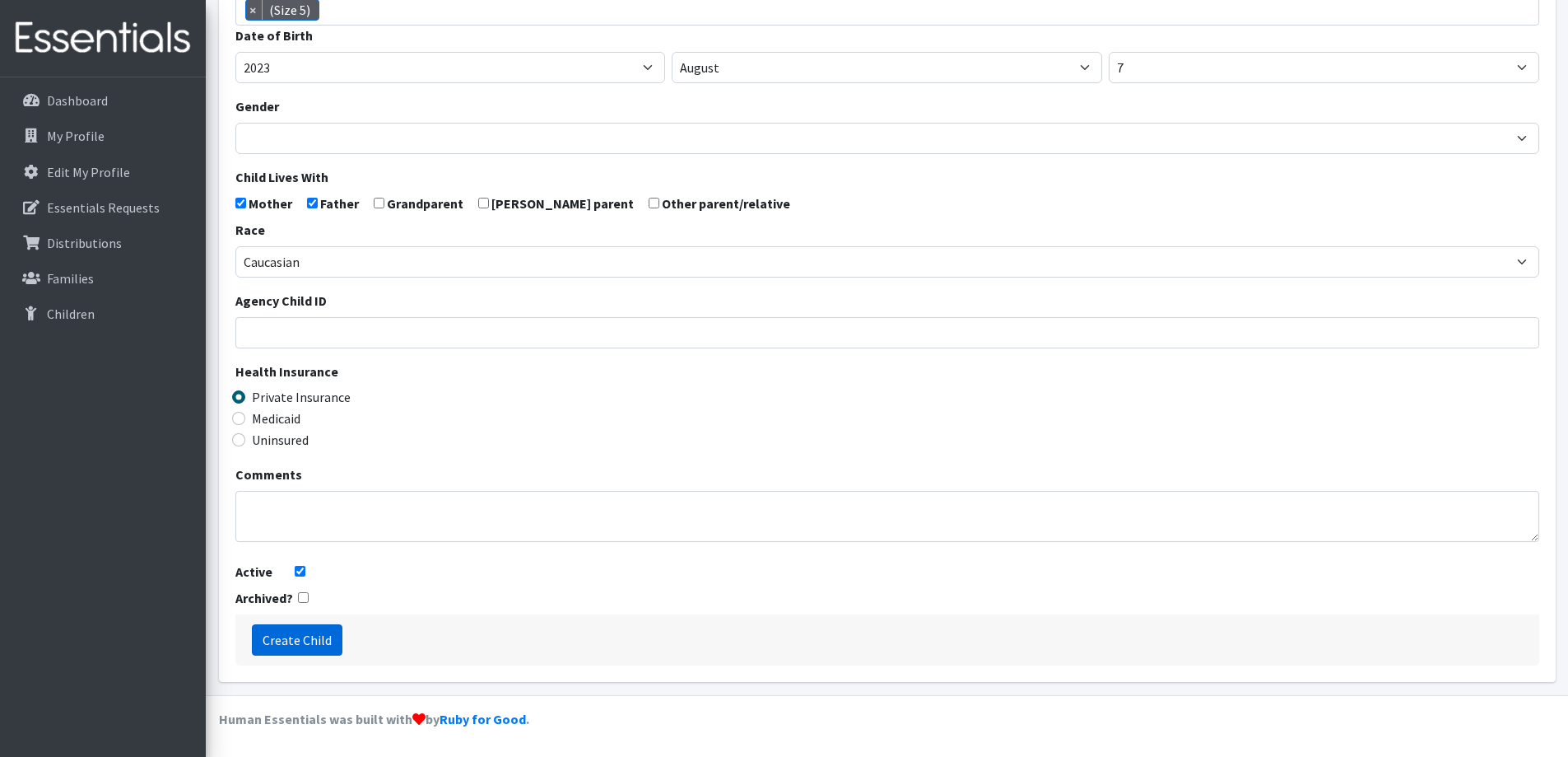
click at [273, 641] on input "Create Child" at bounding box center [297, 640] width 91 height 31
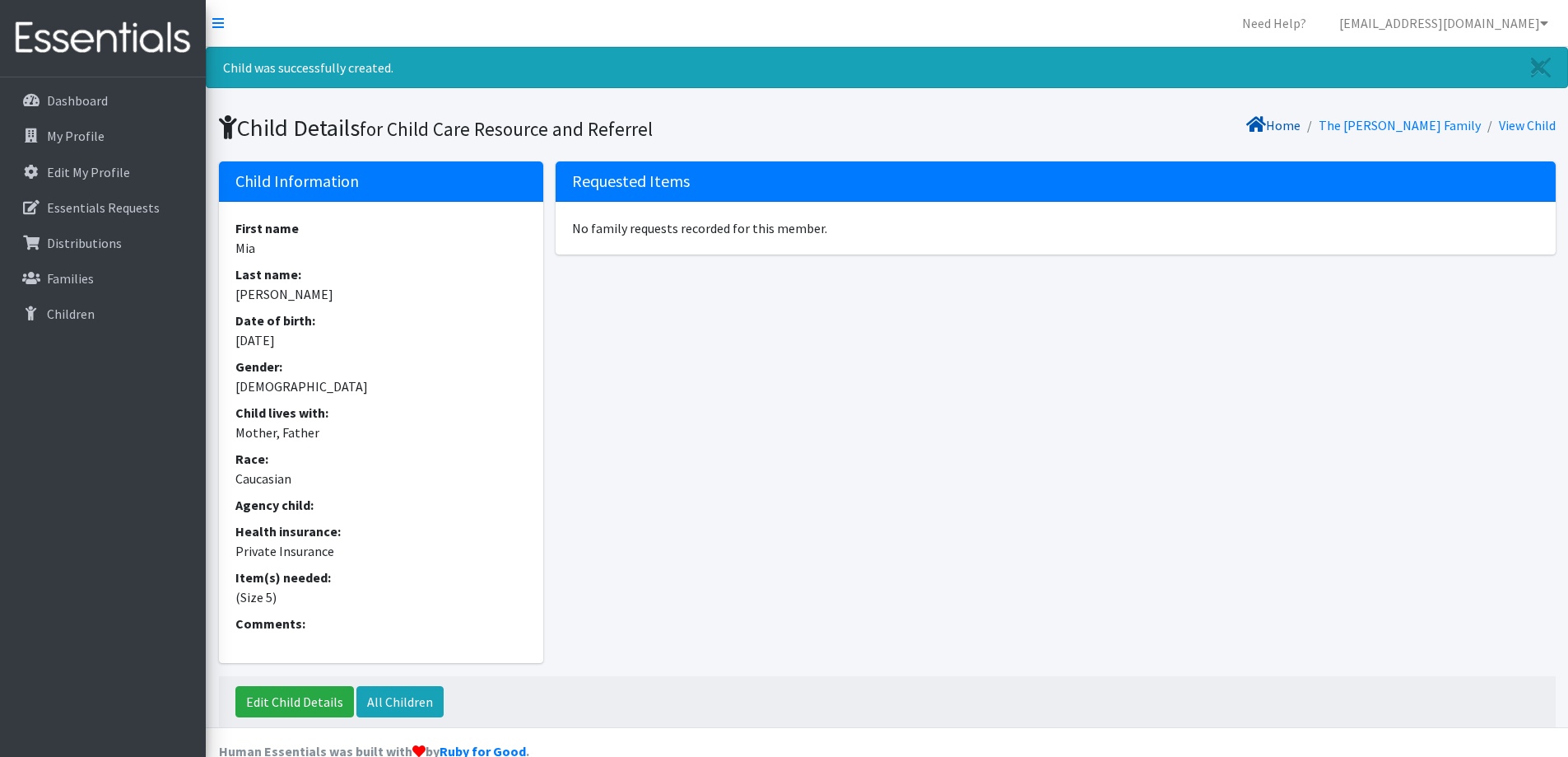
click at [1266, 123] on icon at bounding box center [1255, 124] width 20 height 13
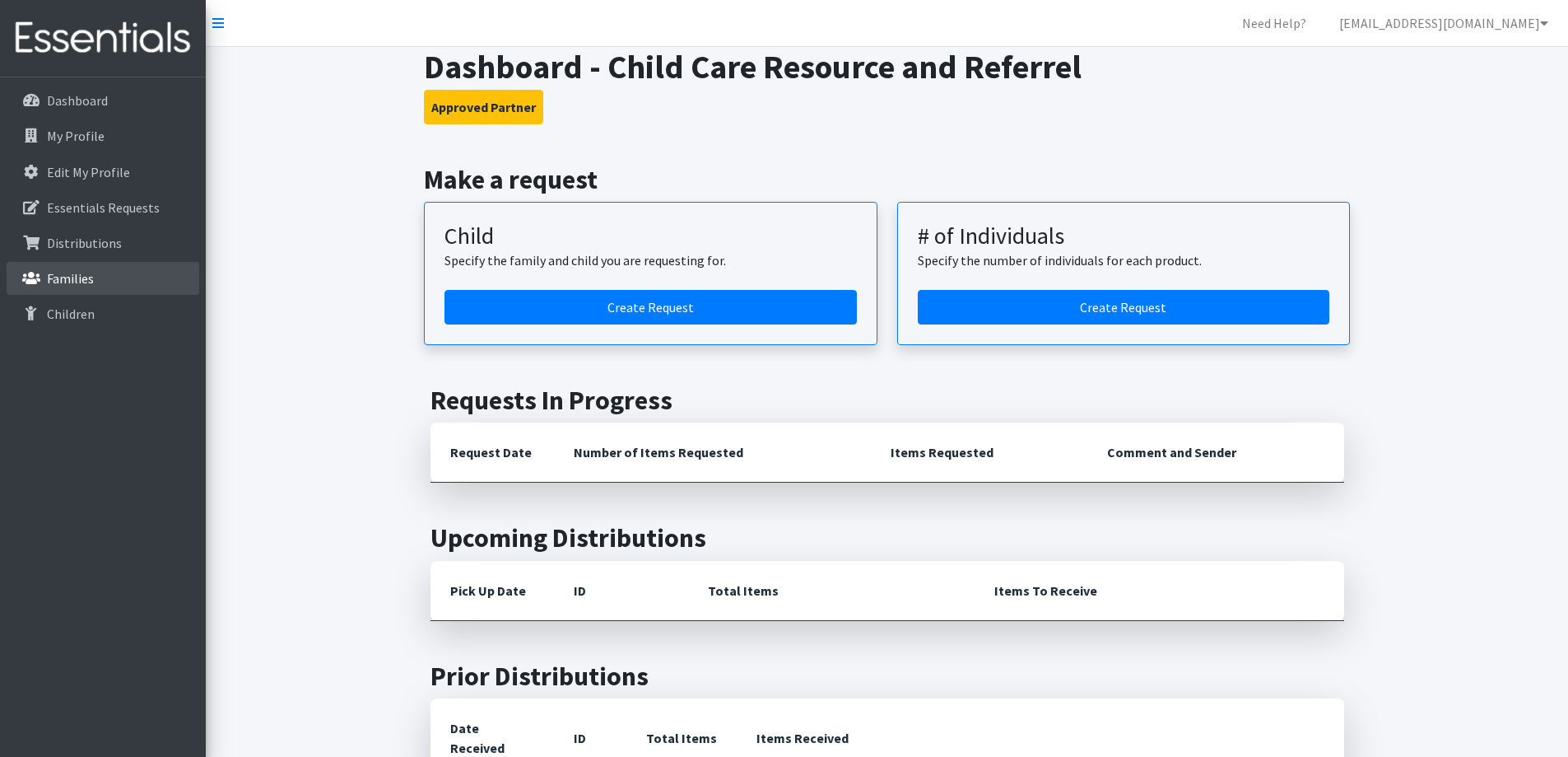
click at [90, 277] on p "Families" at bounding box center [71, 278] width 47 height 17
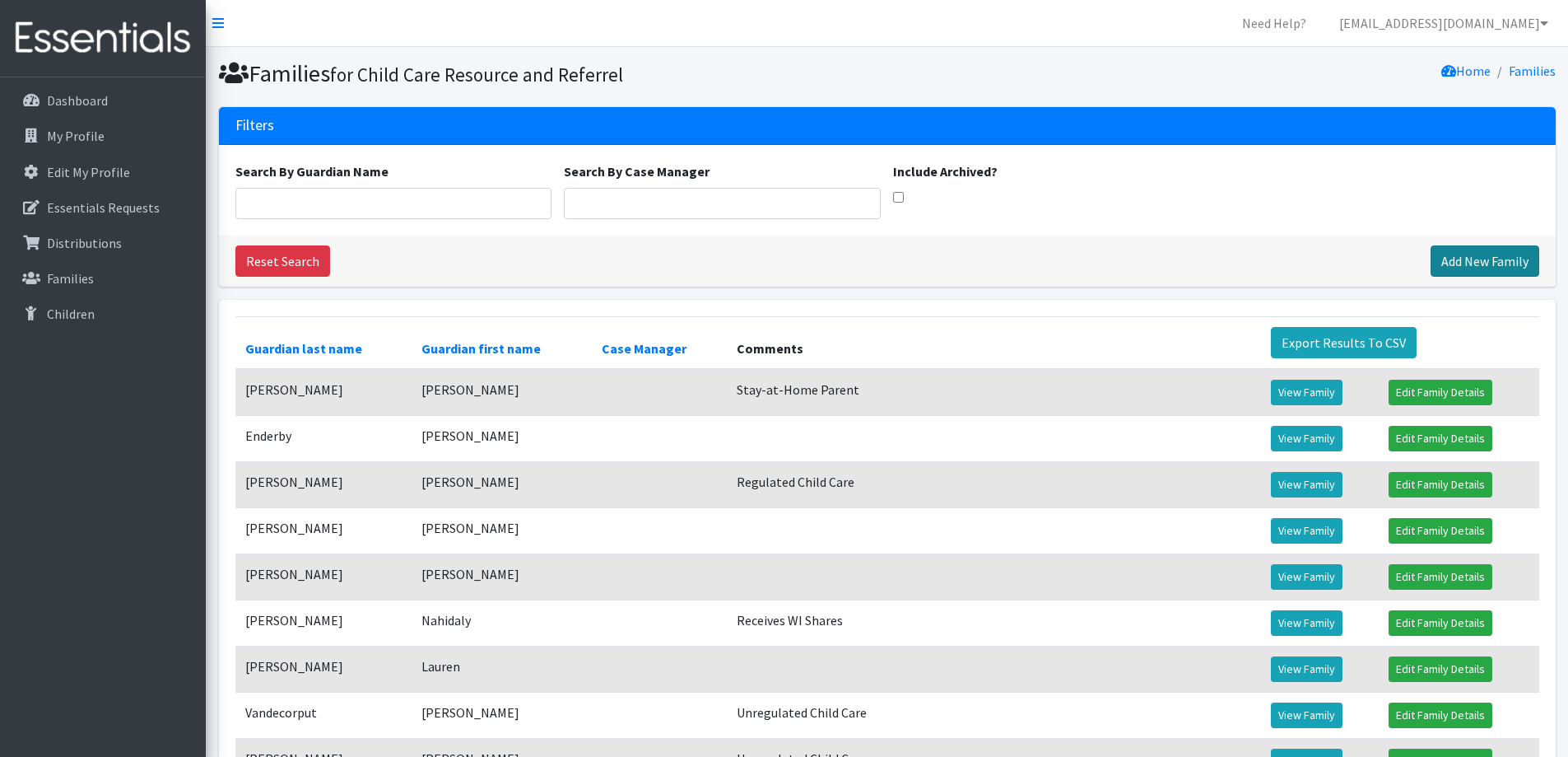
click at [1499, 264] on link "Add New Family" at bounding box center [1484, 261] width 109 height 31
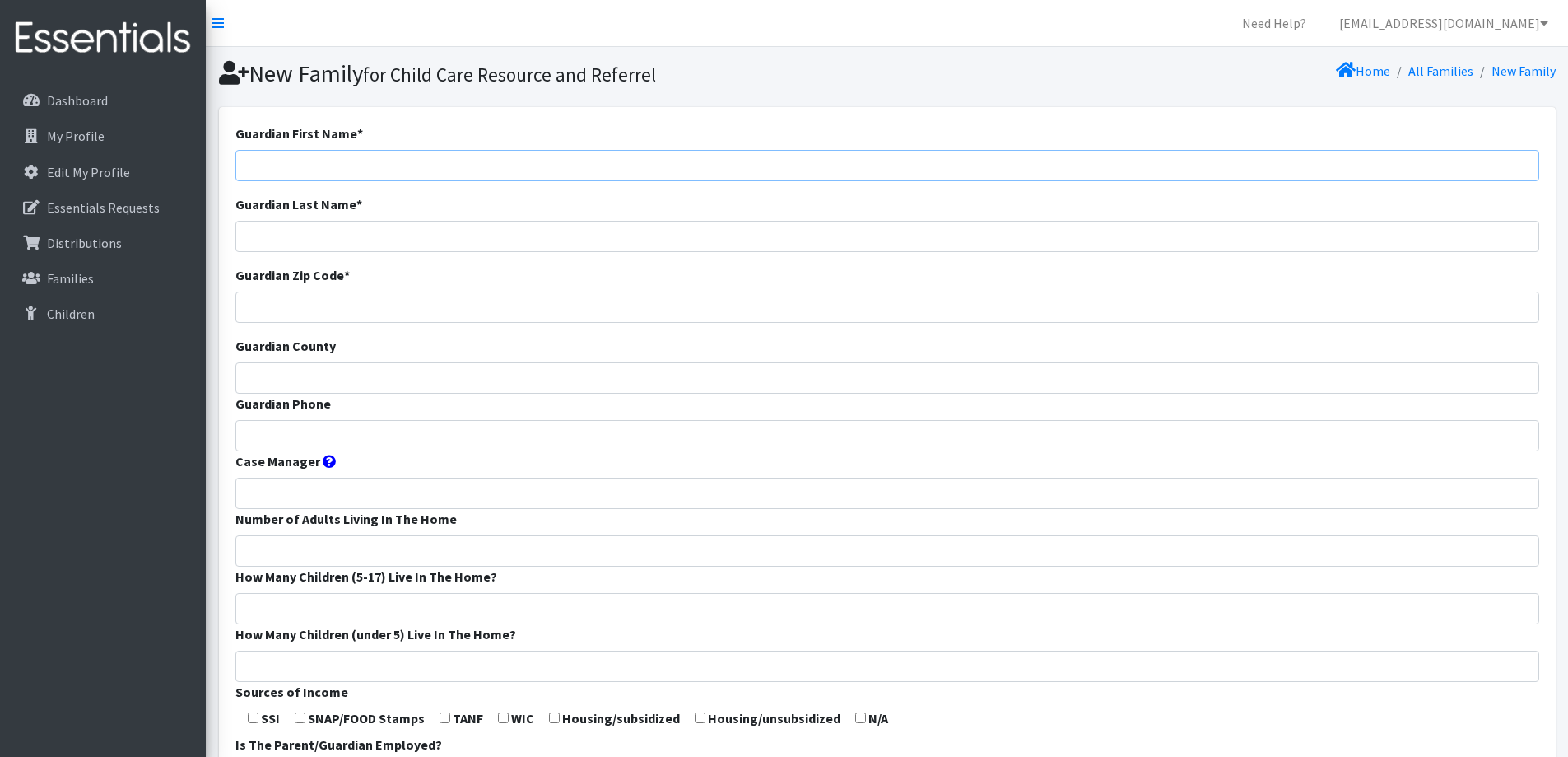
click at [1072, 159] on input "Guardian First Name *" at bounding box center [887, 166] width 1304 height 31
type input "[PERSON_NAME]"
click at [1043, 305] on input "Guardian Zip Code *" at bounding box center [887, 308] width 1304 height 31
type input "53014"
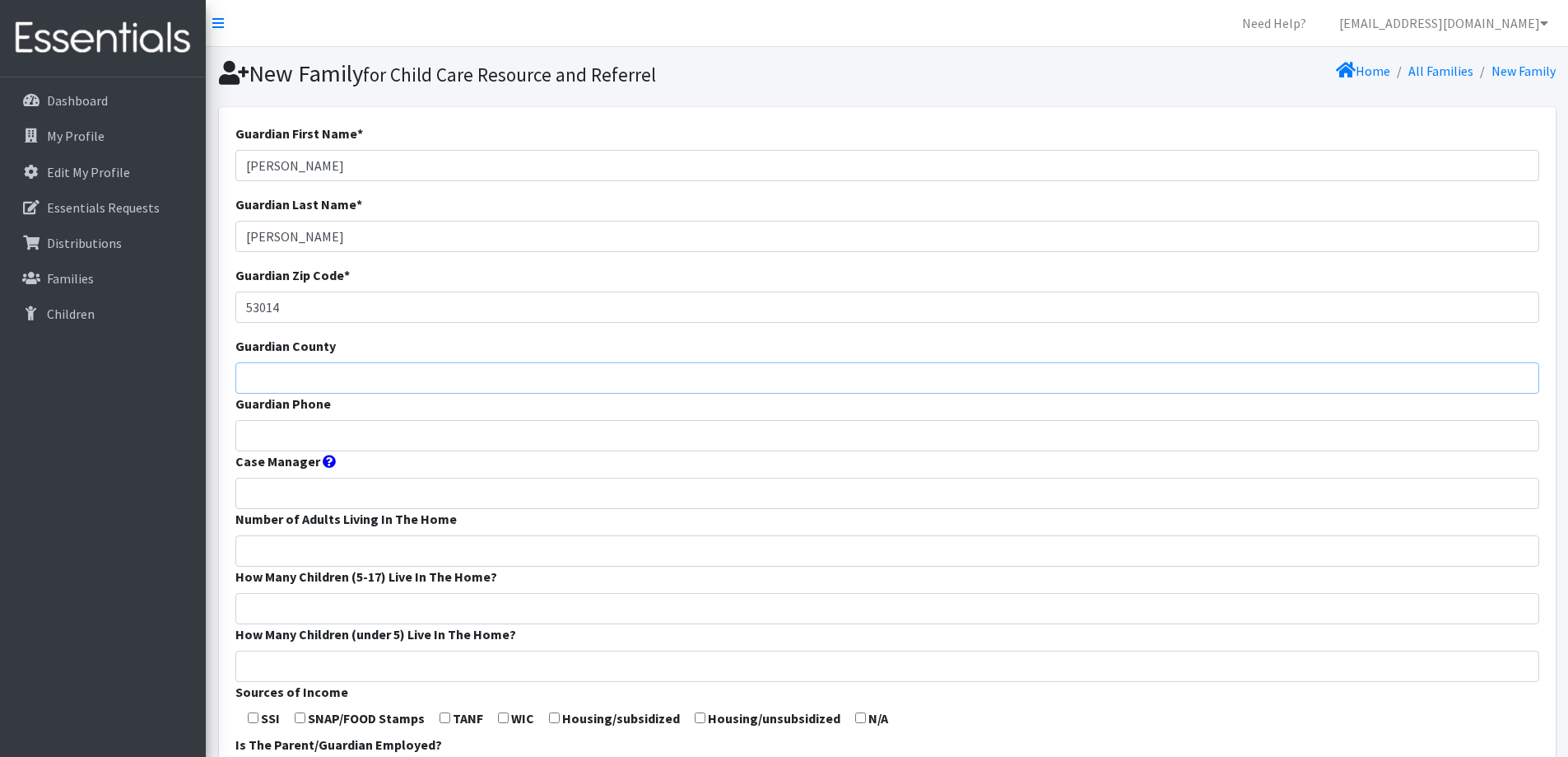
click at [989, 368] on input "Guardian County" at bounding box center [887, 378] width 1304 height 31
type input "Manitowoc"
click at [927, 434] on input "Guardian Phone" at bounding box center [887, 436] width 1304 height 31
type input "920-973-7285"
click at [863, 551] on input "Number of Adults Living In The Home" at bounding box center [887, 551] width 1304 height 31
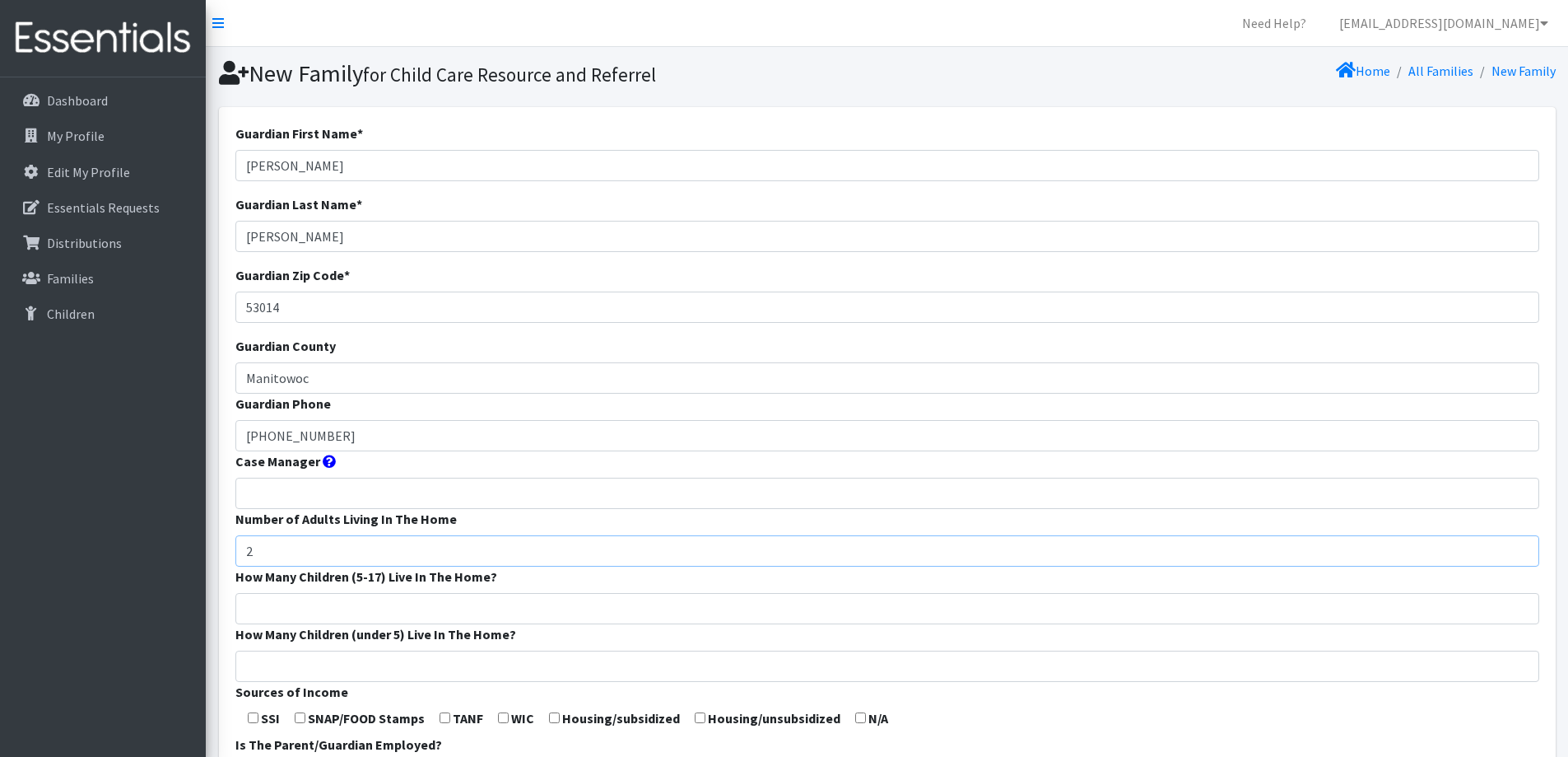
type input "2"
click at [797, 603] on input "How Many Children (5-17) Live In The Home?" at bounding box center [887, 609] width 1304 height 31
type input "1"
click at [784, 657] on input "How Many Children (under 5) Live In The Home?" at bounding box center [887, 666] width 1304 height 31
type input "1"
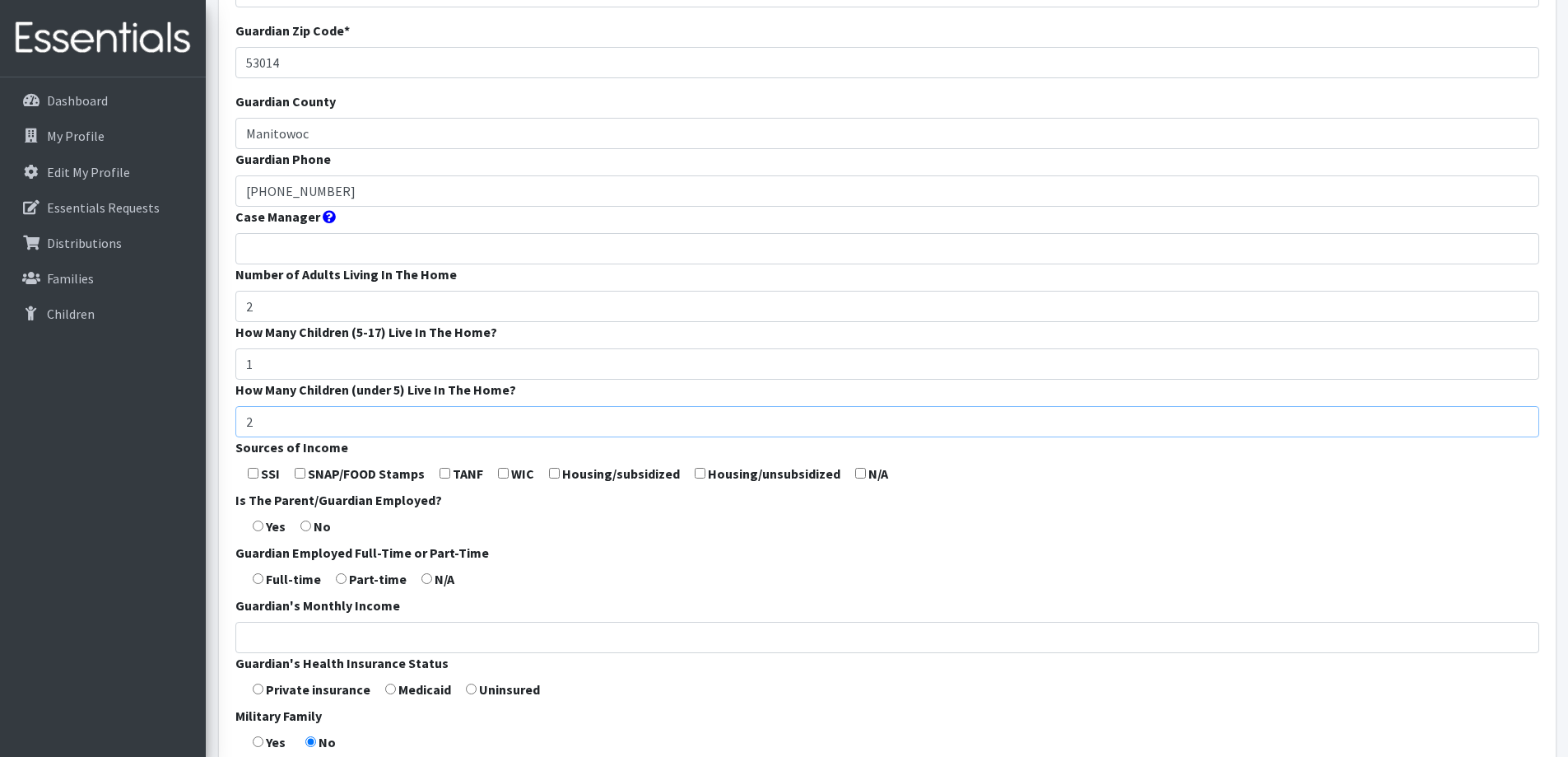
scroll to position [247, 0]
type input "2"
click at [303, 474] on input "checkbox" at bounding box center [299, 470] width 10 height 10
checkbox input "true"
click at [252, 520] on input "radio" at bounding box center [258, 524] width 10 height 10
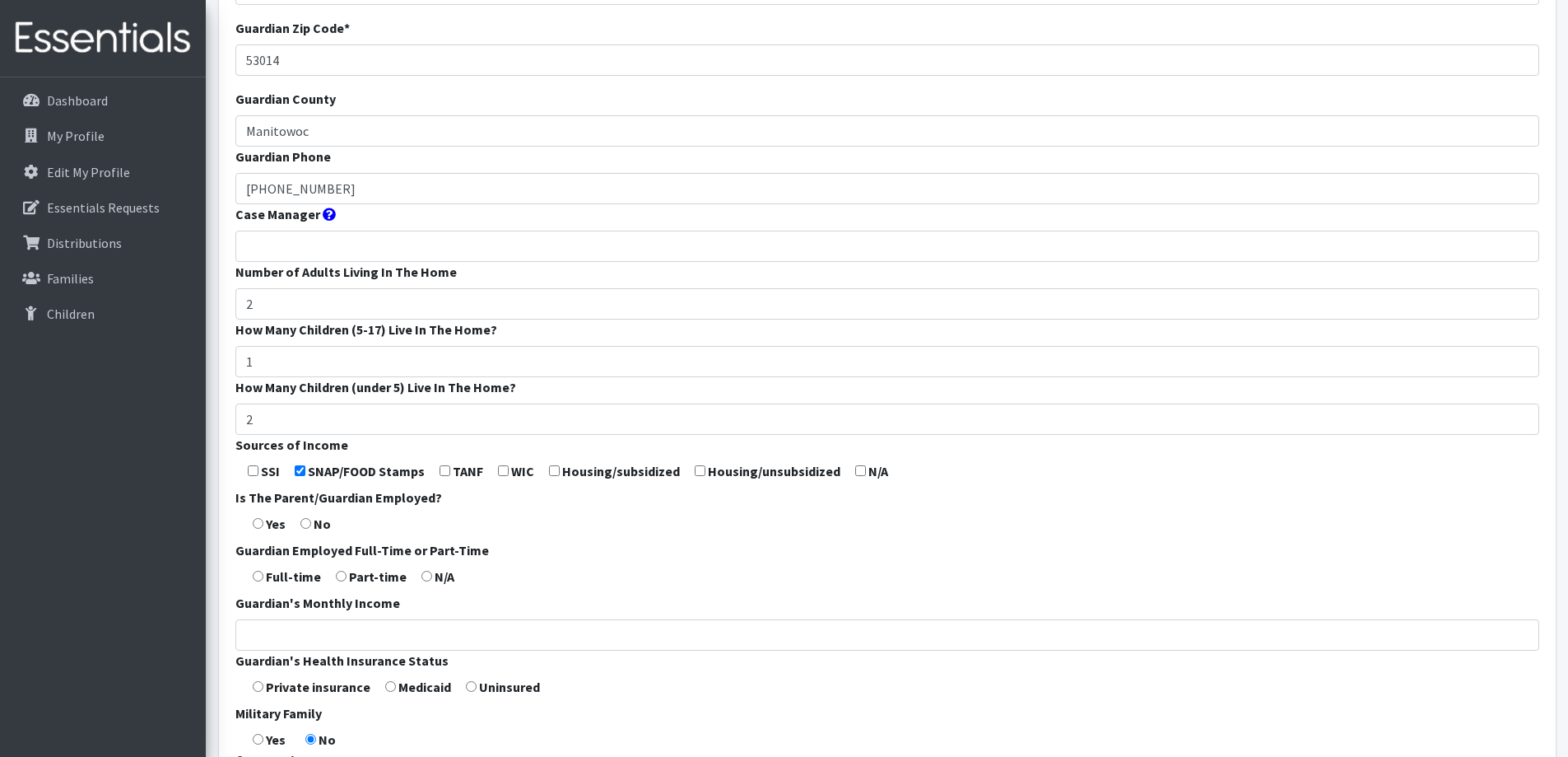
radio input "true"
click at [344, 578] on input "radio" at bounding box center [341, 576] width 10 height 10
radio input "true"
click at [363, 622] on input "Guardian's Monthly Income" at bounding box center [887, 635] width 1304 height 31
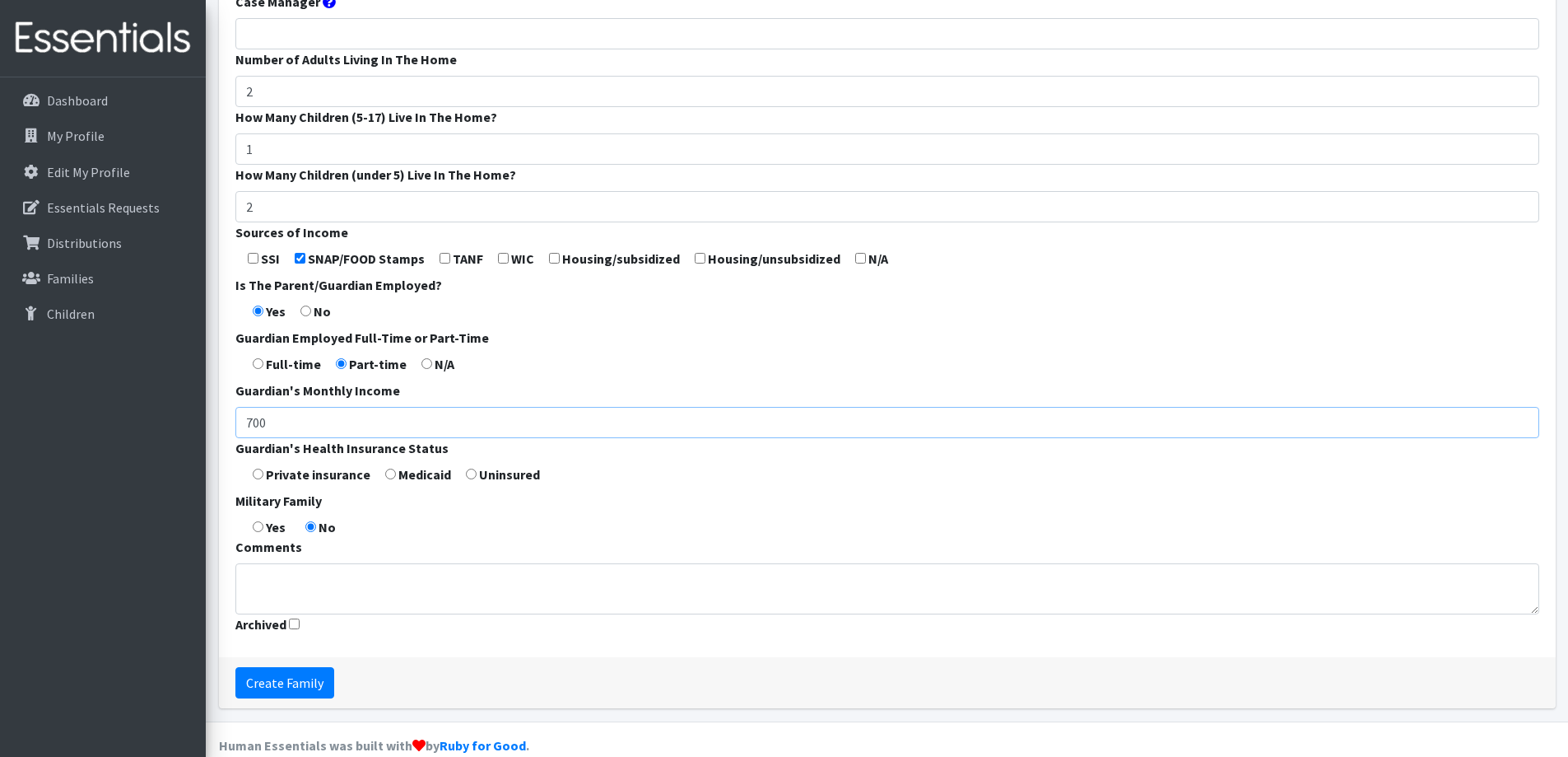
scroll to position [486, 0]
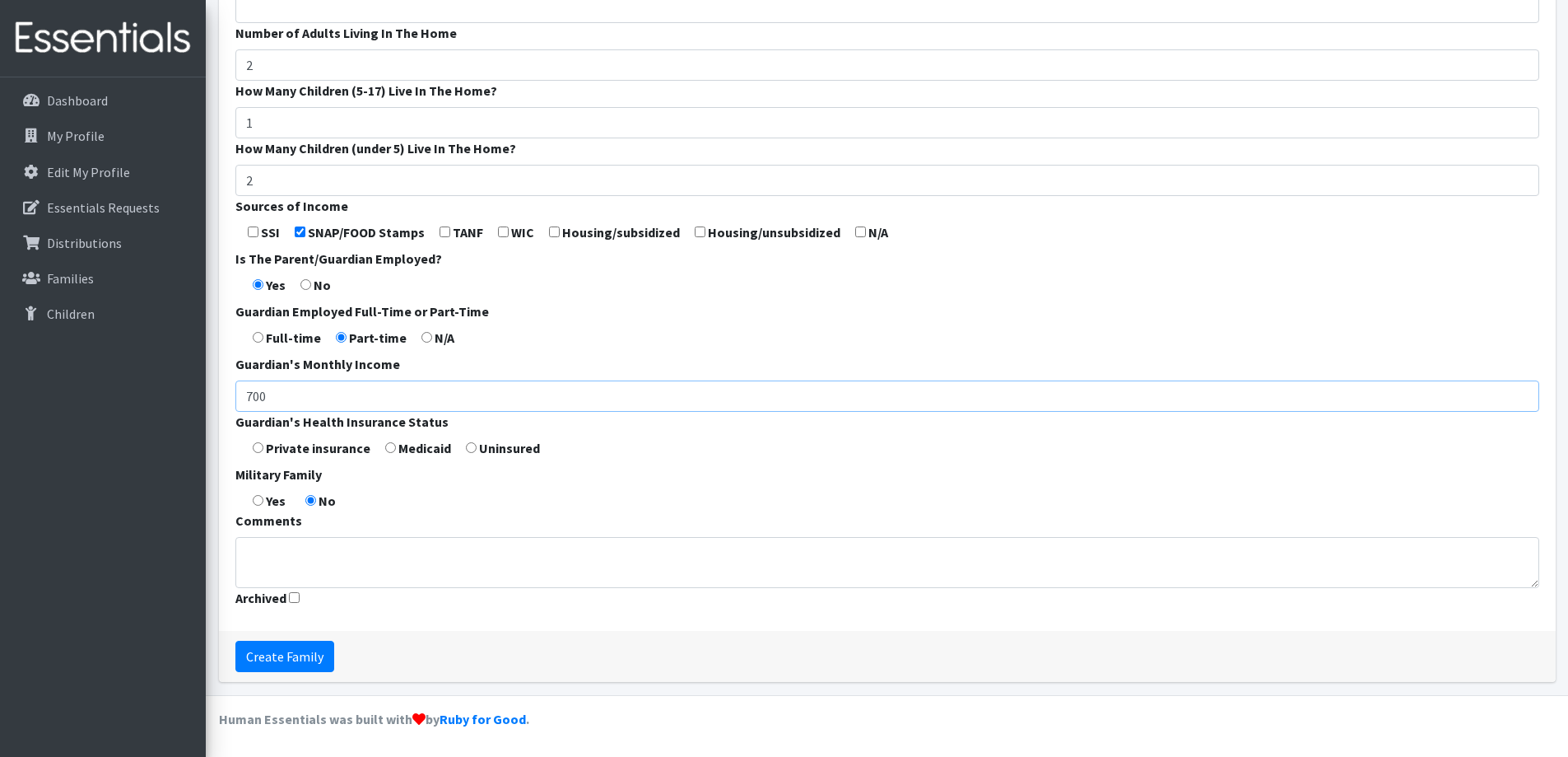
type input "700"
click at [399, 447] on label "Medicaid" at bounding box center [425, 448] width 53 height 20
click at [389, 447] on input "radio" at bounding box center [390, 448] width 10 height 10
radio input "true"
click at [380, 551] on textarea "Comments" at bounding box center [887, 562] width 1304 height 51
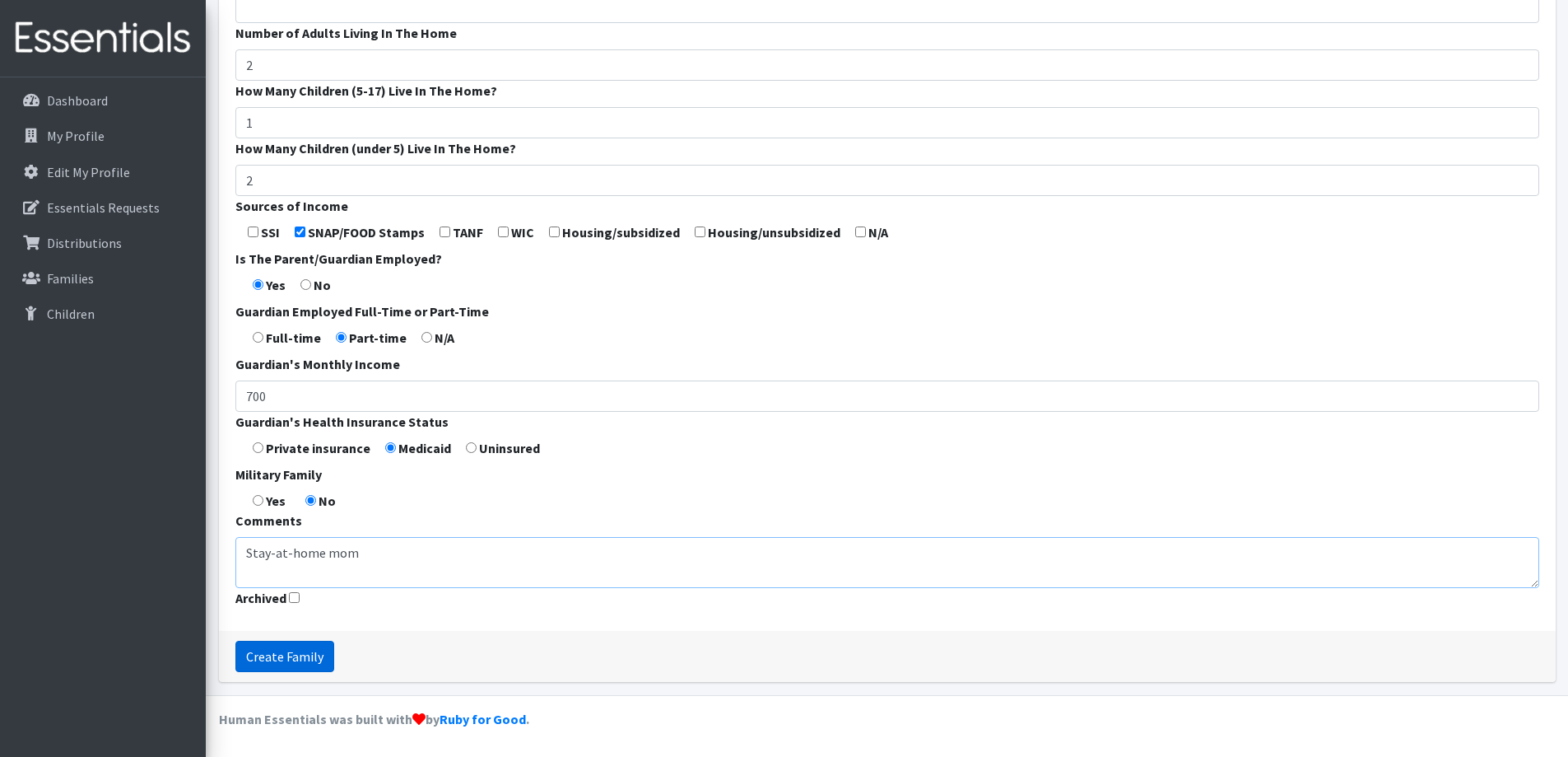
type textarea "Stay-at-home mom"
click at [313, 660] on input "Create Family" at bounding box center [284, 657] width 98 height 31
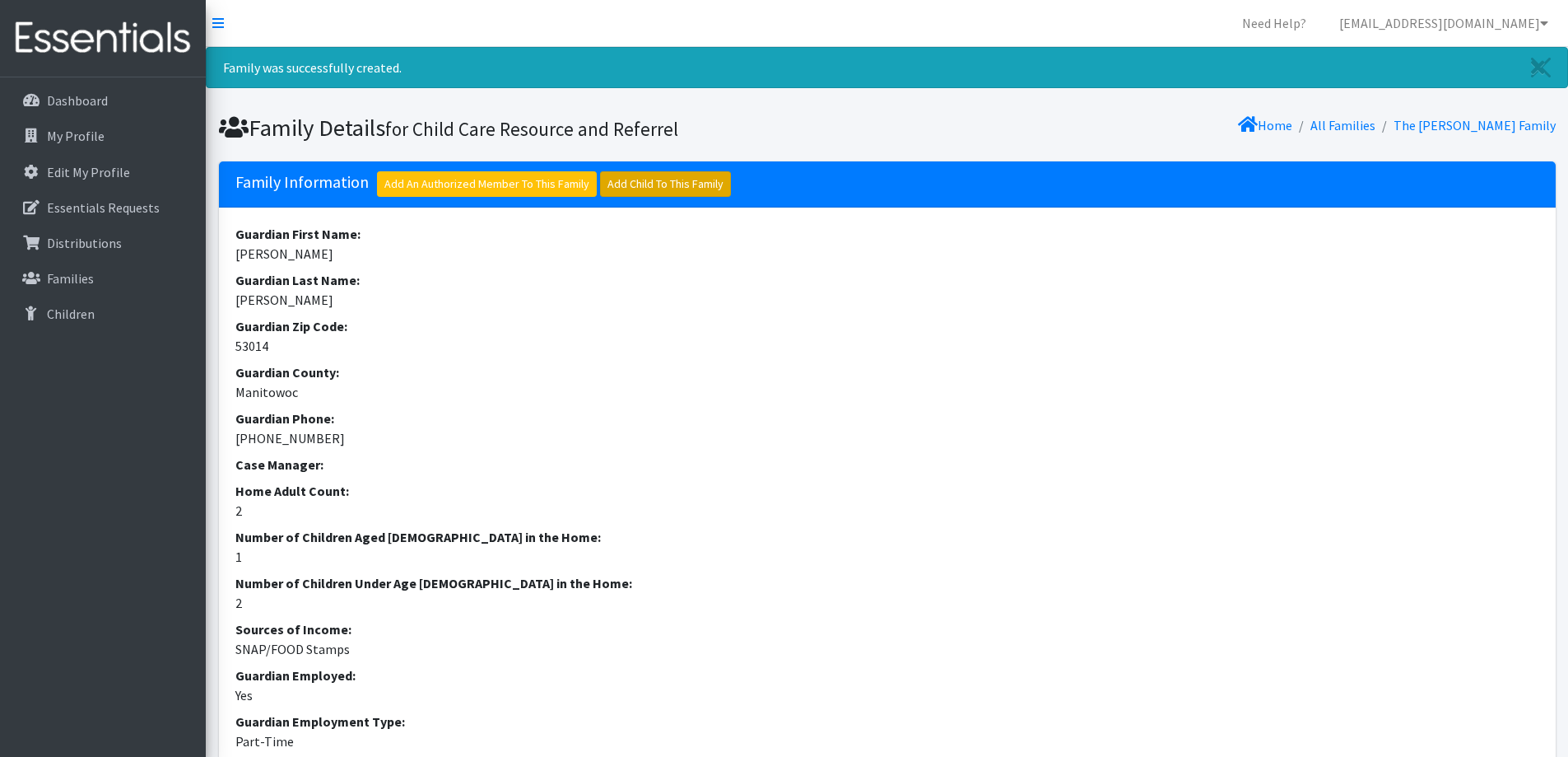
click at [647, 182] on link "Add Child To This Family" at bounding box center [665, 184] width 131 height 25
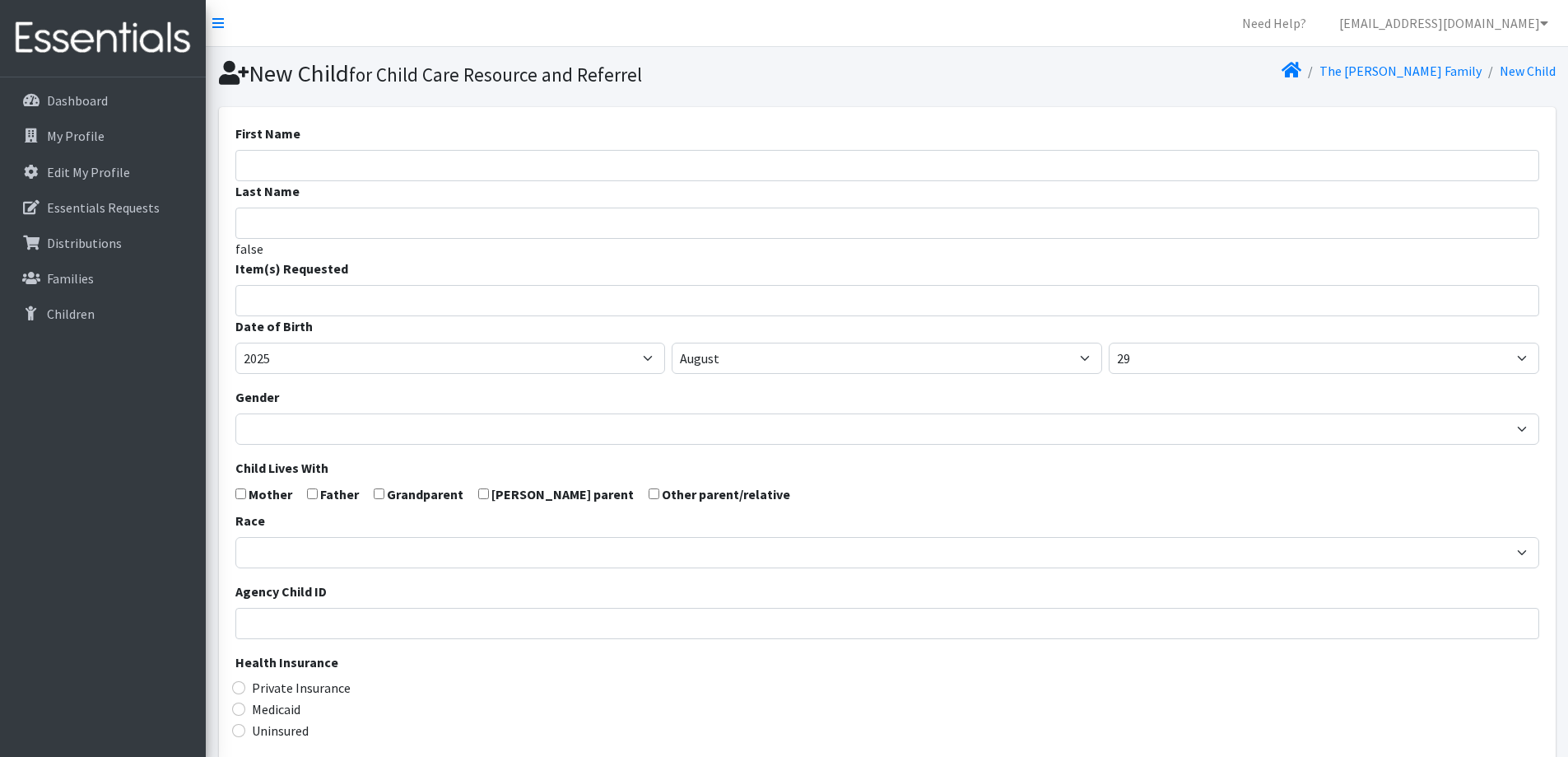
select select
click at [598, 167] on input "First Name" at bounding box center [887, 166] width 1304 height 31
type input "Vernalyn"
type input "[PERSON_NAME]"
click at [500, 301] on input "search" at bounding box center [898, 298] width 1298 height 15
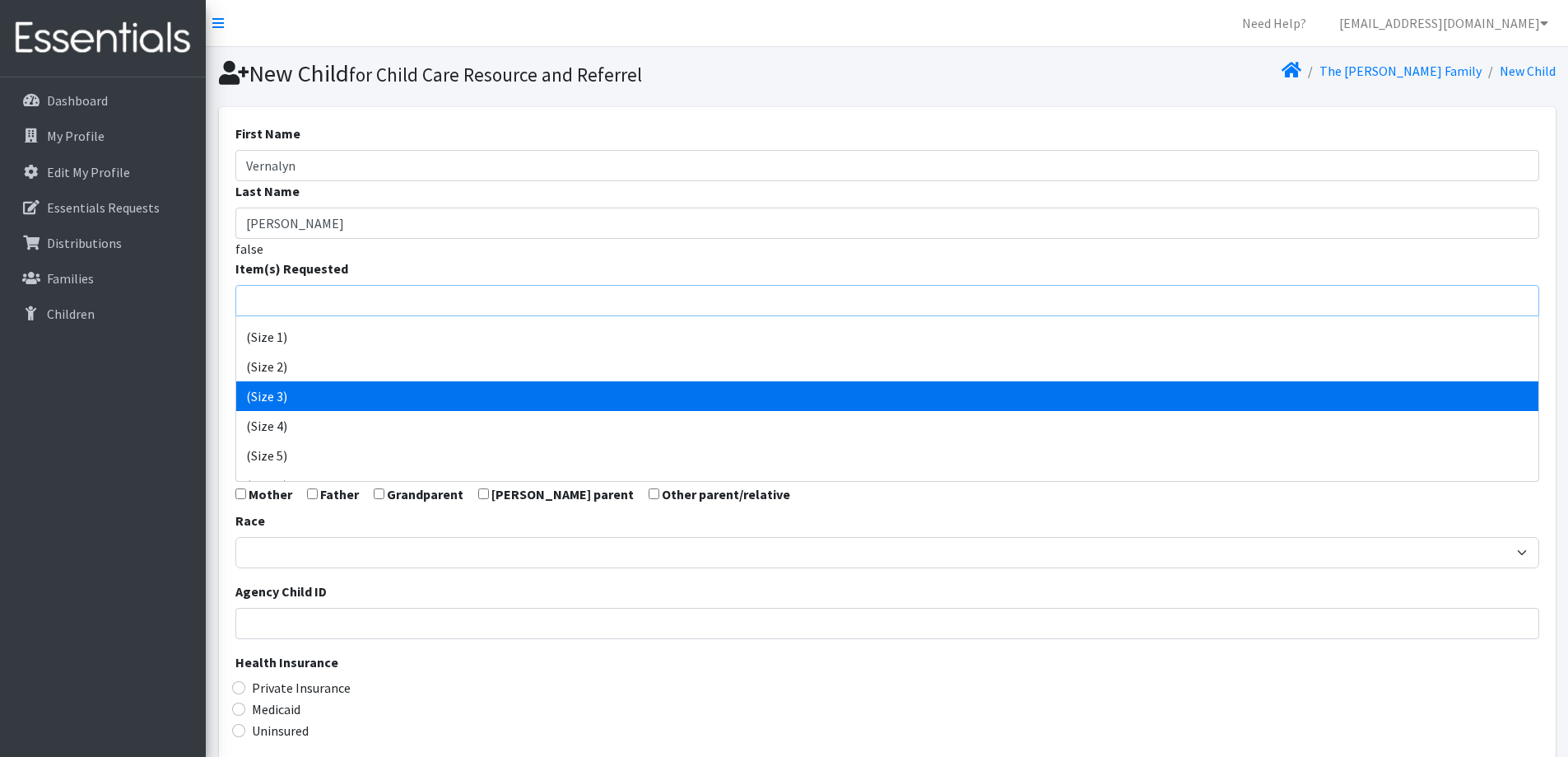
scroll to position [83, 0]
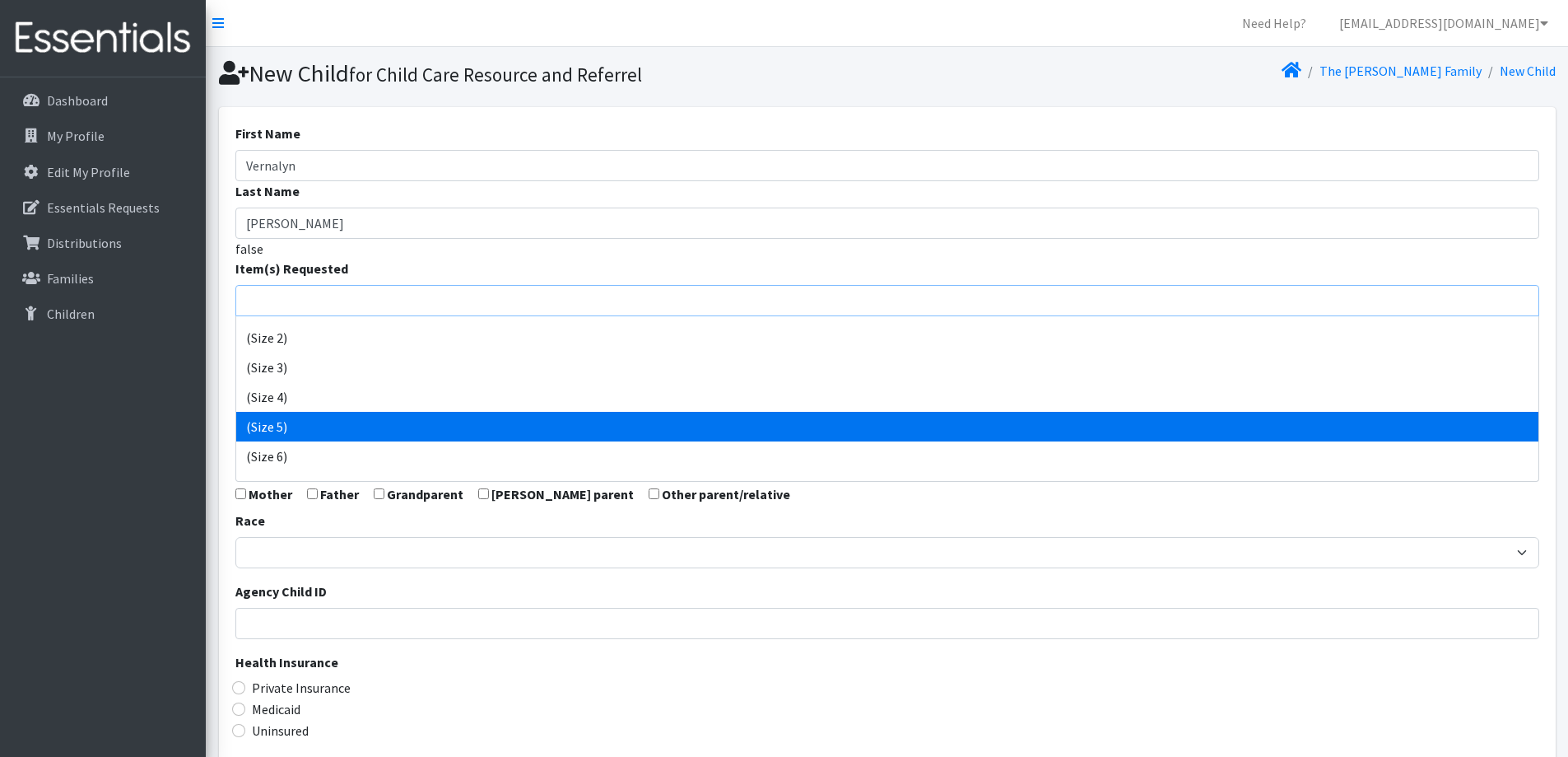
select select "14488"
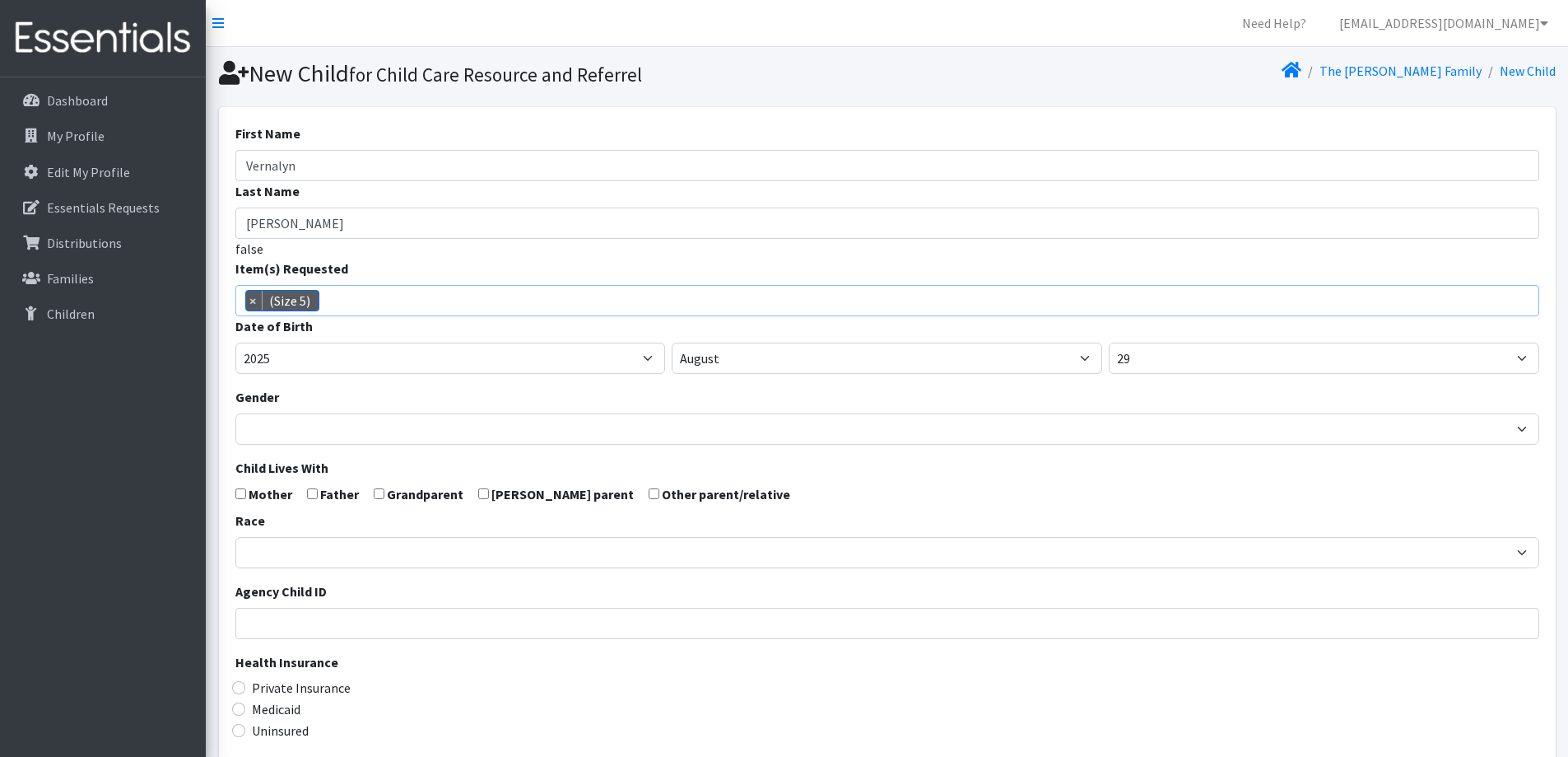
scroll to position [104, 0]
click at [521, 370] on select "2005 2006 2007 2008 2009 2010 2011 2012 2013 2014 2015 2016 2017 2018 2019 2020…" at bounding box center [450, 358] width 430 height 31
select select "2023"
click at [235, 342] on select "2005 2006 2007 2008 2009 2010 2011 2012 2013 2014 2015 2016 2017 2018 2019 2020…" at bounding box center [450, 358] width 430 height 31
click at [792, 359] on select "January February March April May June July August September October November De…" at bounding box center [886, 358] width 430 height 31
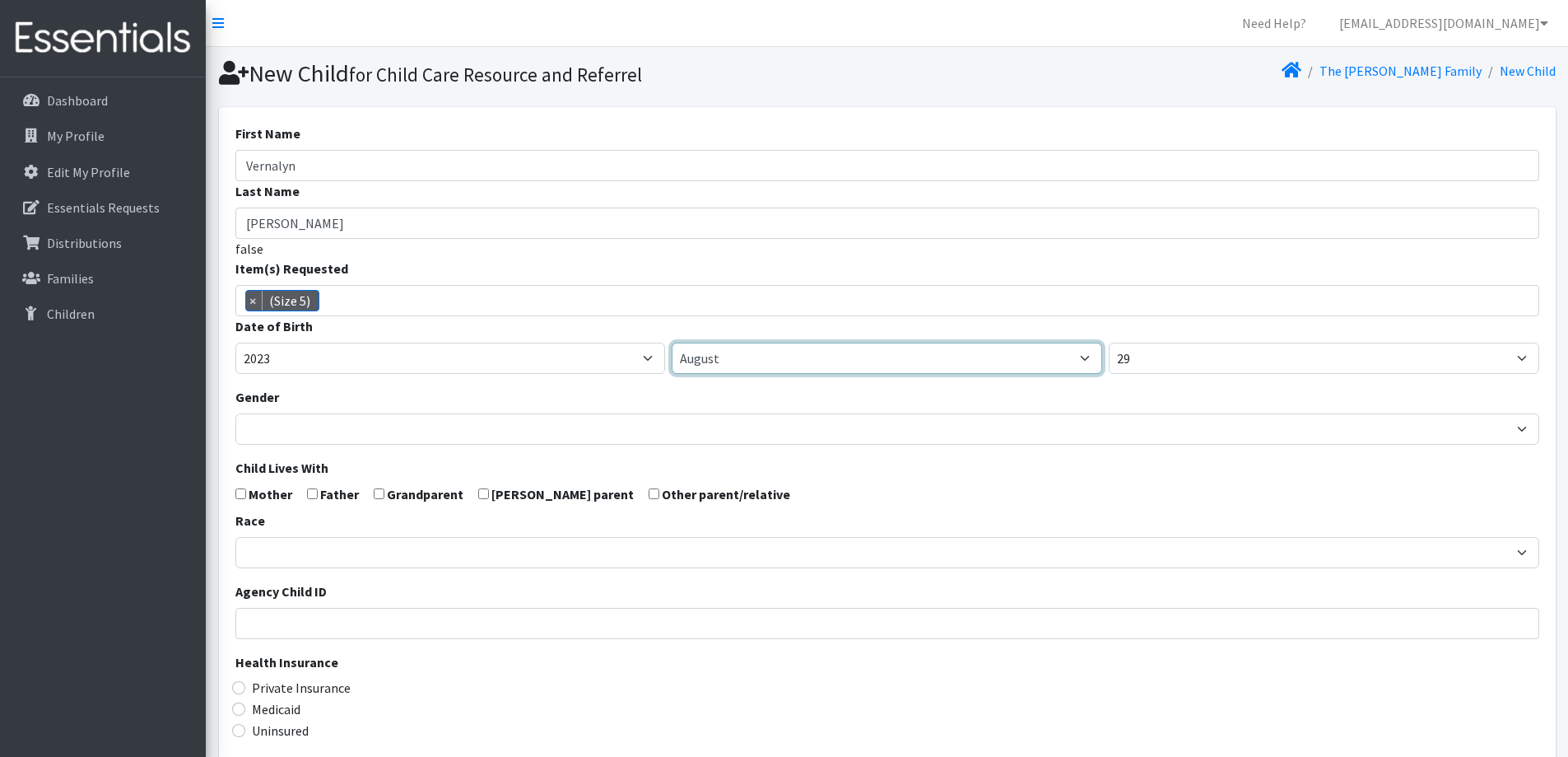
select select "1"
click at [671, 342] on select "January February March April May June July August September October November De…" at bounding box center [886, 358] width 430 height 31
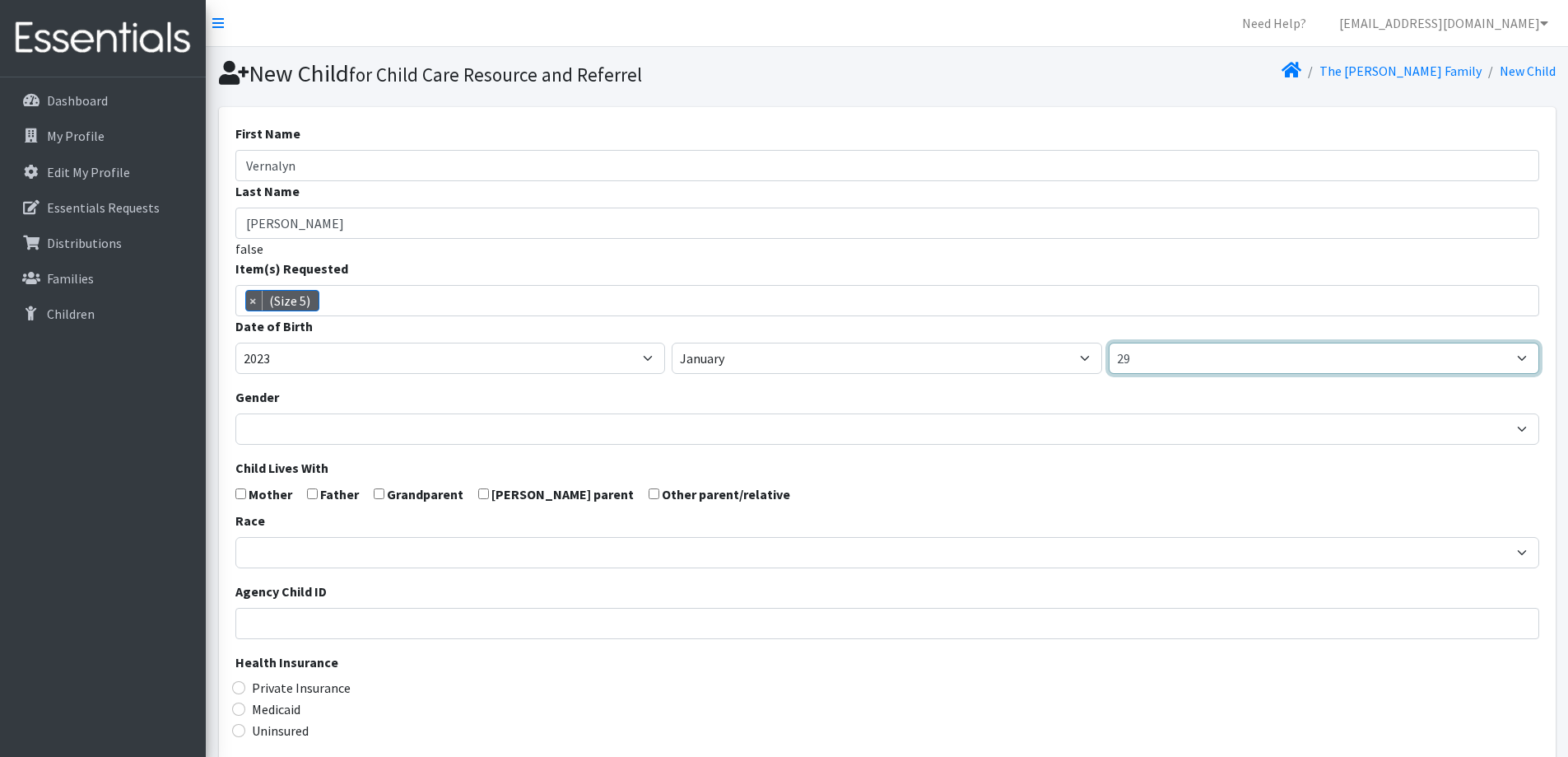
click at [1185, 353] on select "1 2 3 4 5 6 7 8 9 10 11 12 13 14 15 16 17 18 19 20 21 22 23 24 25 26 27 28 29 3…" at bounding box center [1323, 358] width 430 height 31
select select "17"
click at [1108, 342] on select "1 2 3 4 5 6 7 8 9 10 11 12 13 14 15 16 17 18 19 20 21 22 23 24 25 26 27 28 29 3…" at bounding box center [1323, 358] width 430 height 31
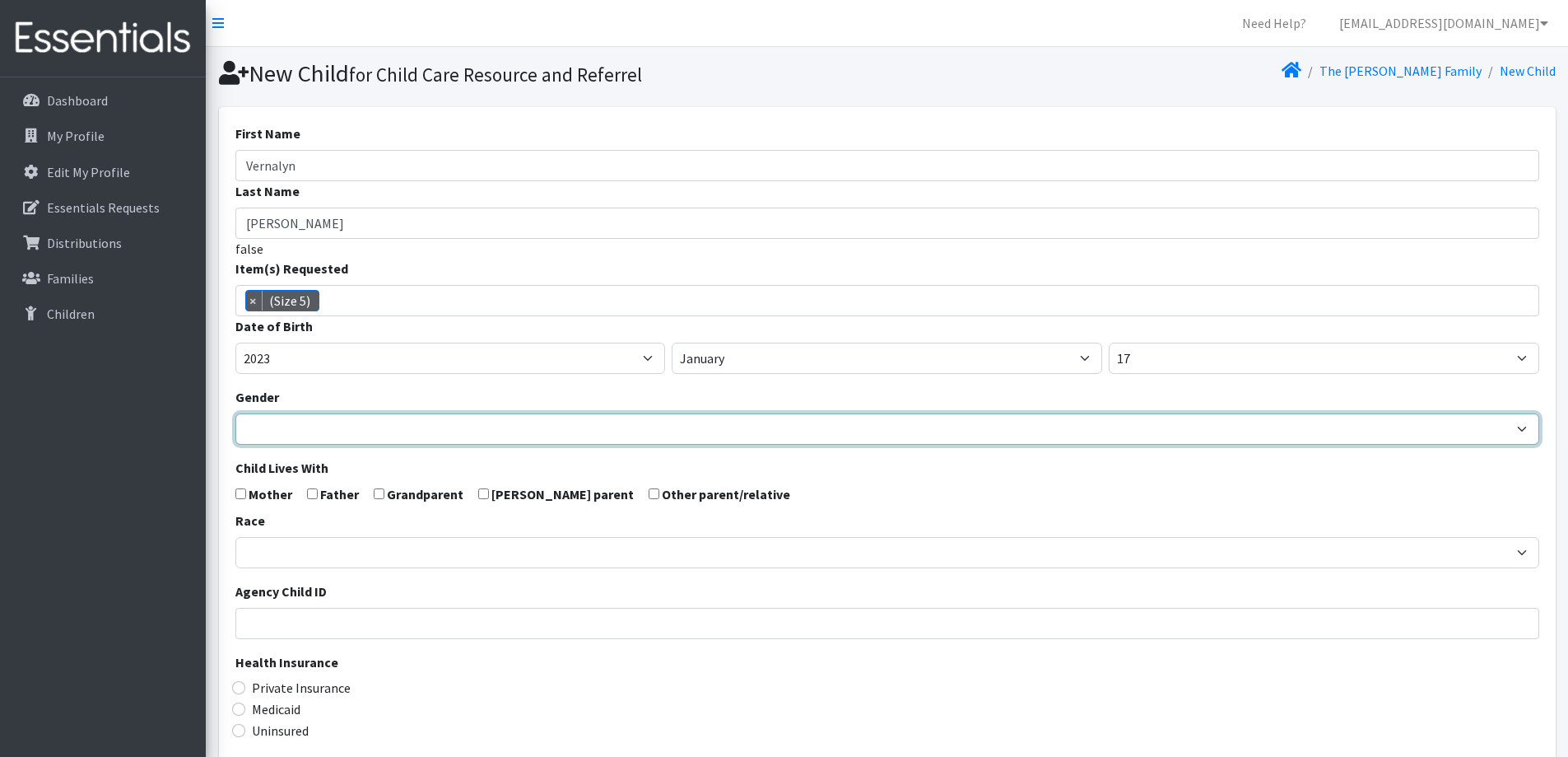
click at [601, 437] on select "Male Female" at bounding box center [887, 429] width 1304 height 31
select select "Female"
click at [235, 414] on select "Male Female" at bounding box center [887, 429] width 1304 height 31
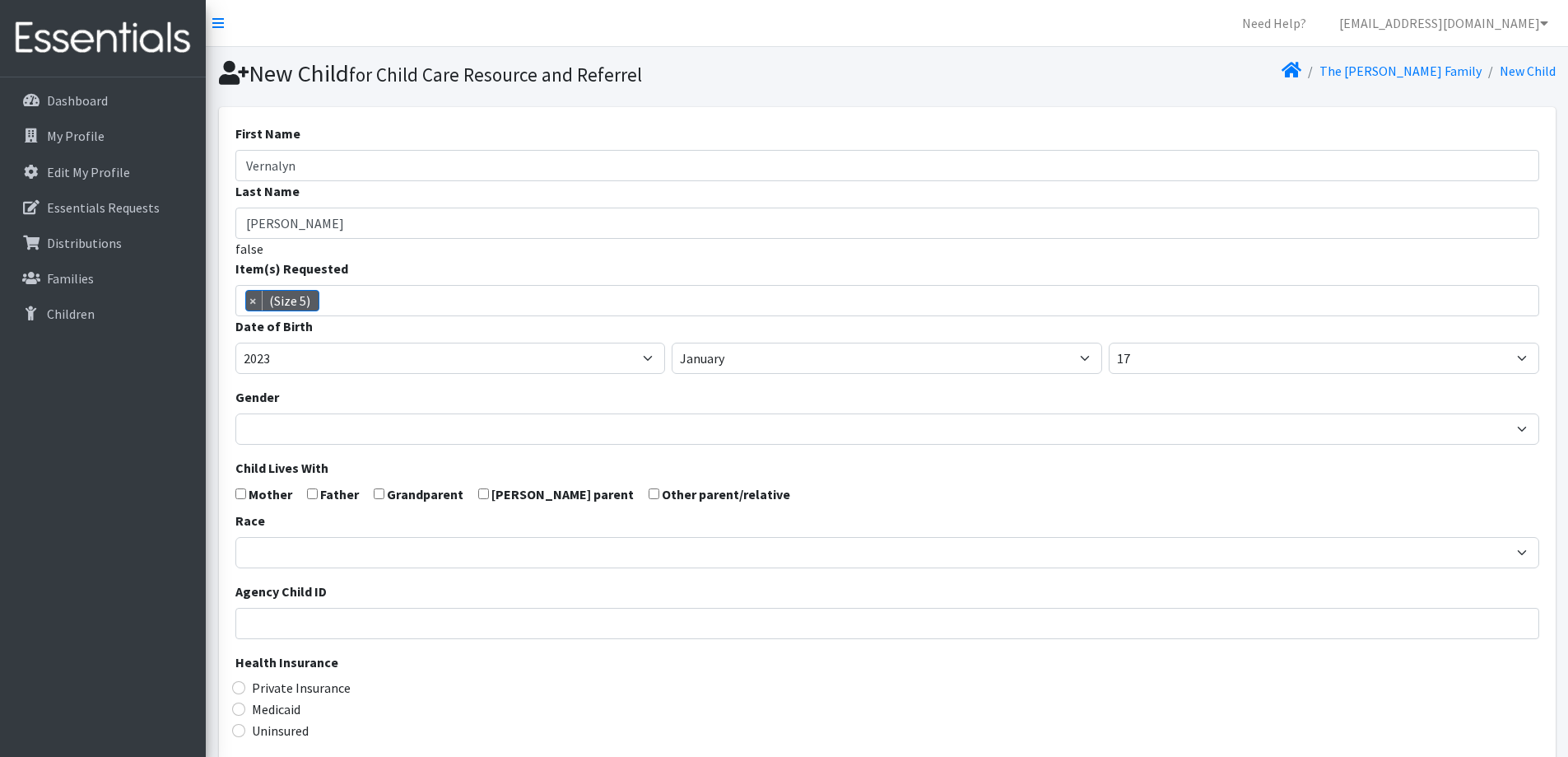
click at [237, 492] on input "checkbox" at bounding box center [240, 494] width 10 height 10
checkbox input "true"
click at [308, 491] on input "checkbox" at bounding box center [313, 494] width 10 height 10
checkbox input "true"
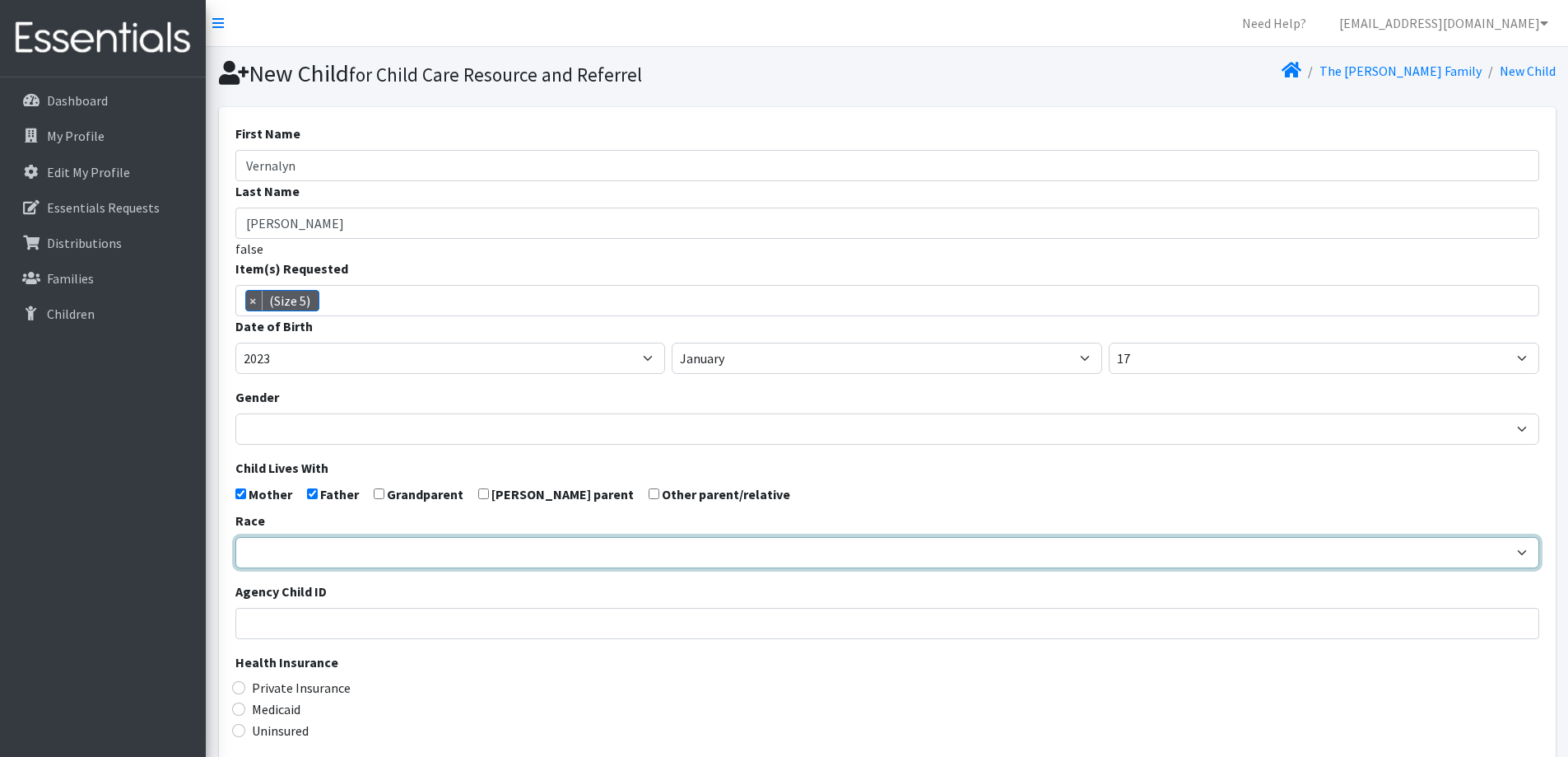
click at [387, 548] on select "African American Caucasian Hispanic Asian American Indian Pacific Islander Mult…" at bounding box center [887, 552] width 1304 height 31
select select "Caucasian"
click at [235, 537] on select "African American Caucasian Hispanic Asian American Indian Pacific Islander Mult…" at bounding box center [887, 552] width 1304 height 31
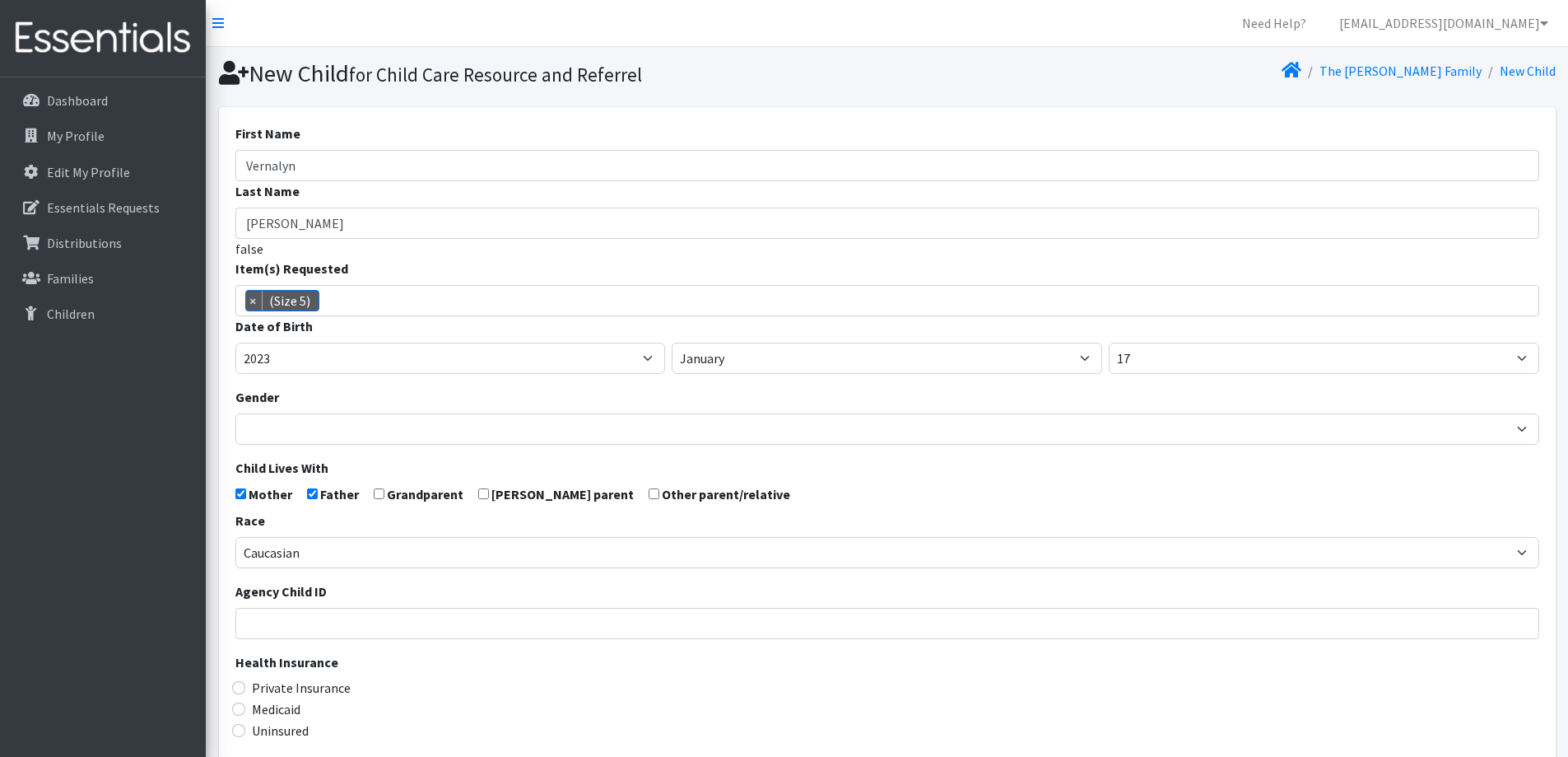
click at [535, 663] on legend "Health Insurance" at bounding box center [887, 665] width 1304 height 25
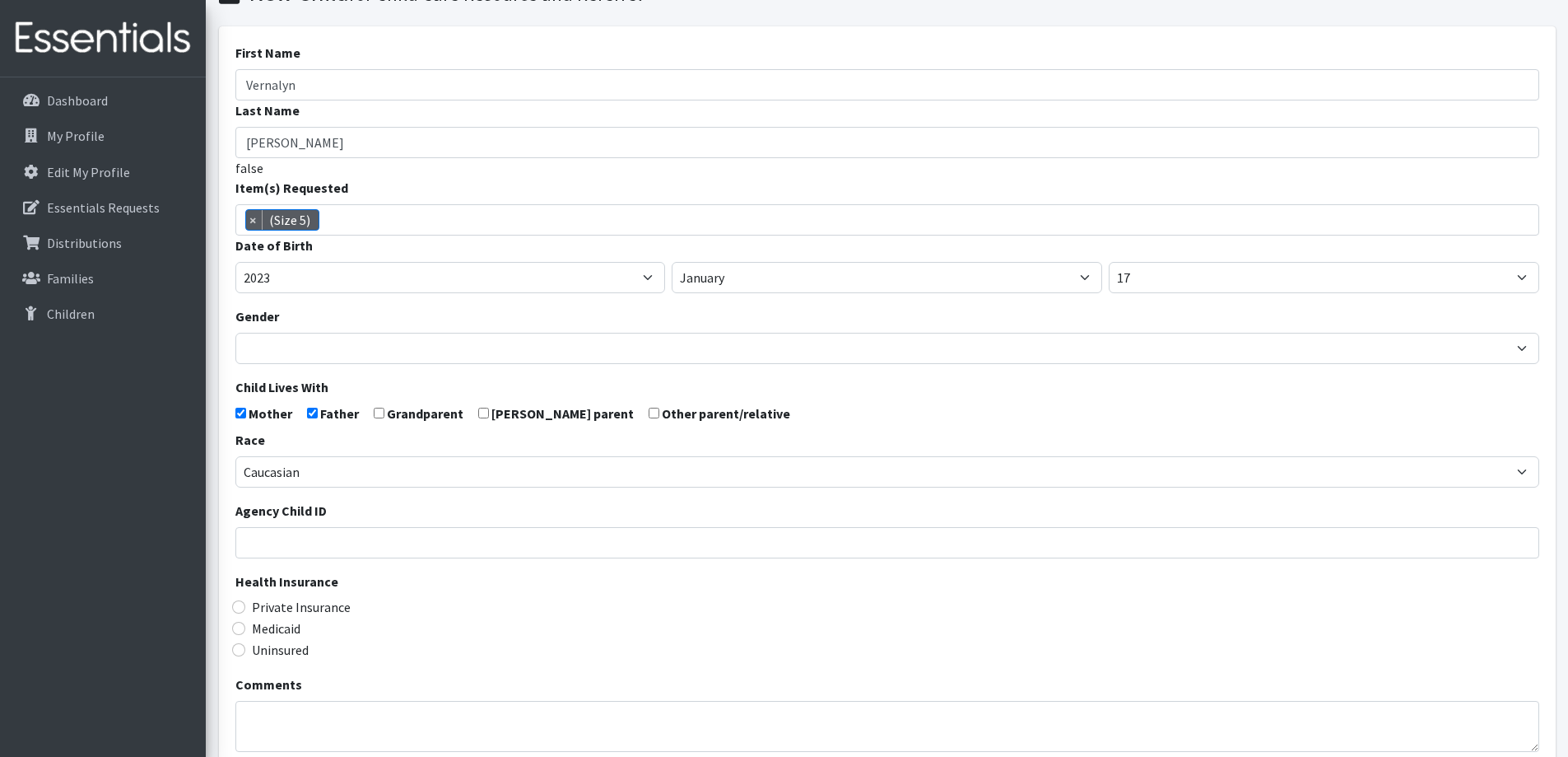
scroll to position [247, 0]
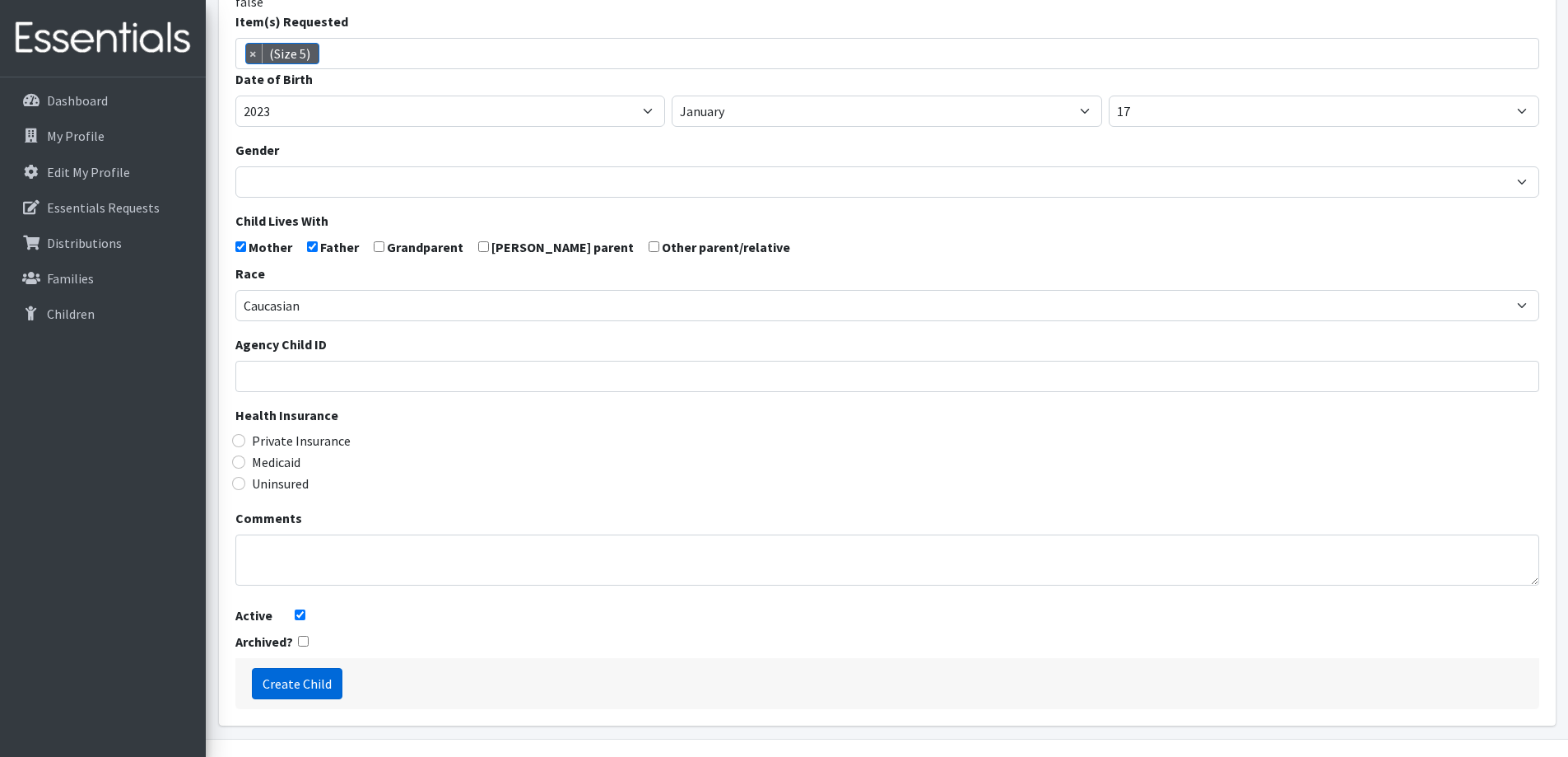
click at [331, 676] on input "Create Child" at bounding box center [297, 684] width 91 height 31
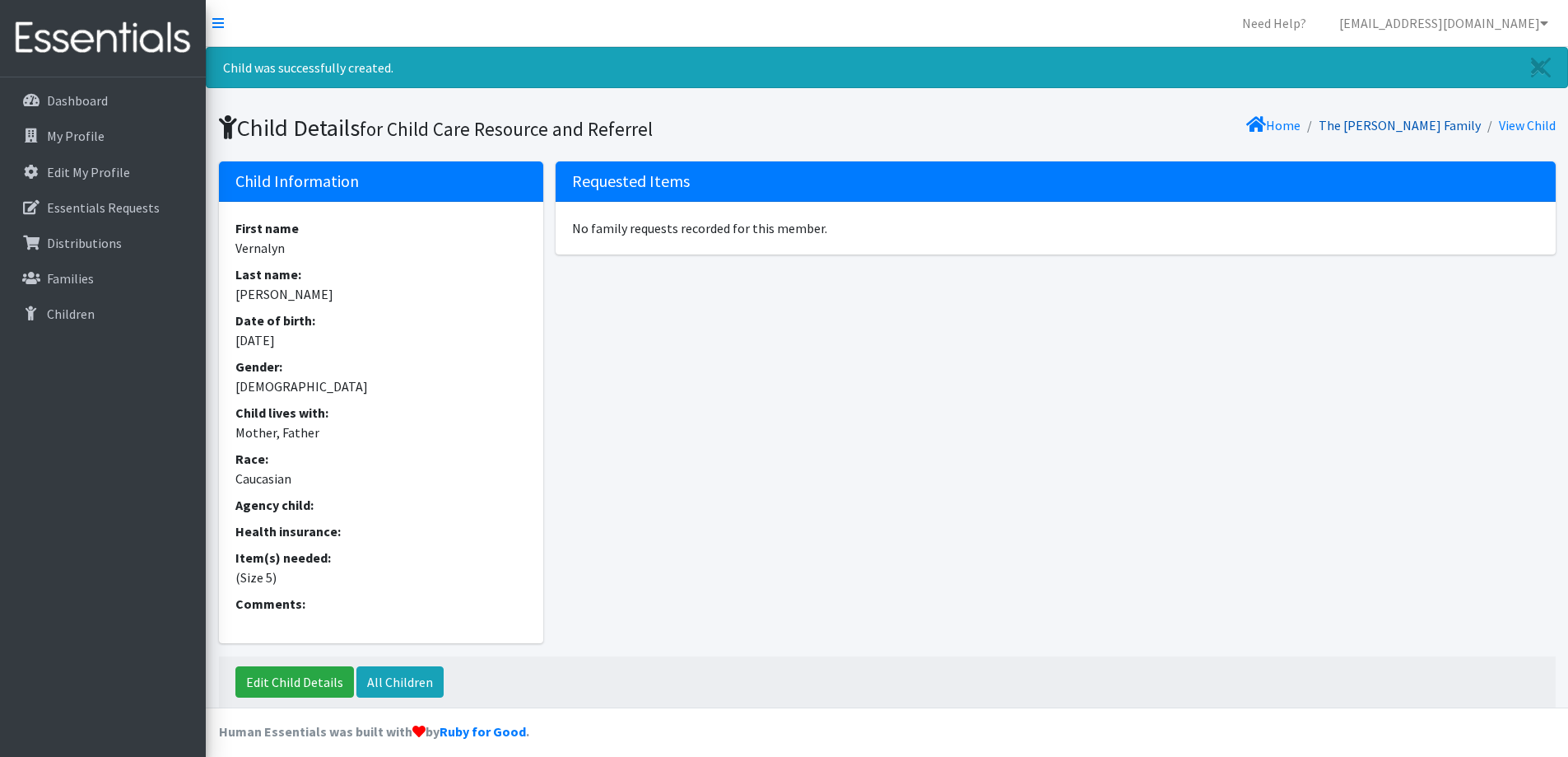
click at [1413, 121] on link "The [PERSON_NAME] Family" at bounding box center [1400, 125] width 162 height 17
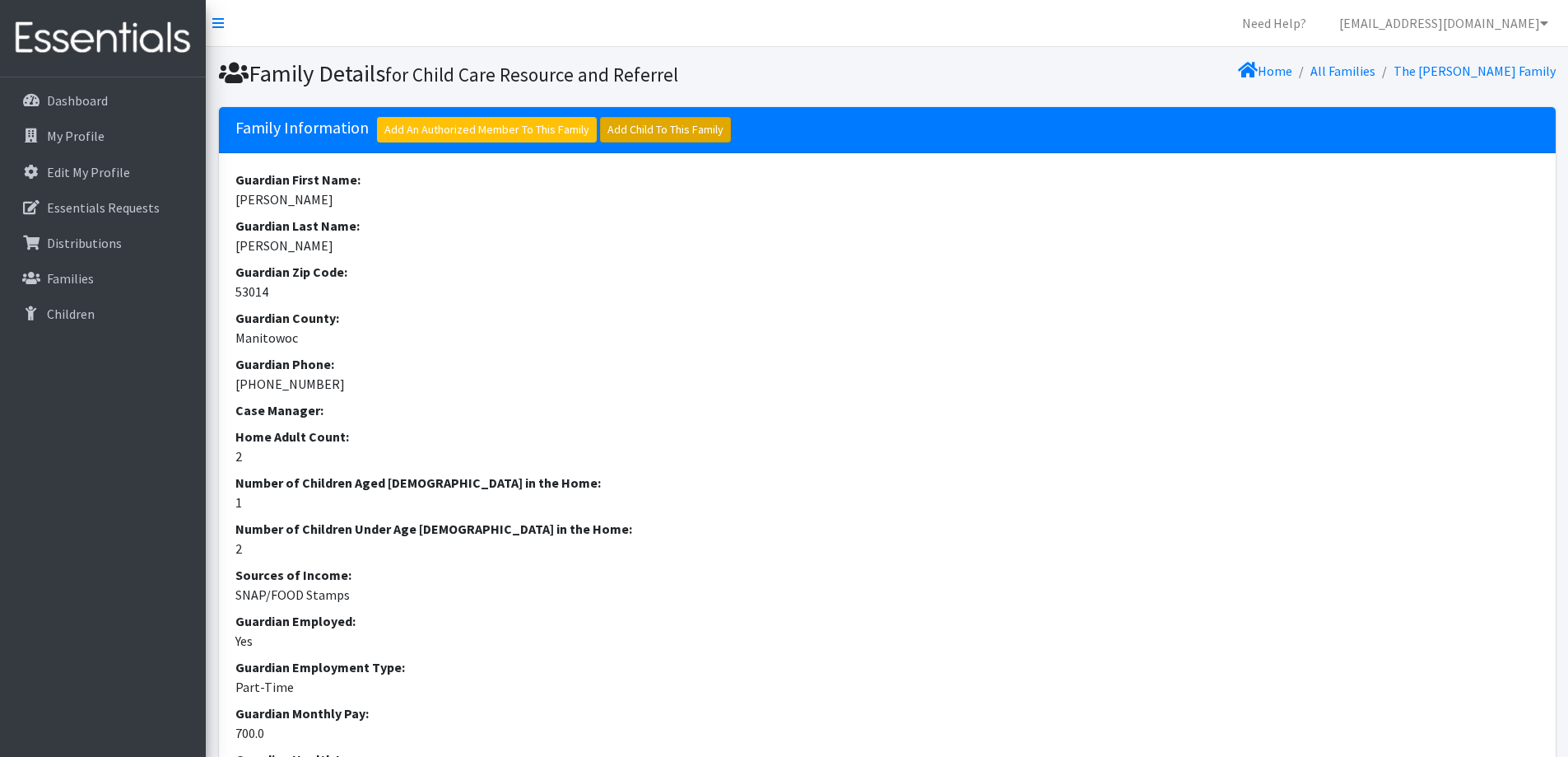
click at [693, 120] on link "Add Child To This Family" at bounding box center [665, 129] width 131 height 25
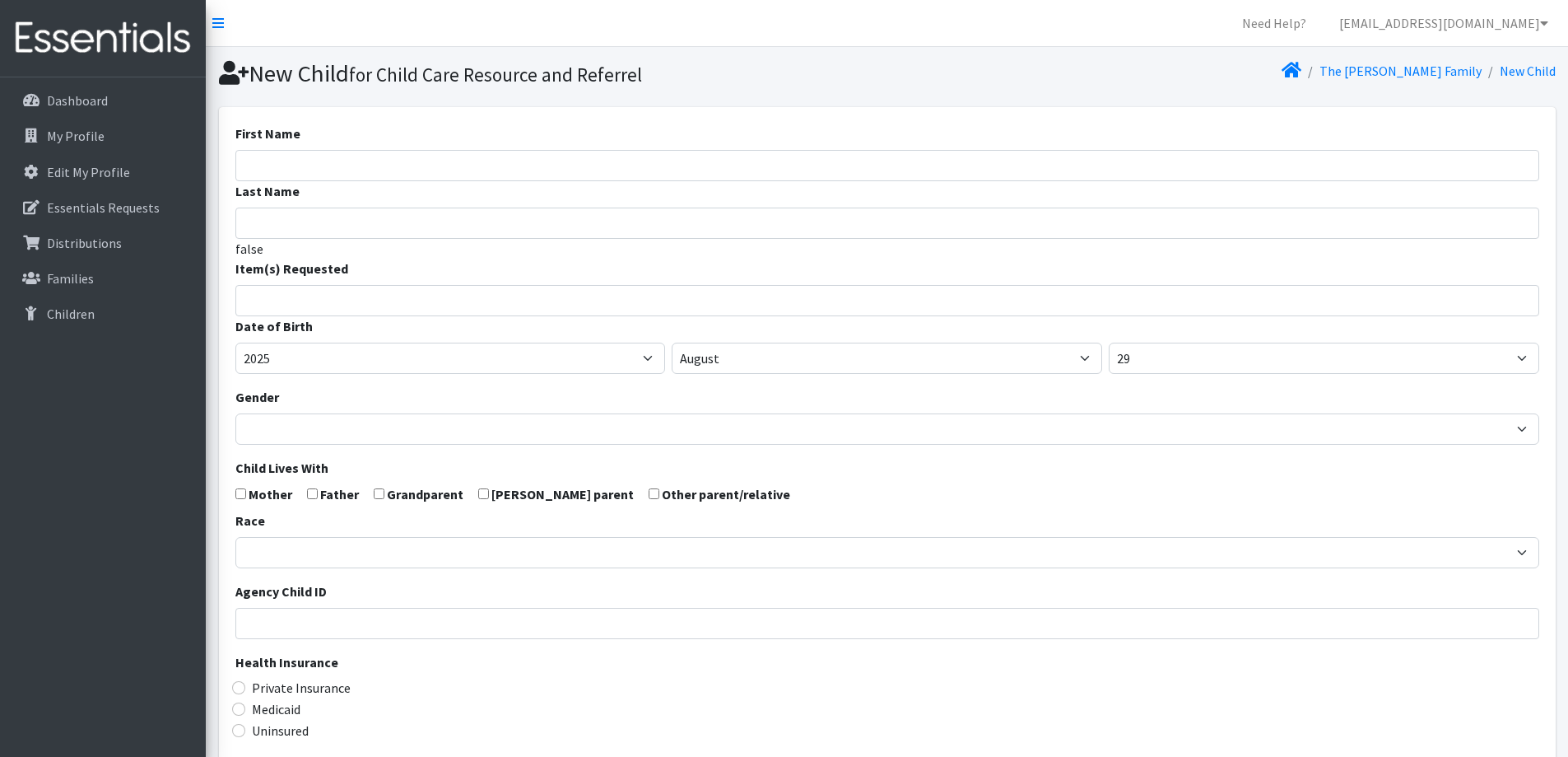
select select
click at [802, 179] on input "First Name" at bounding box center [887, 166] width 1304 height 31
type input "[PERSON_NAME]"
type input "Duchoq"
click at [743, 308] on ul at bounding box center [892, 298] width 1313 height 22
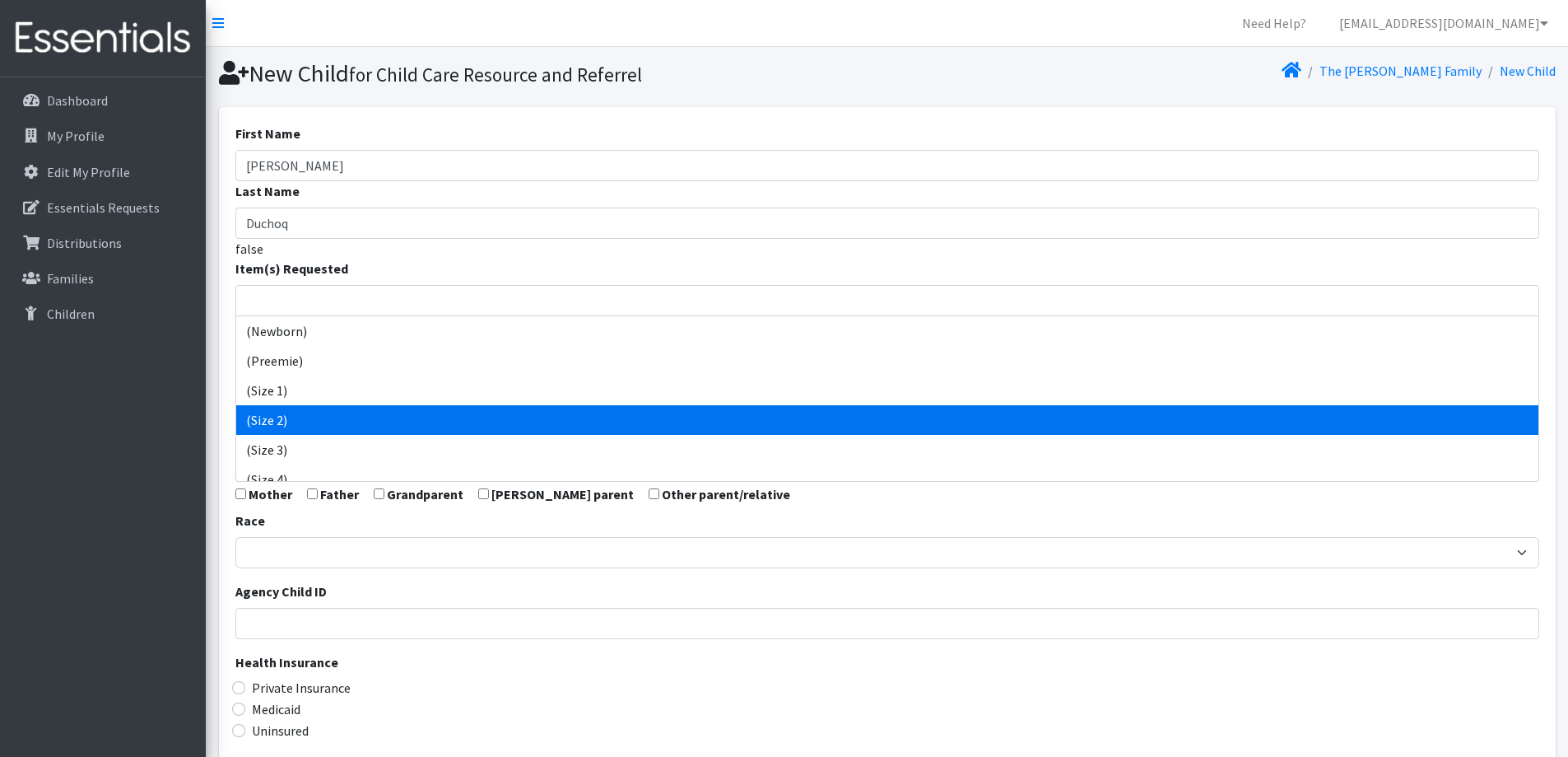
select select "14510"
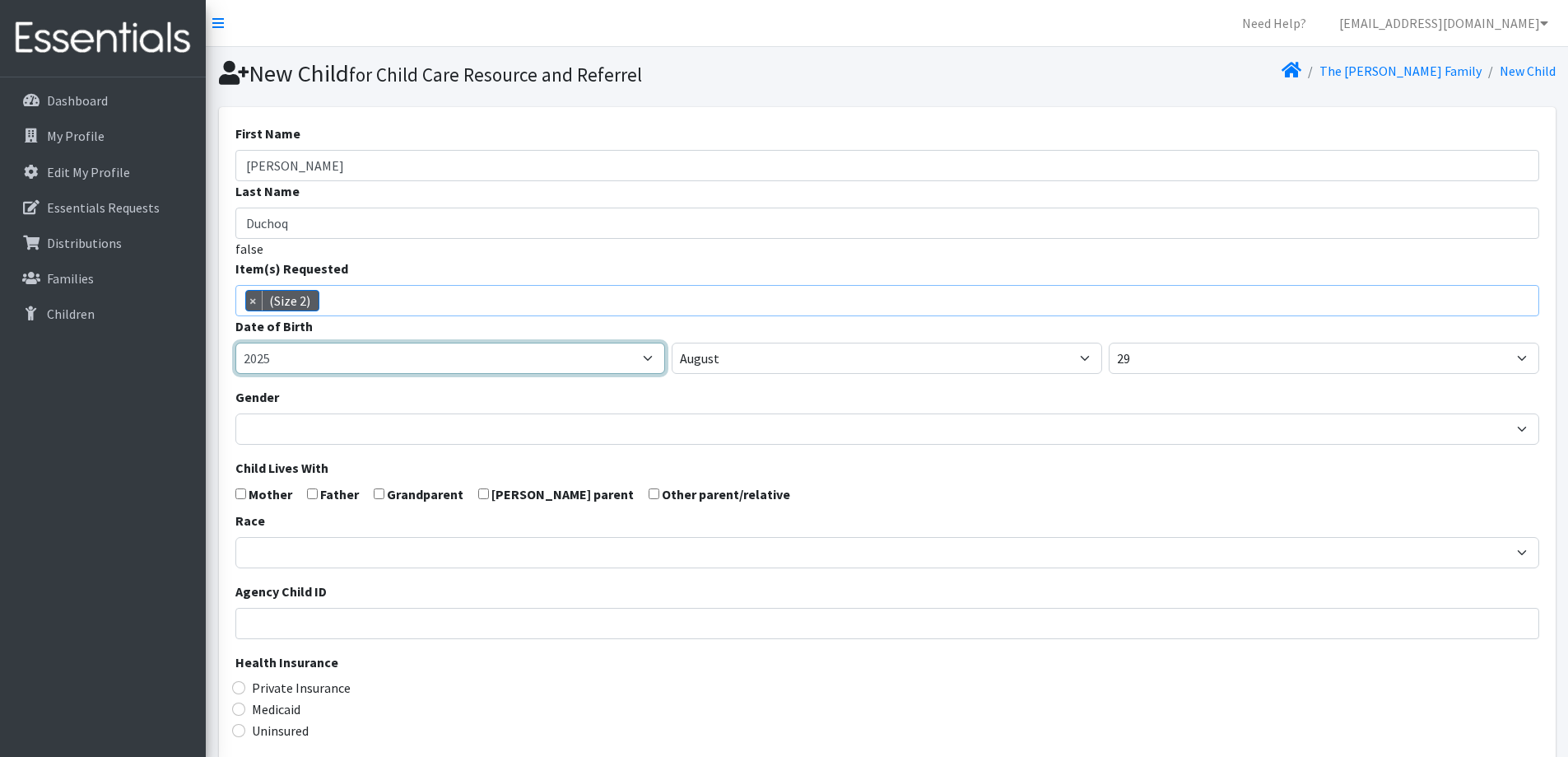
click at [479, 356] on select "2005 2006 2007 2008 2009 2010 2011 2012 2013 2014 2015 2016 2017 2018 2019 2020…" at bounding box center [450, 358] width 430 height 31
click at [235, 342] on select "2005 2006 2007 2008 2009 2010 2011 2012 2013 2014 2015 2016 2017 2018 2019 2020…" at bounding box center [450, 358] width 430 height 31
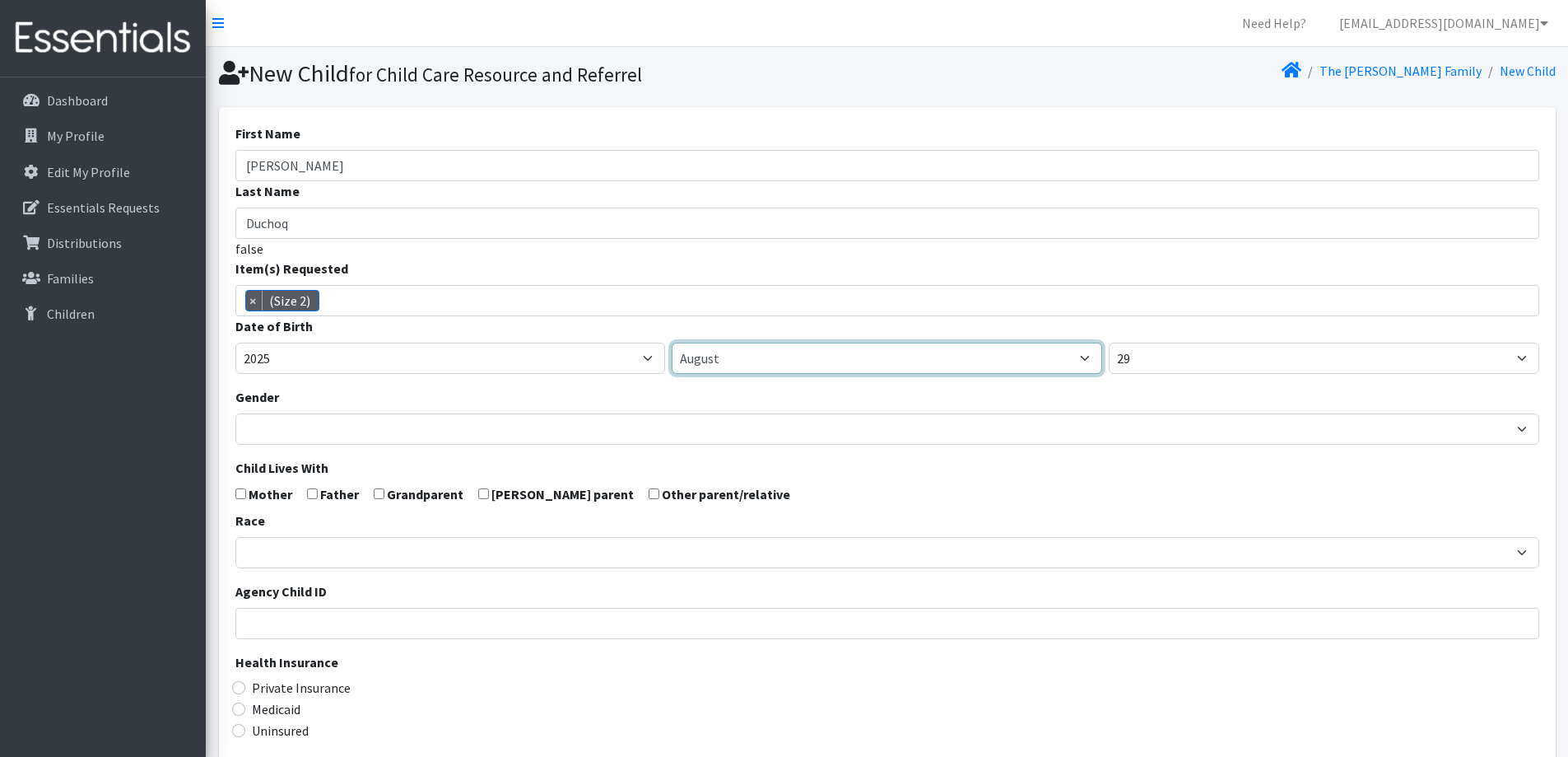
click at [734, 363] on select "January February March April May June July August September October November De…" at bounding box center [886, 358] width 430 height 31
select select "2"
click at [671, 342] on select "January February March April May June July August September October November De…" at bounding box center [886, 358] width 430 height 31
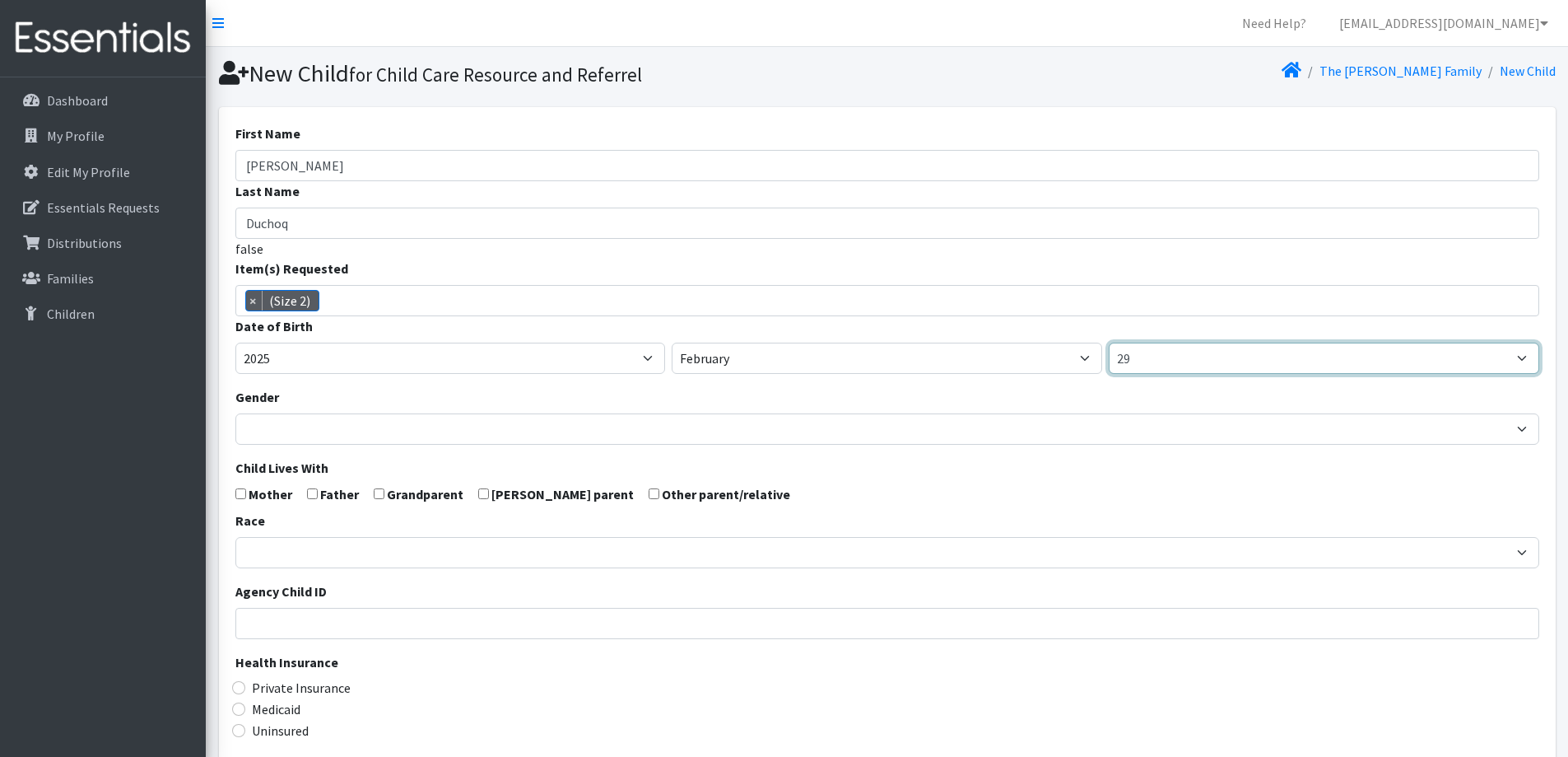
click at [1294, 355] on select "1 2 3 4 5 6 7 8 9 10 11 12 13 14 15 16 17 18 19 20 21 22 23 24 25 26 27 28 29 3…" at bounding box center [1323, 358] width 430 height 31
select select "11"
click at [1108, 342] on select "1 2 3 4 5 6 7 8 9 10 11 12 13 14 15 16 17 18 19 20 21 22 23 24 25 26 27 28 29 3…" at bounding box center [1323, 358] width 430 height 31
click at [972, 306] on span "× (Size 2)" at bounding box center [887, 301] width 1304 height 31
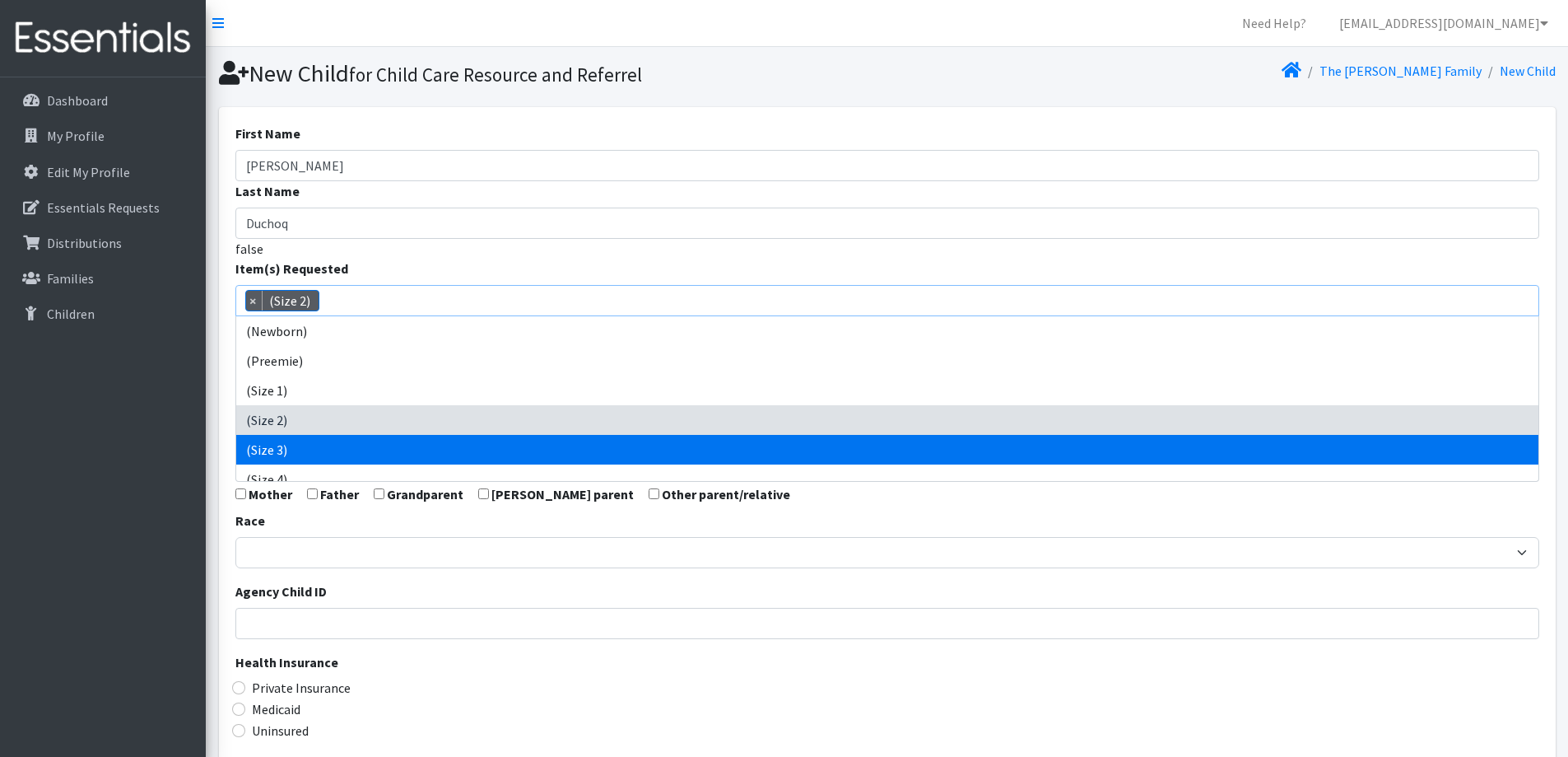
click at [1074, 506] on form "First Name Oliver Last Name Duchoq false Item(s) Requested (Newborn) (Preemie) …" at bounding box center [887, 540] width 1304 height 833
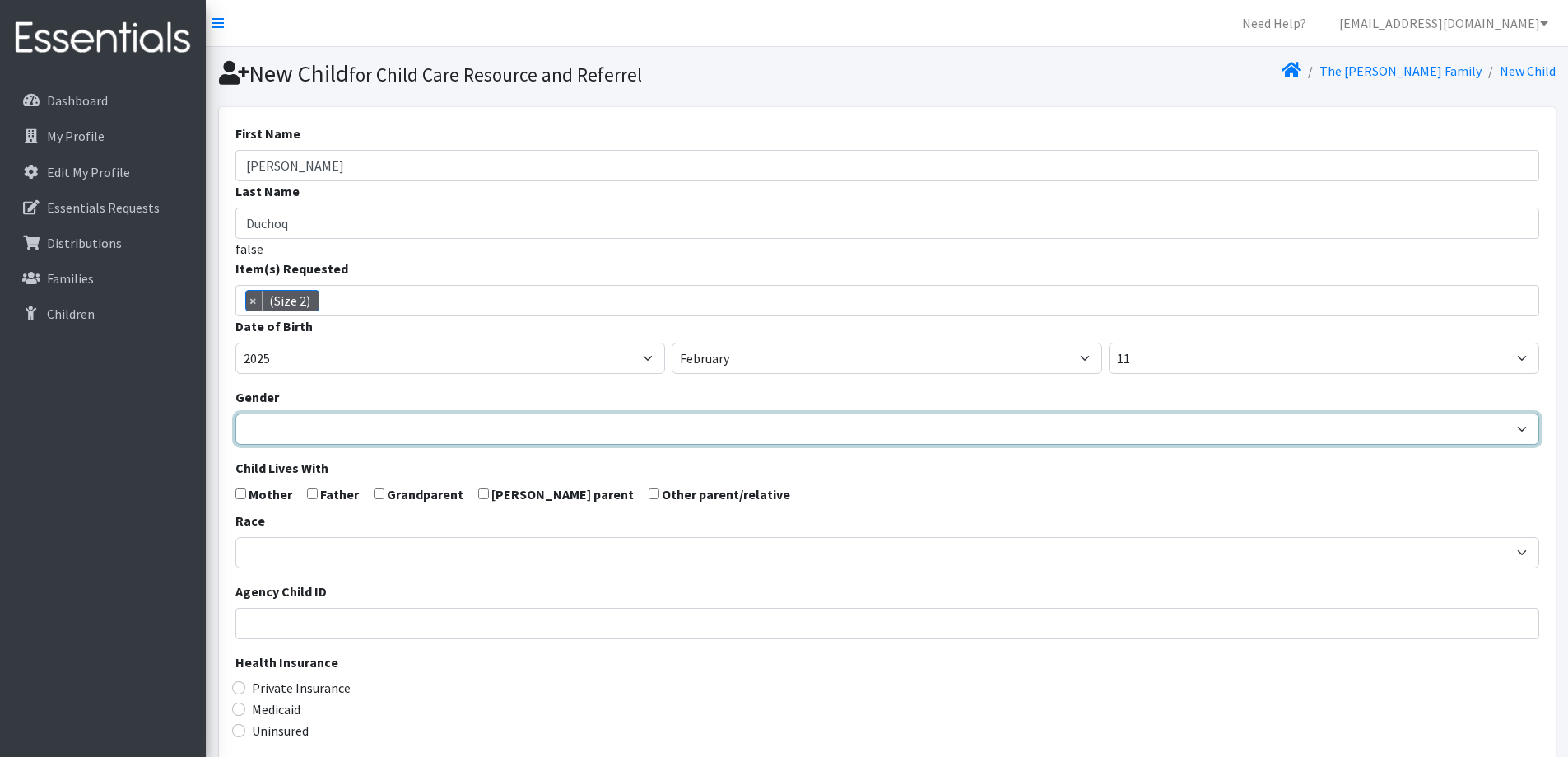
click at [380, 436] on select "Male Female" at bounding box center [887, 429] width 1304 height 31
select select "Male"
click at [235, 414] on select "Male Female" at bounding box center [887, 429] width 1304 height 31
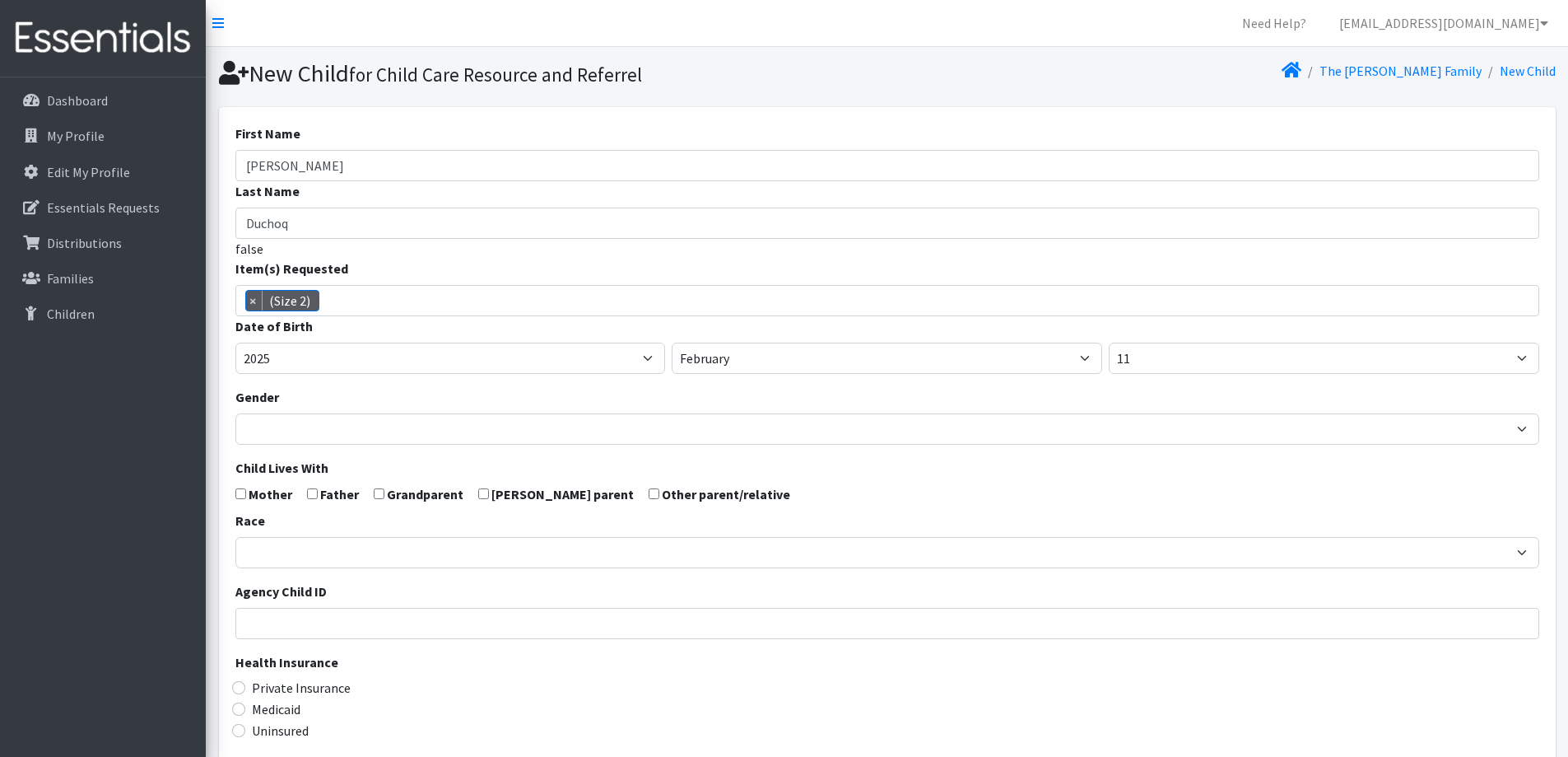
click at [241, 490] on input "checkbox" at bounding box center [240, 494] width 10 height 10
checkbox input "true"
click at [313, 491] on input "checkbox" at bounding box center [313, 494] width 10 height 10
checkbox input "true"
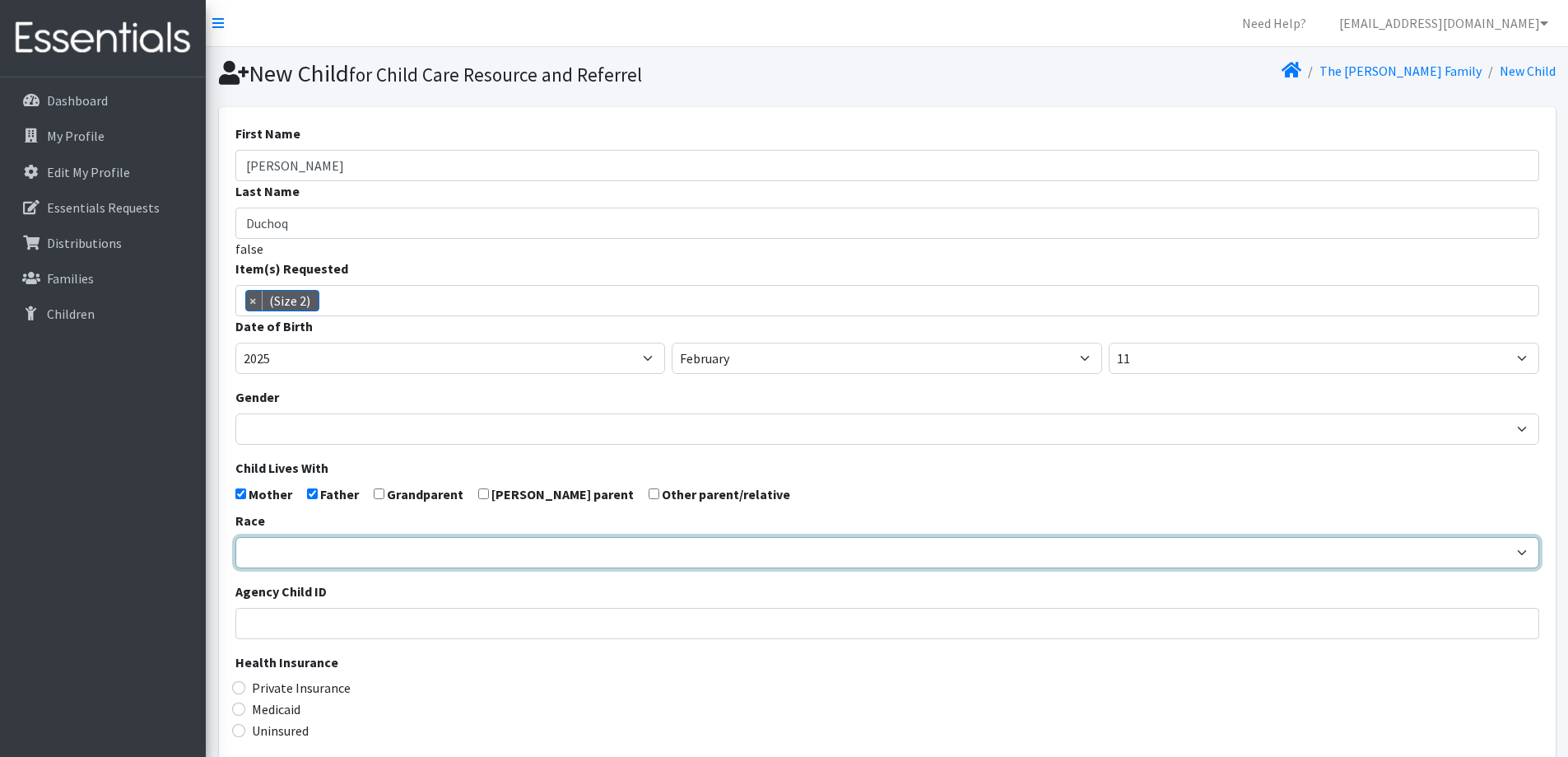
click at [316, 548] on select "African American Caucasian Hispanic Asian American Indian Pacific Islander Mult…" at bounding box center [887, 552] width 1304 height 31
select select "Caucasian"
click at [235, 537] on select "African American Caucasian Hispanic Asian American Indian Pacific Islander Mult…" at bounding box center [887, 552] width 1304 height 31
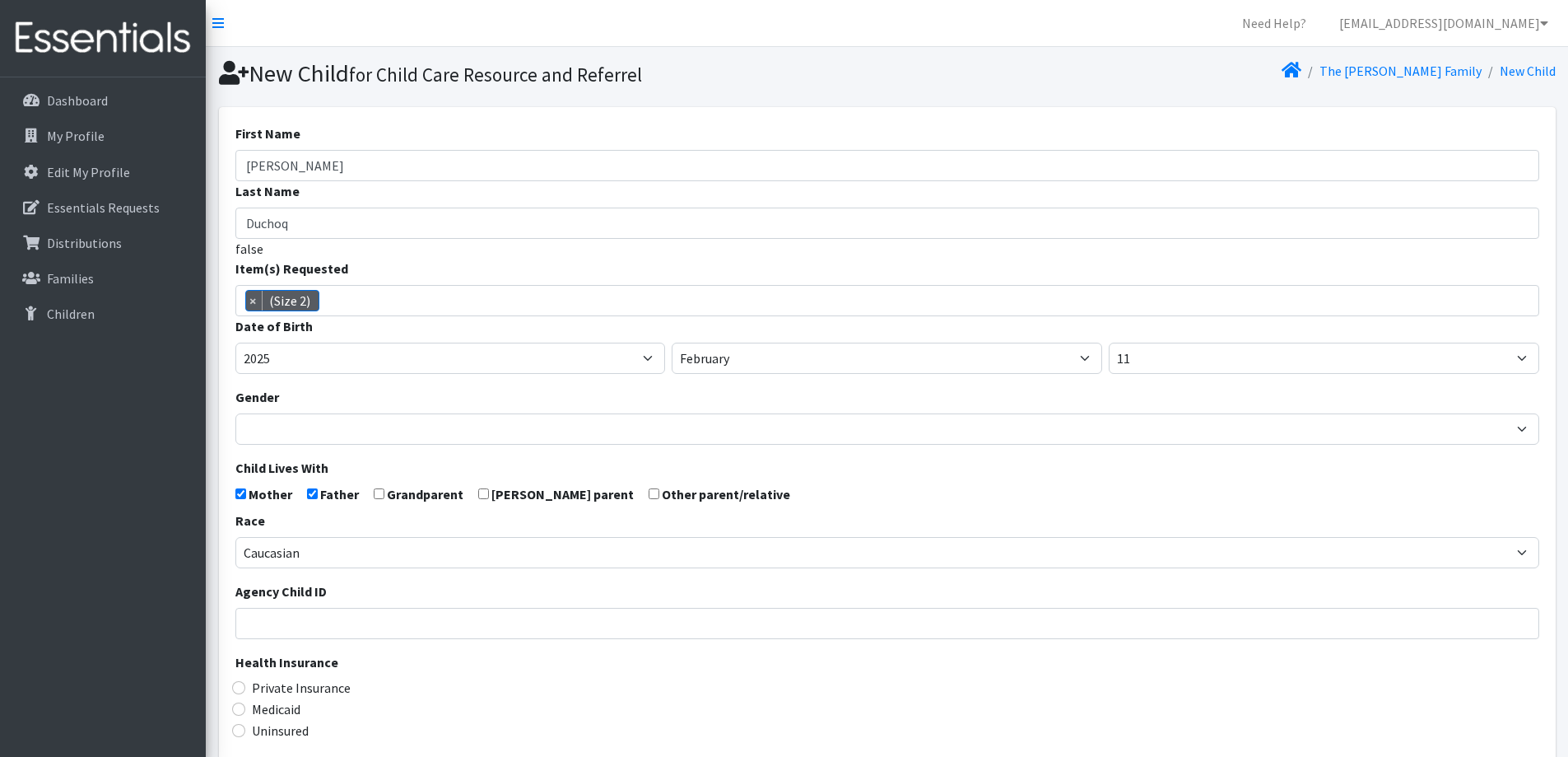
click at [474, 715] on div "Medicaid" at bounding box center [887, 709] width 1304 height 20
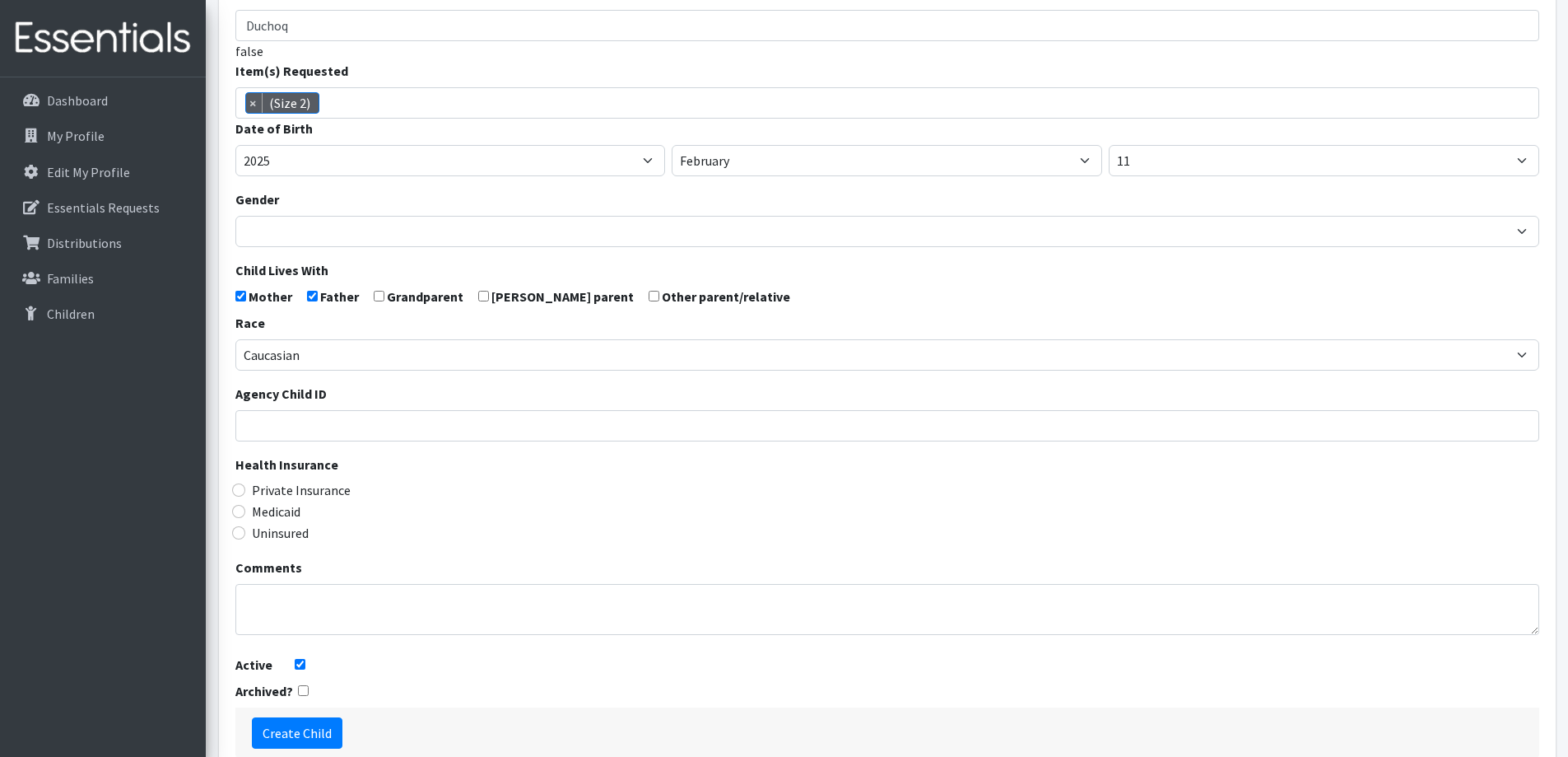
scroll to position [291, 0]
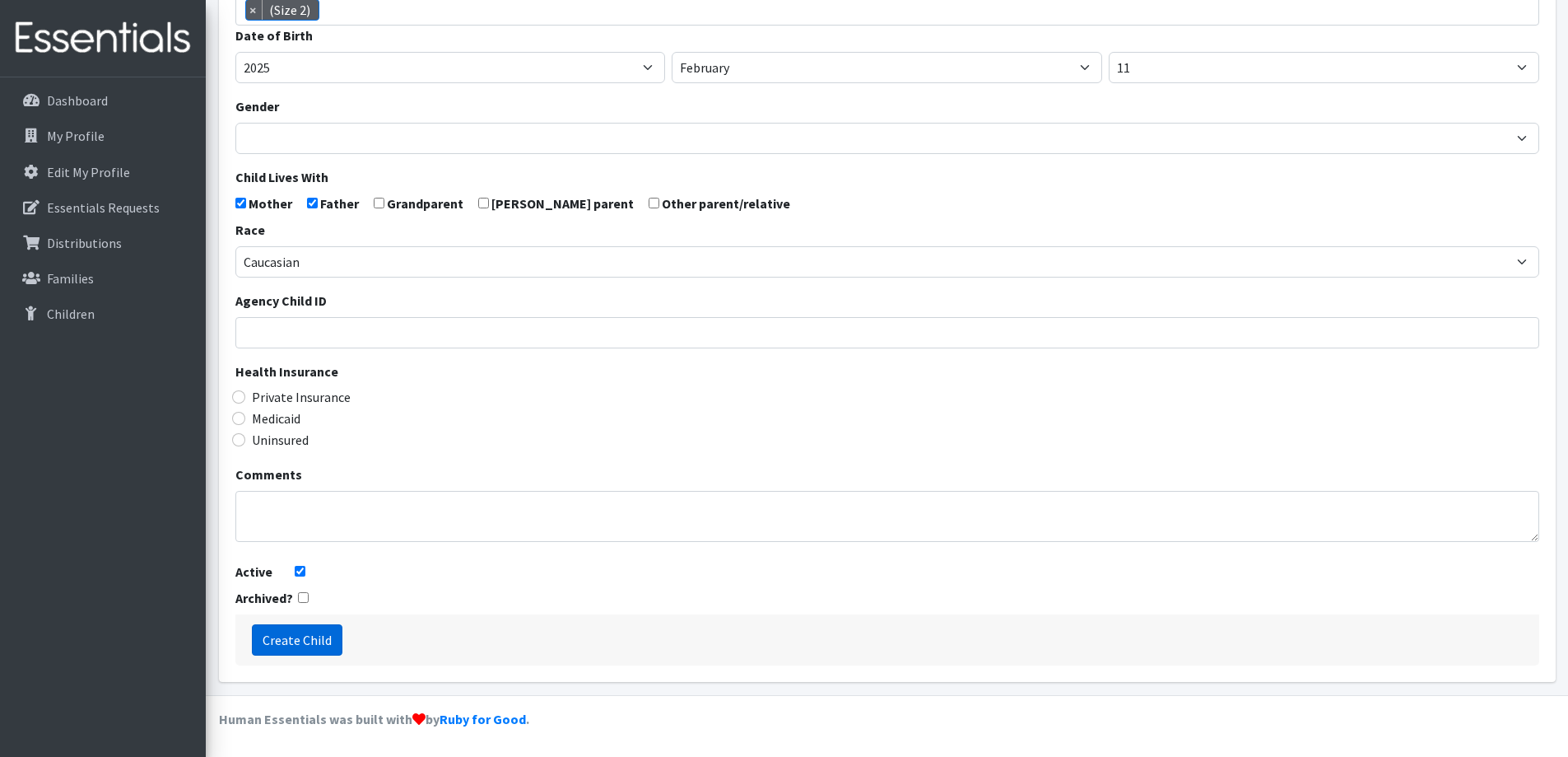
click at [320, 639] on input "Create Child" at bounding box center [297, 640] width 91 height 31
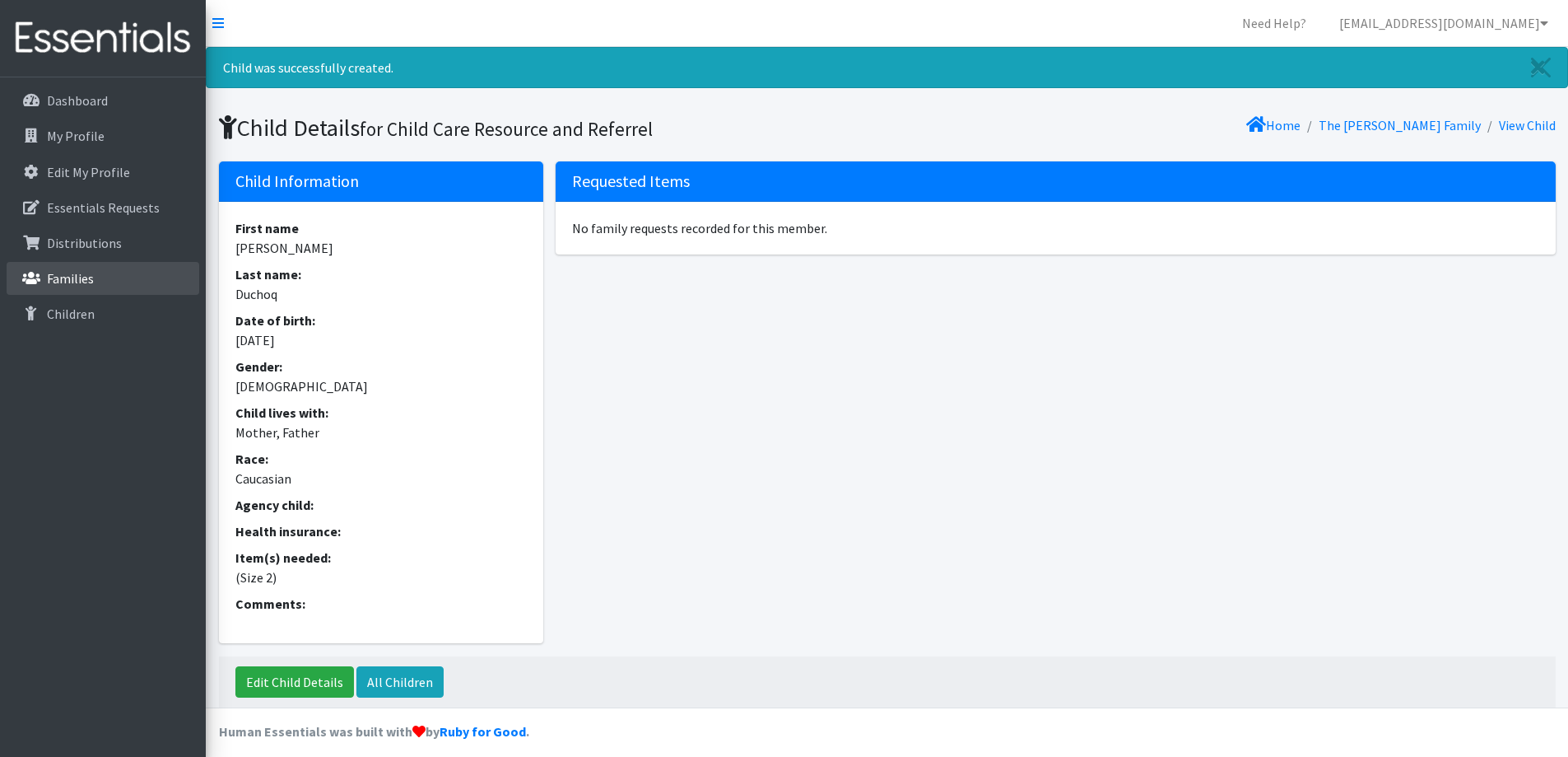
click at [73, 271] on p "Families" at bounding box center [71, 278] width 47 height 17
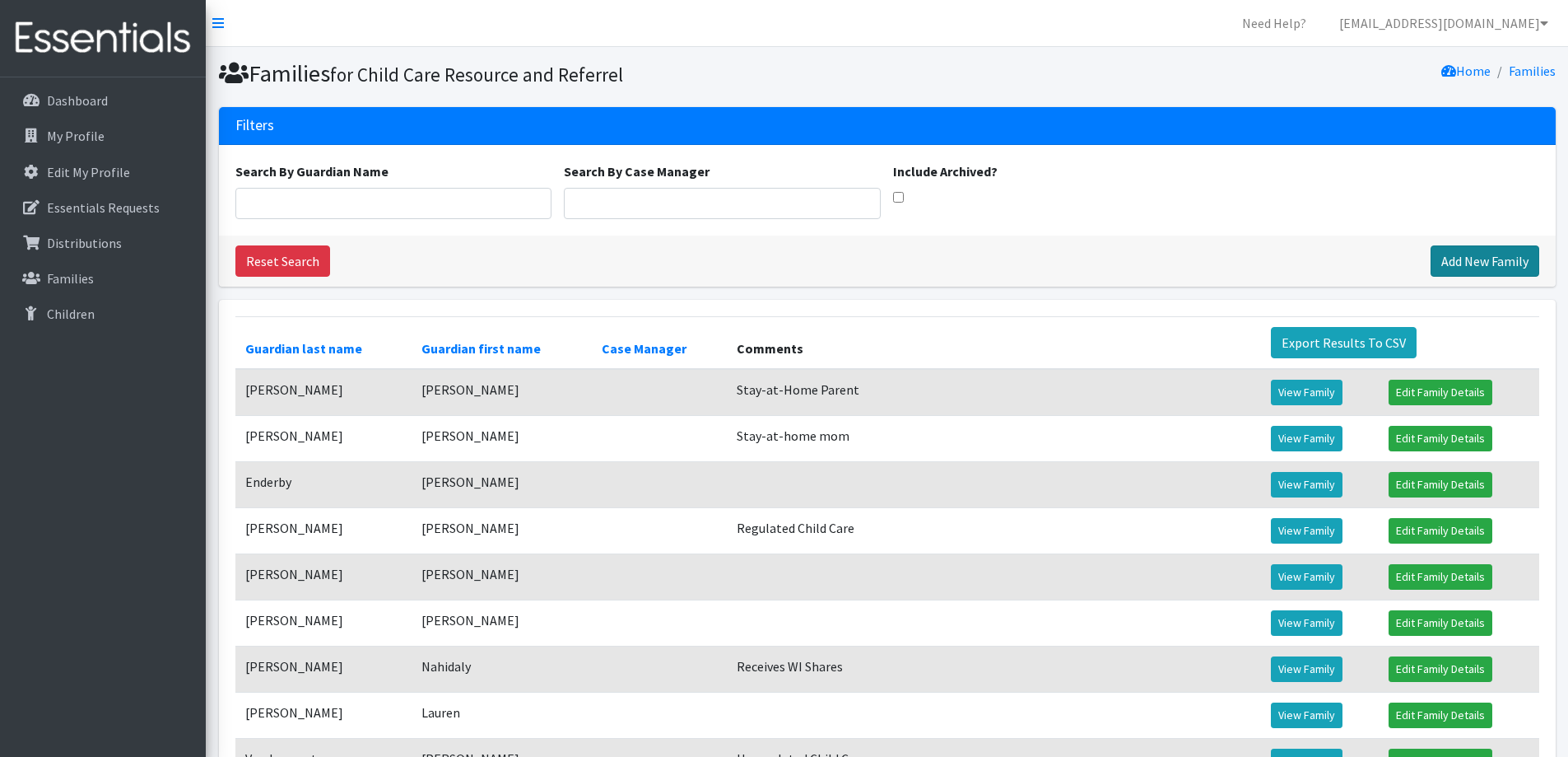
click at [1468, 250] on link "Add New Family" at bounding box center [1484, 261] width 109 height 31
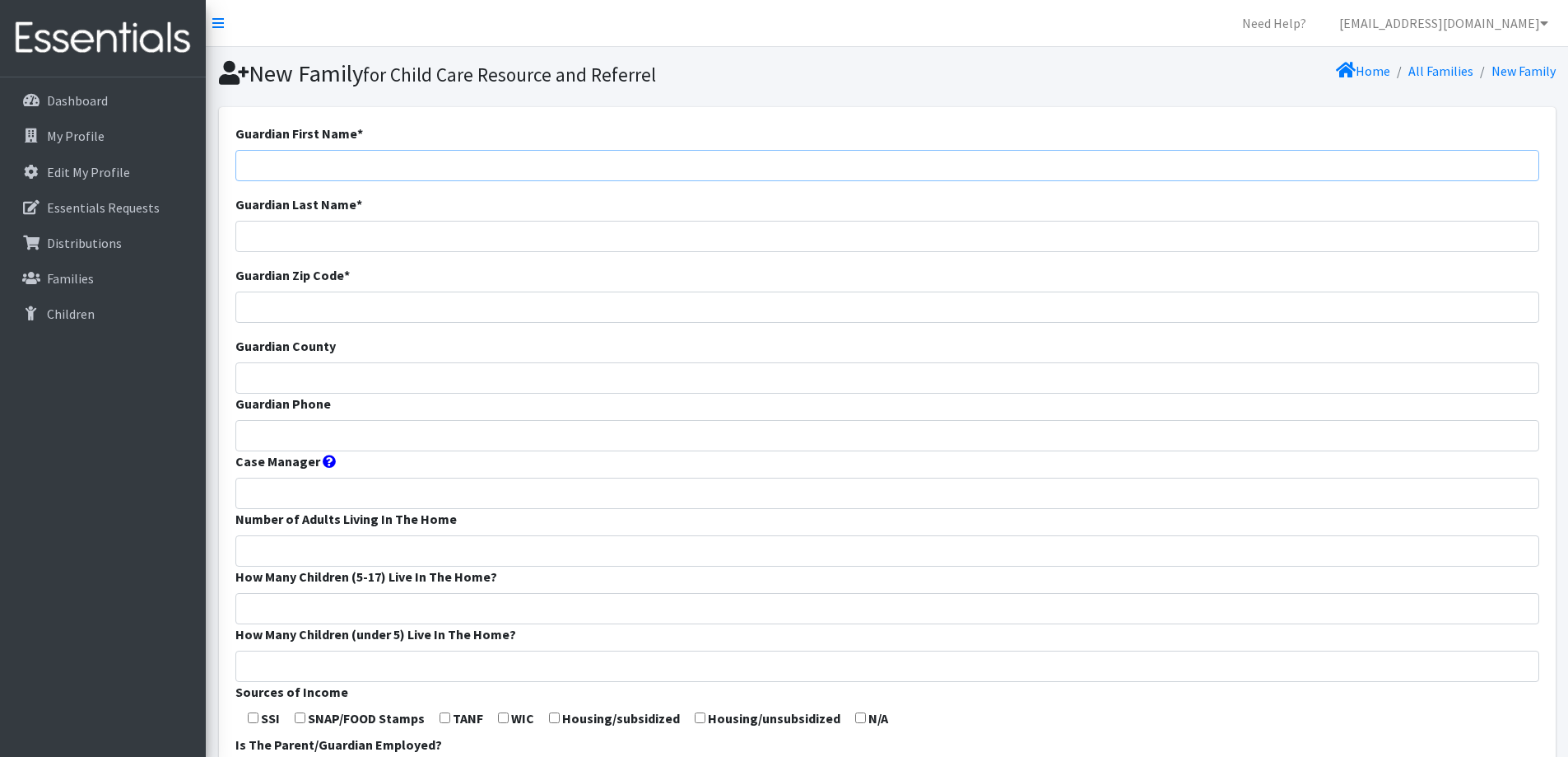
click at [895, 173] on input "Guardian First Name *" at bounding box center [887, 166] width 1304 height 31
type input "[PERSON_NAME]"
click at [765, 286] on div "Guardian Zip Code *" at bounding box center [887, 294] width 1304 height 57
click at [763, 295] on input "Guardian Zip Code *" at bounding box center [887, 308] width 1304 height 31
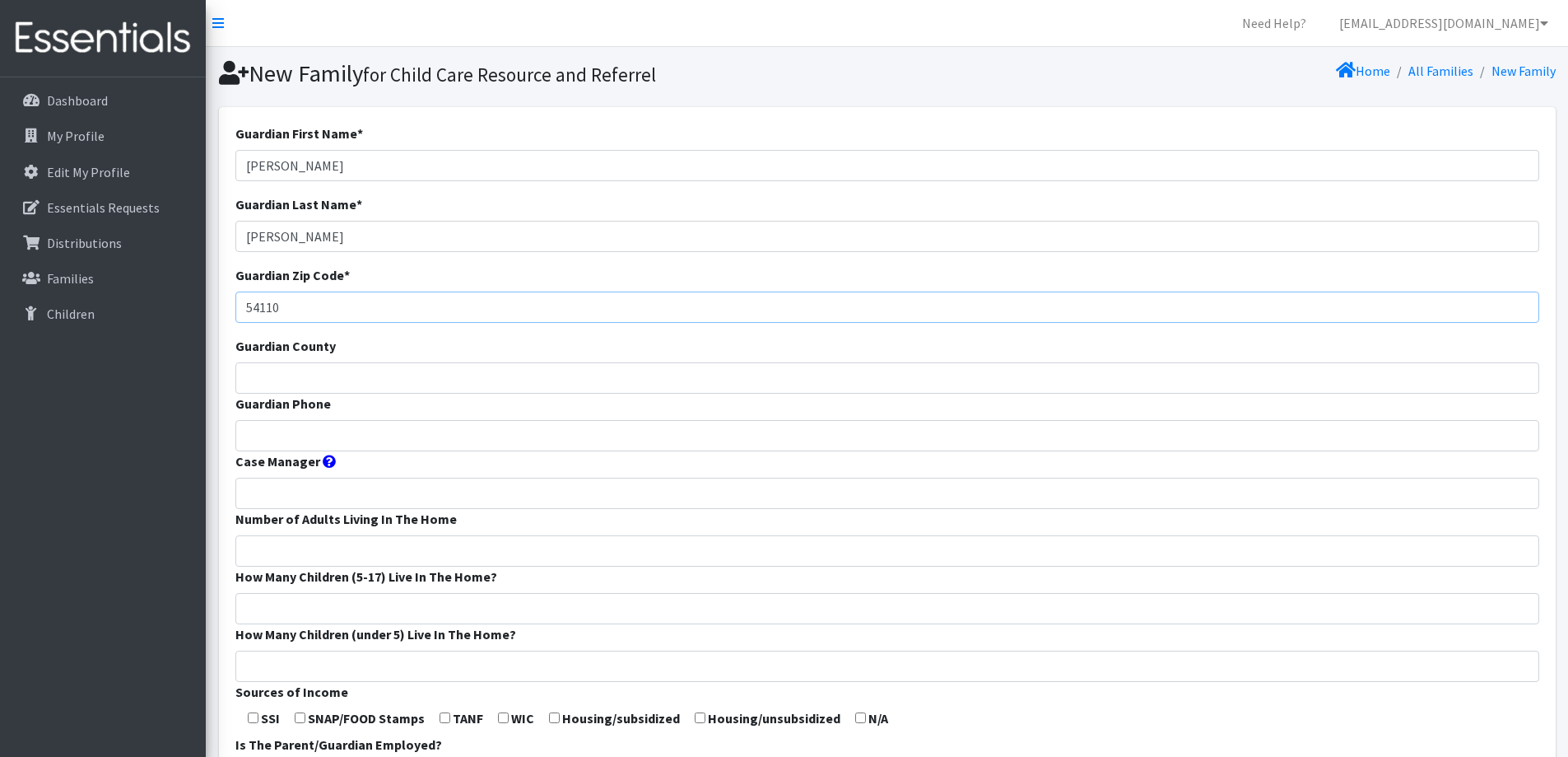
type input "54110"
click at [762, 370] on input "Guardian County" at bounding box center [887, 378] width 1304 height 31
type input "Calumet"
click at [595, 434] on input "Guardian Phone" at bounding box center [887, 436] width 1304 height 31
type input "[PHONE_NUMBER]"
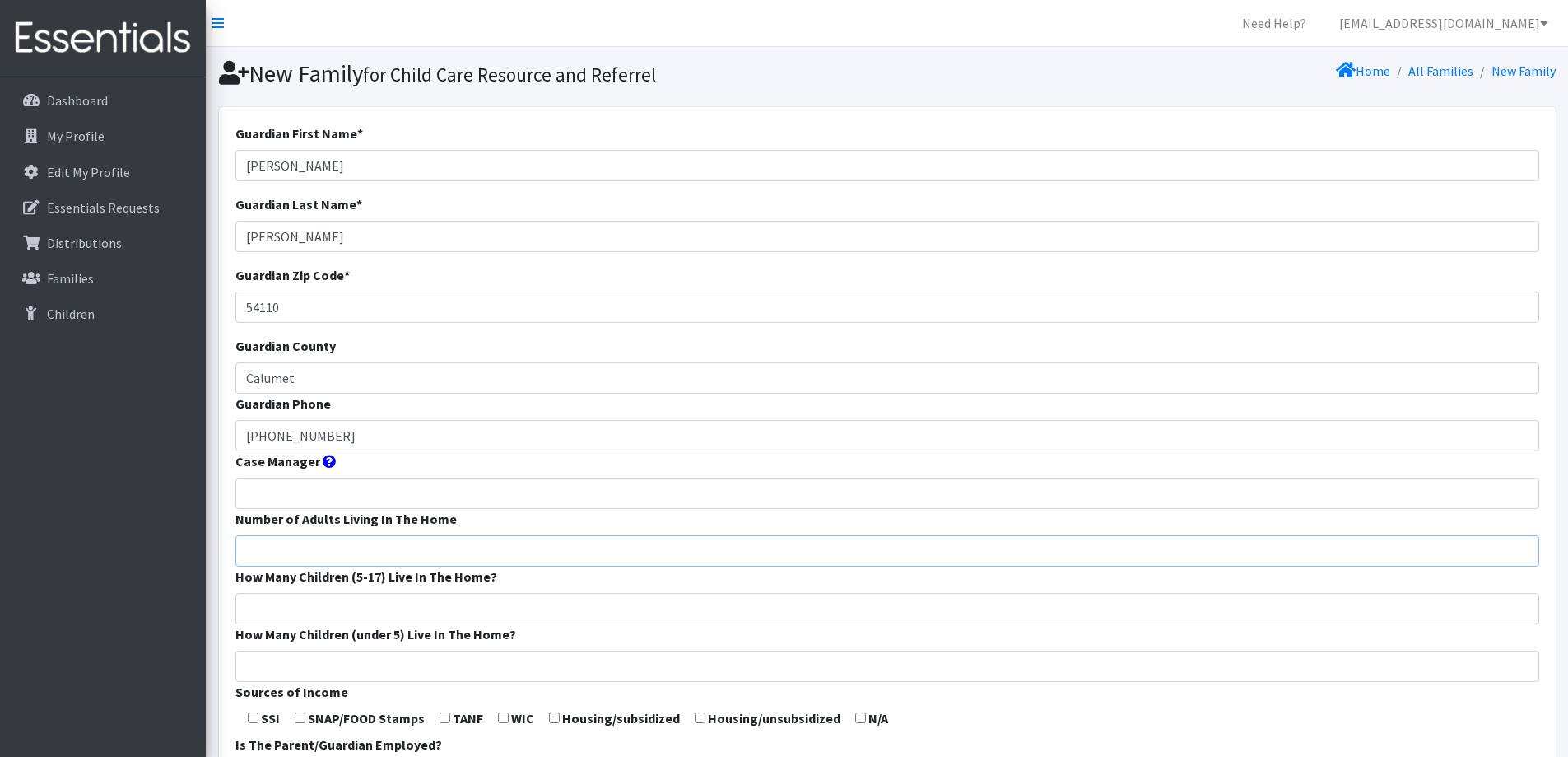
click at [562, 539] on input "Number of Adults Living In The Home" at bounding box center [887, 551] width 1304 height 31
type input "2"
click at [528, 599] on input "How Many Children (5-17) Live In The Home?" at bounding box center [887, 609] width 1304 height 31
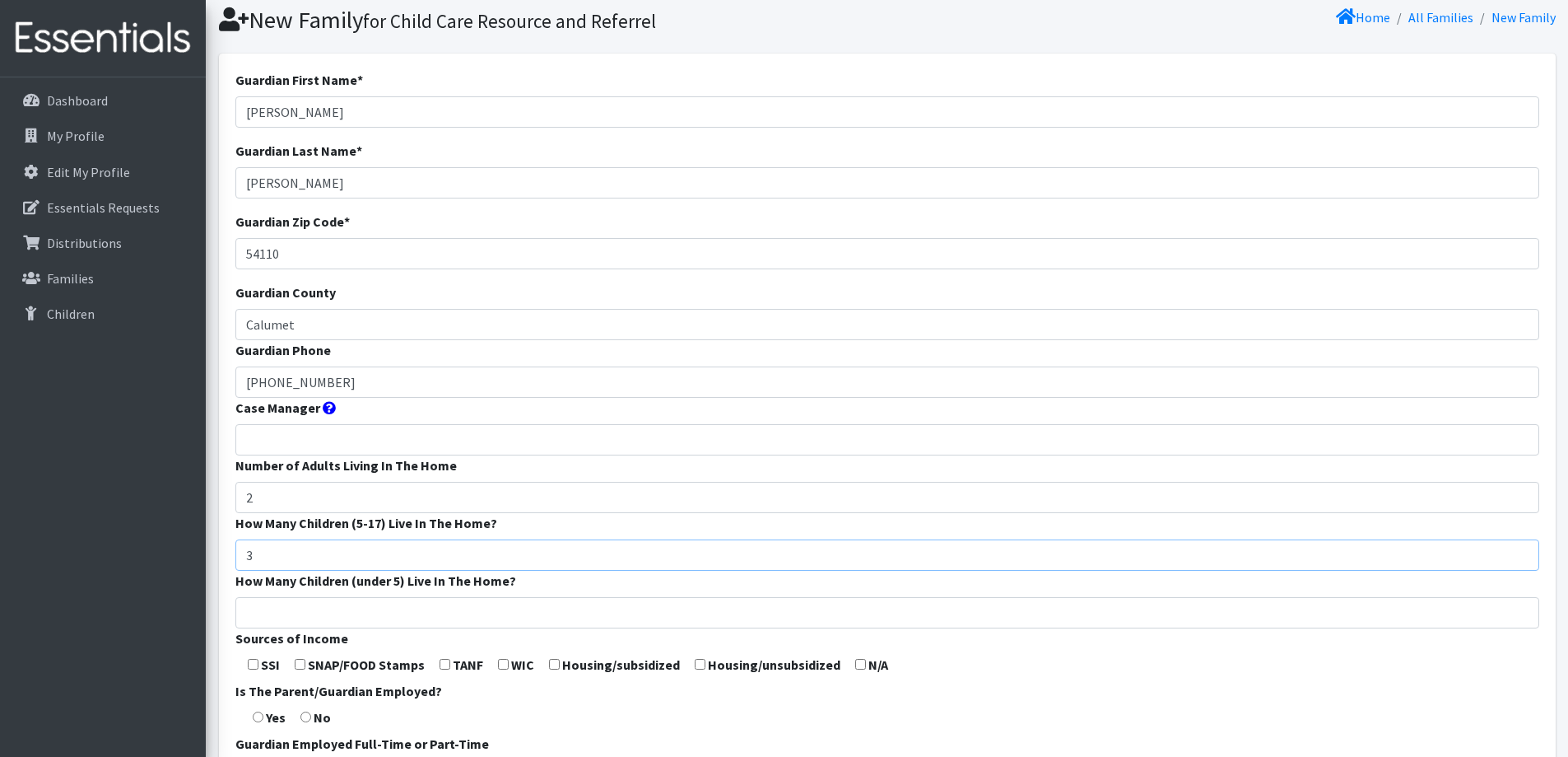
scroll to position [83, 0]
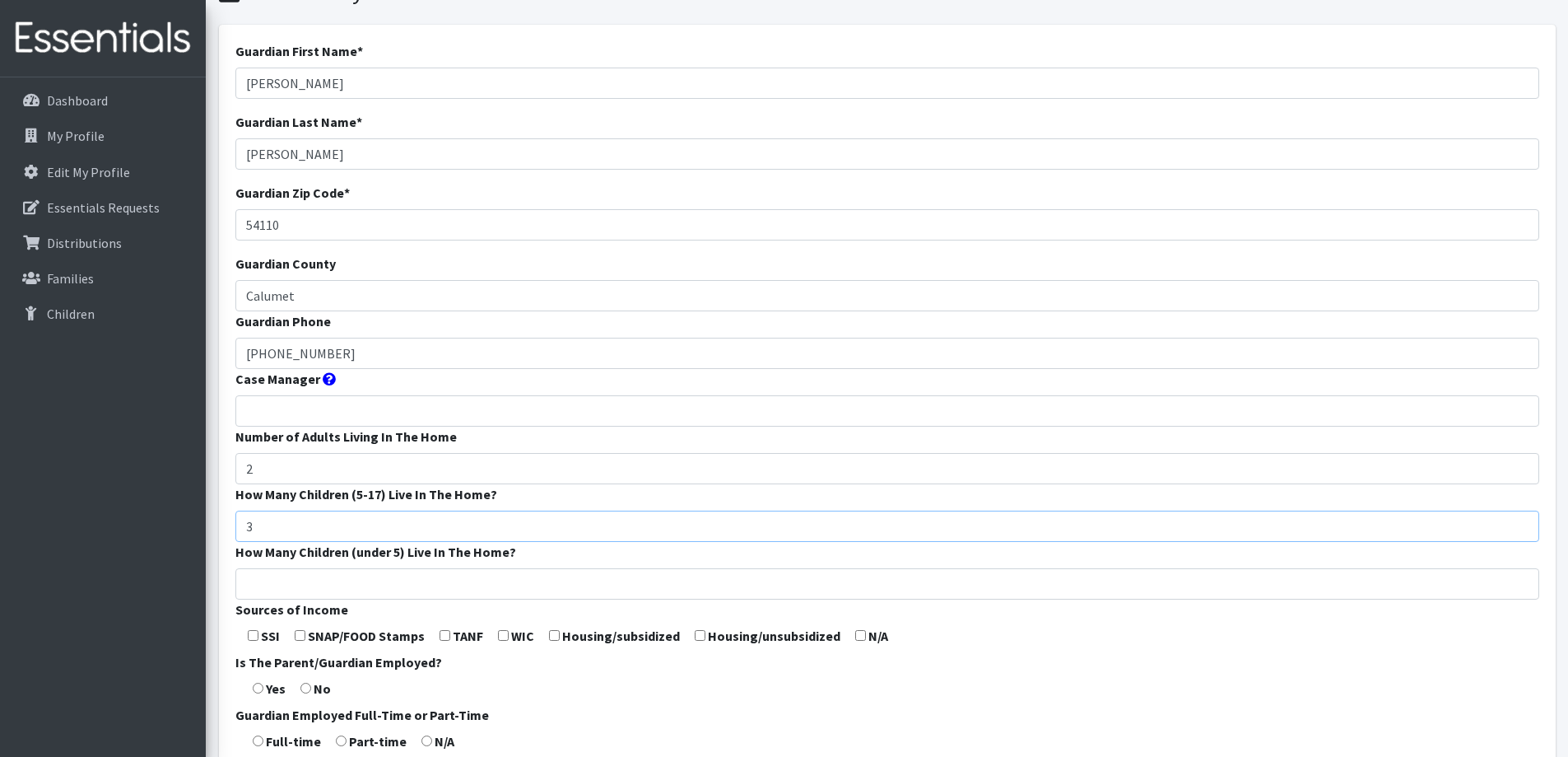
type input "3"
click at [476, 592] on input "How Many Children (under 5) Live In The Home?" at bounding box center [887, 584] width 1304 height 31
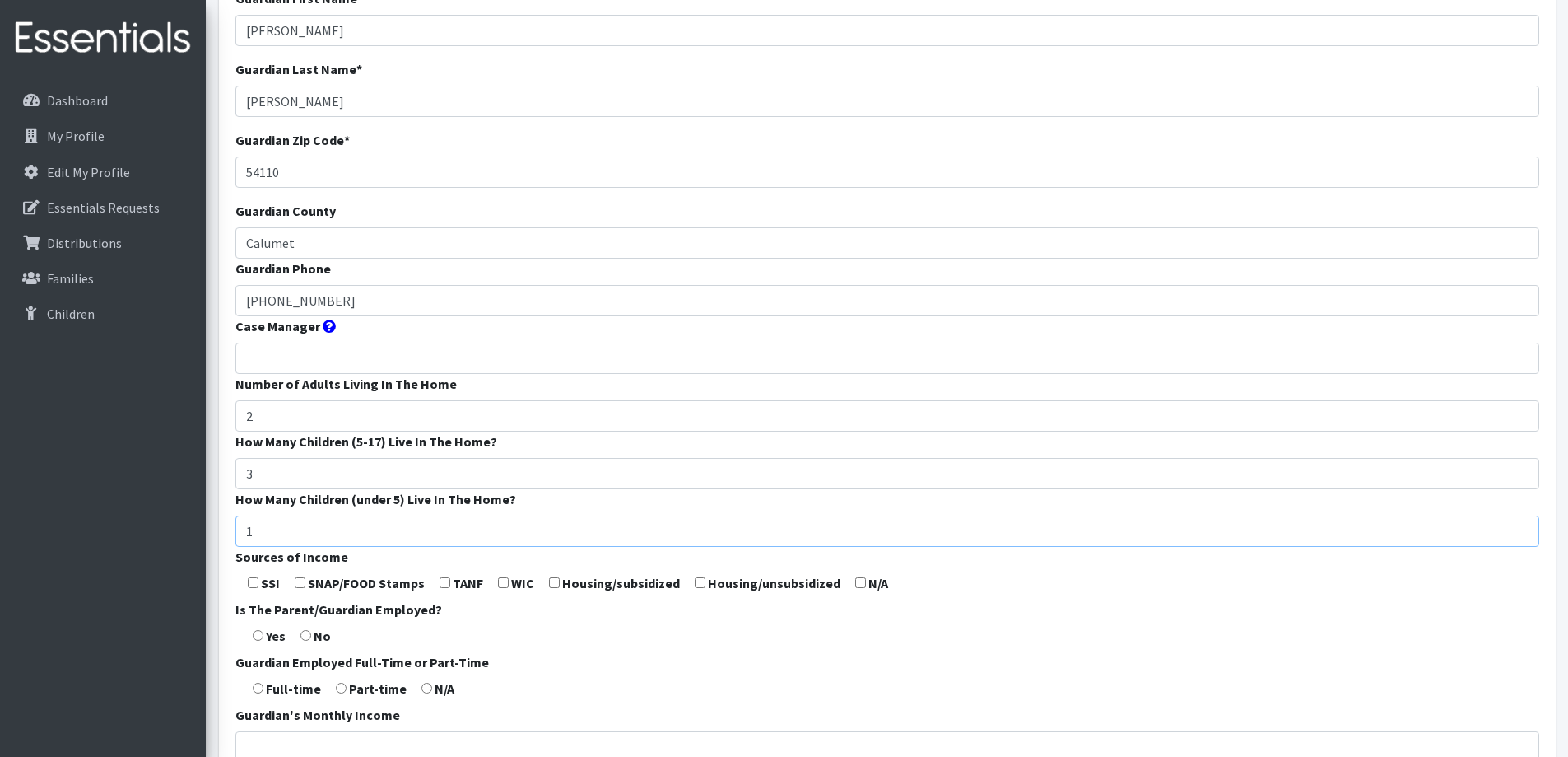
scroll to position [165, 0]
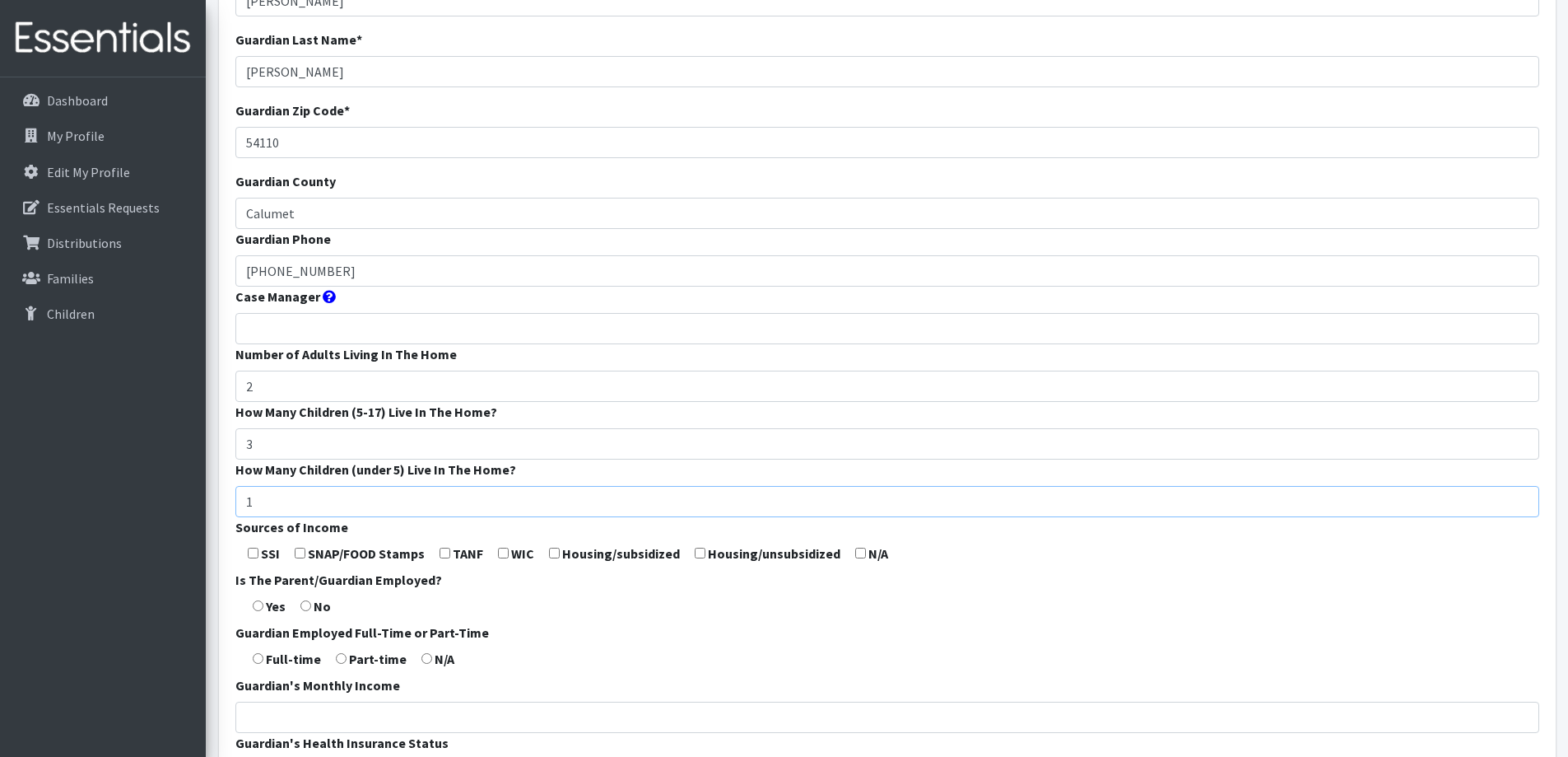
type input "1"
click at [502, 556] on input "checkbox" at bounding box center [503, 553] width 10 height 10
checkbox input "true"
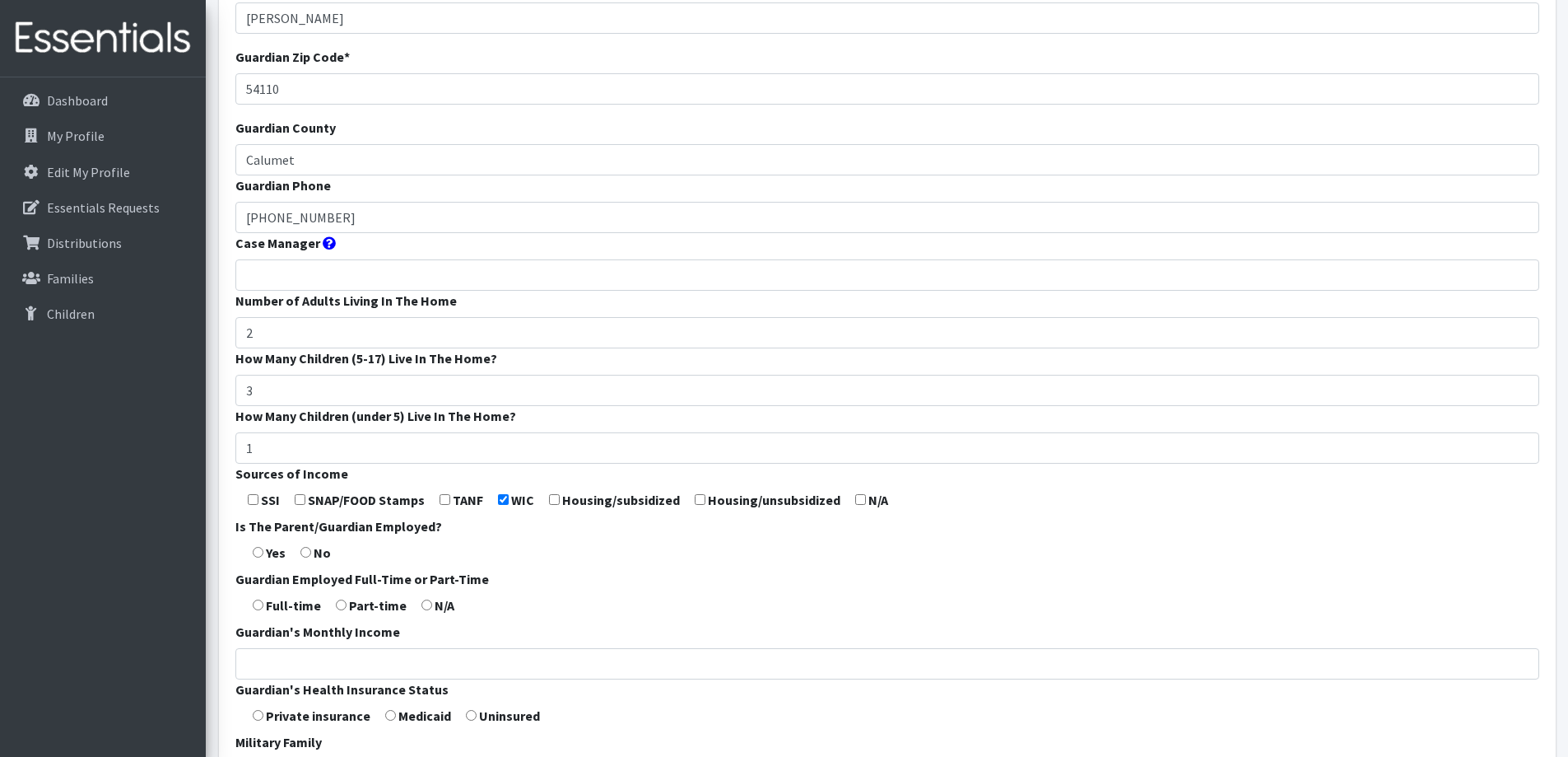
scroll to position [247, 0]
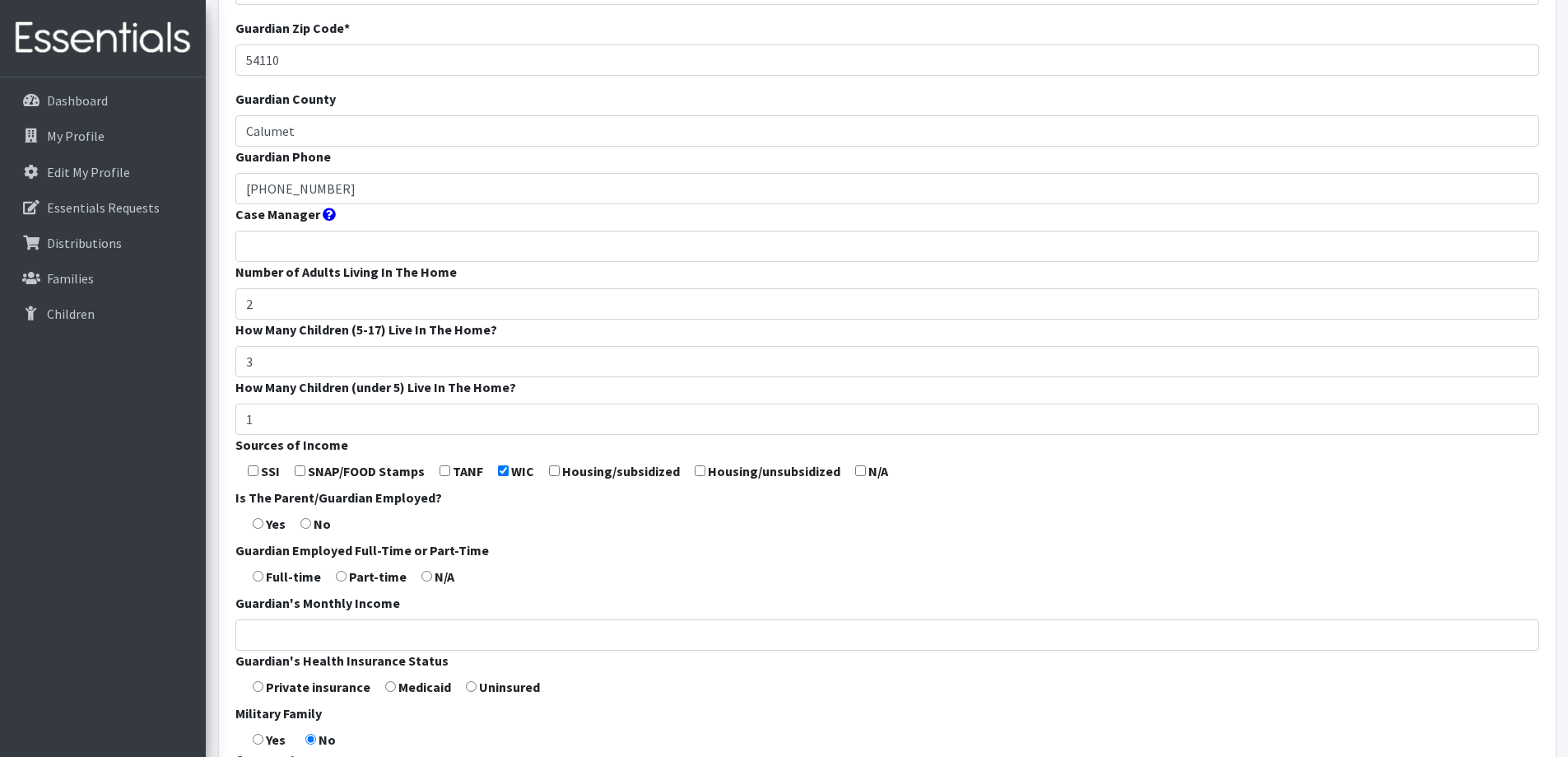
click at [259, 520] on input "radio" at bounding box center [258, 524] width 10 height 10
radio input "true"
click at [258, 574] on input "radio" at bounding box center [258, 576] width 10 height 10
radio input "true"
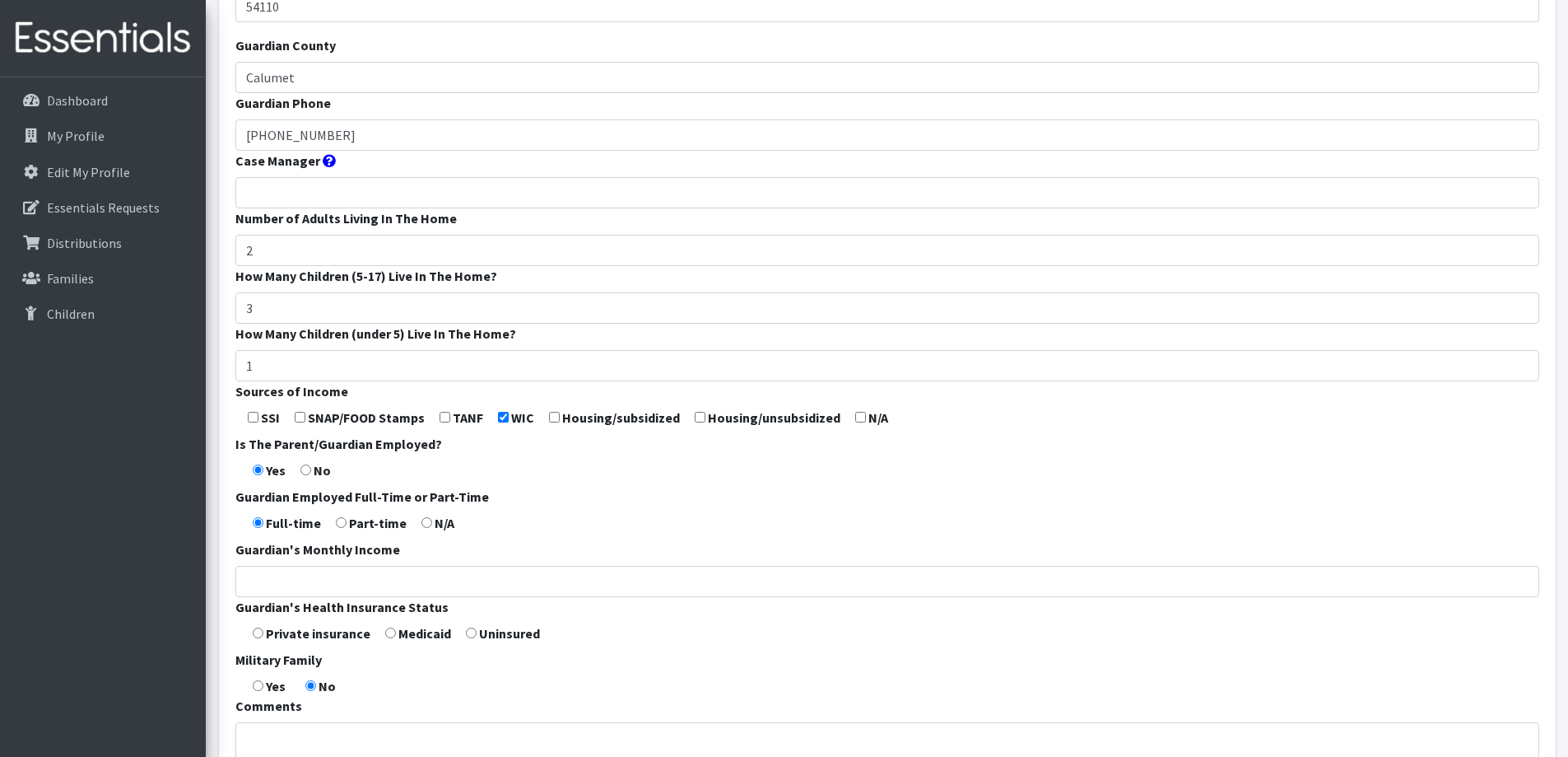
scroll to position [329, 0]
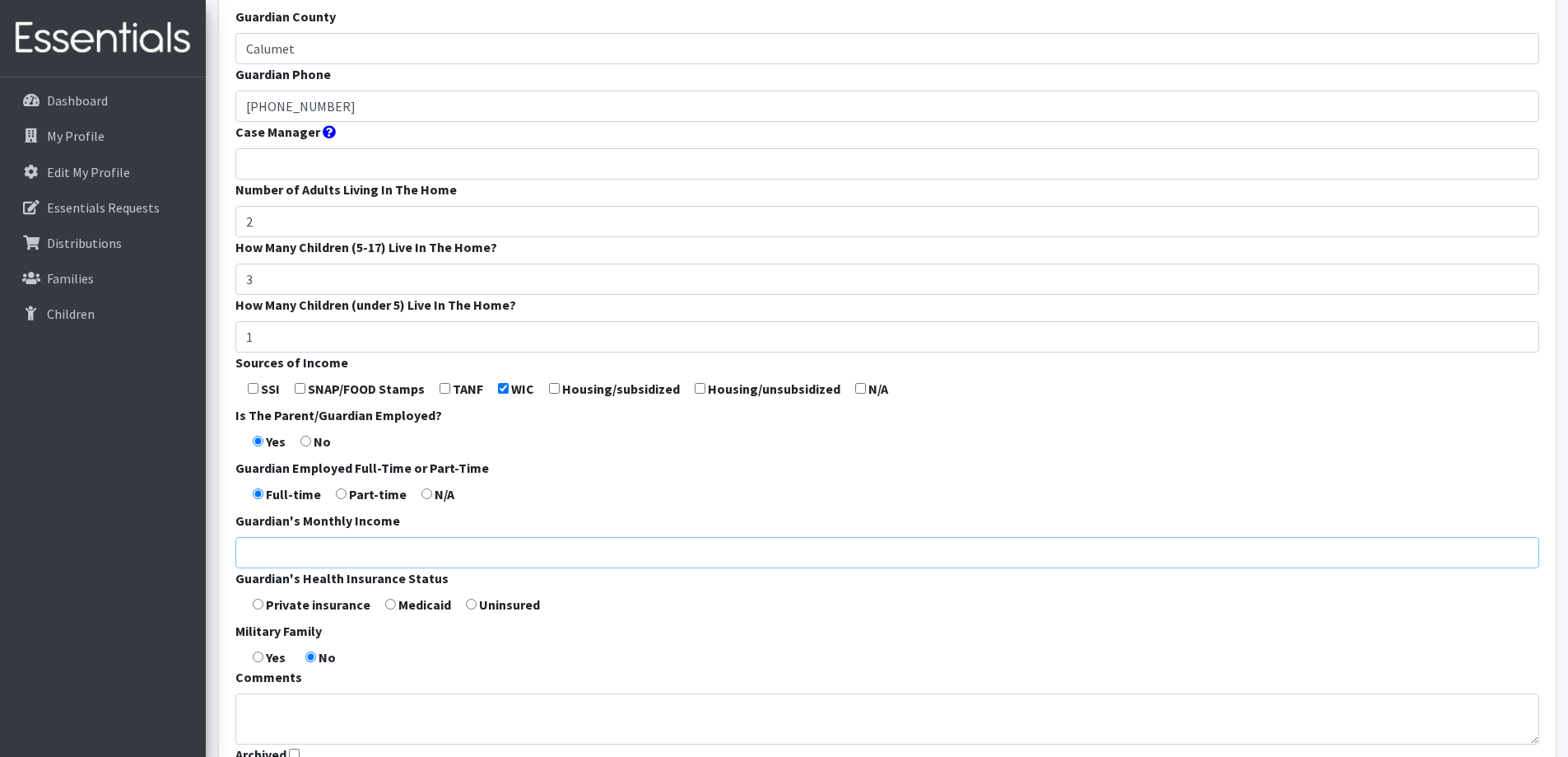
click at [346, 549] on input "Guardian's Monthly Income" at bounding box center [887, 552] width 1304 height 31
type input "7"
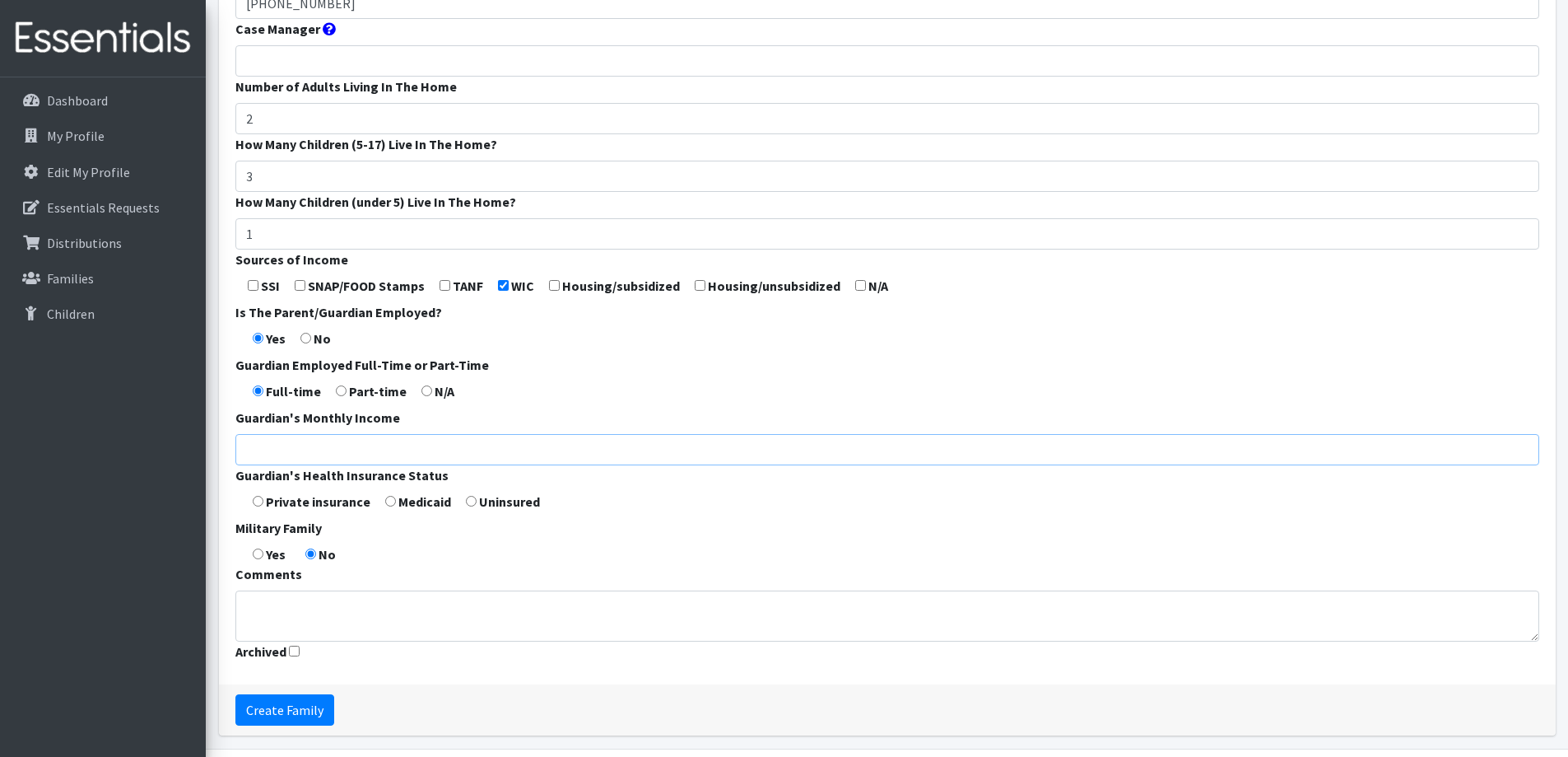
scroll to position [403, 0]
